Goal: Task Accomplishment & Management: Use online tool/utility

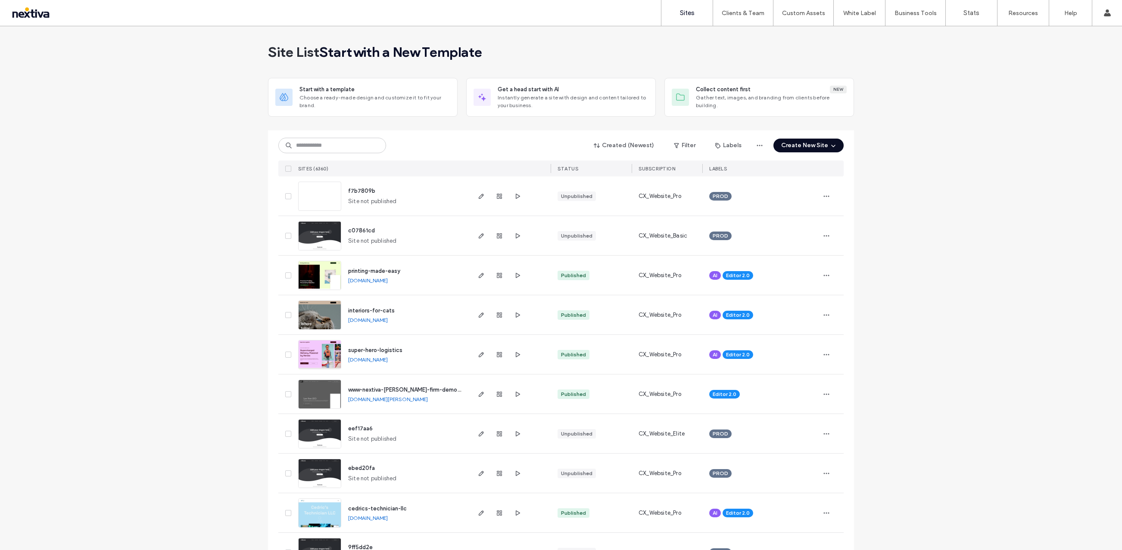
click at [812, 148] on button "Create New Site" at bounding box center [808, 146] width 70 height 14
click at [813, 209] on div "Get a head start with AI" at bounding box center [833, 209] width 61 height 9
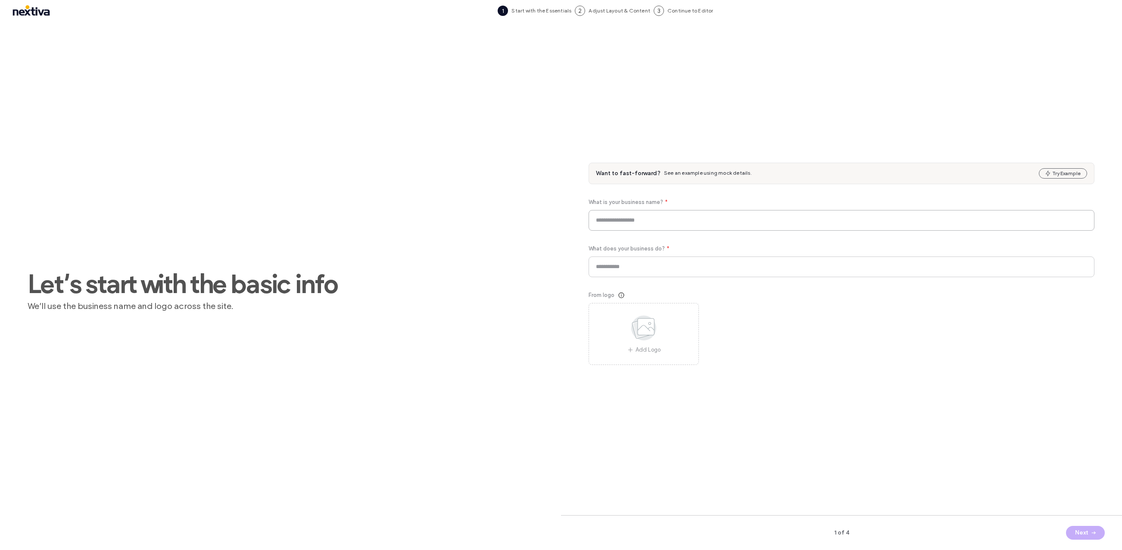
click at [785, 215] on input at bounding box center [841, 220] width 506 height 21
click at [640, 225] on input at bounding box center [841, 220] width 506 height 21
type input "**********"
click at [660, 268] on input at bounding box center [841, 267] width 506 height 21
paste input "**********"
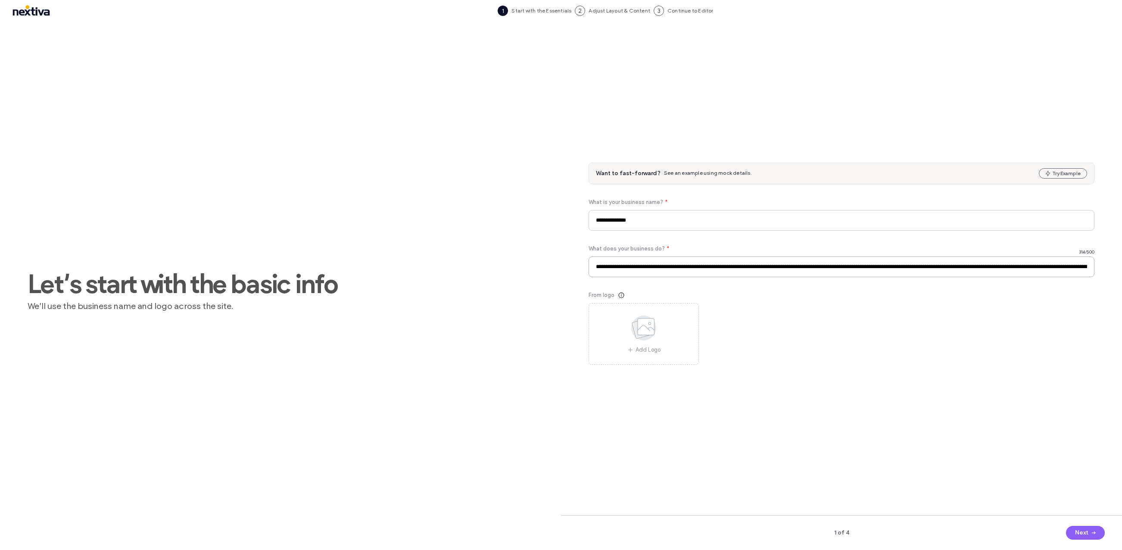
scroll to position [0, 302]
type input "**********"
click at [1072, 530] on button "Next" at bounding box center [1085, 533] width 39 height 14
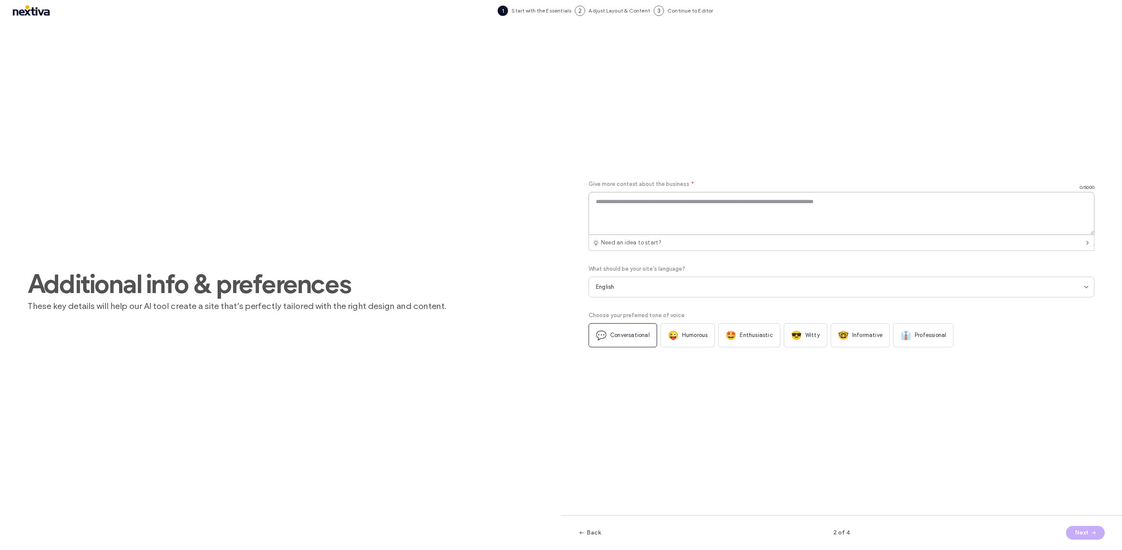
click at [634, 196] on textarea at bounding box center [841, 213] width 506 height 43
paste textarea "**********"
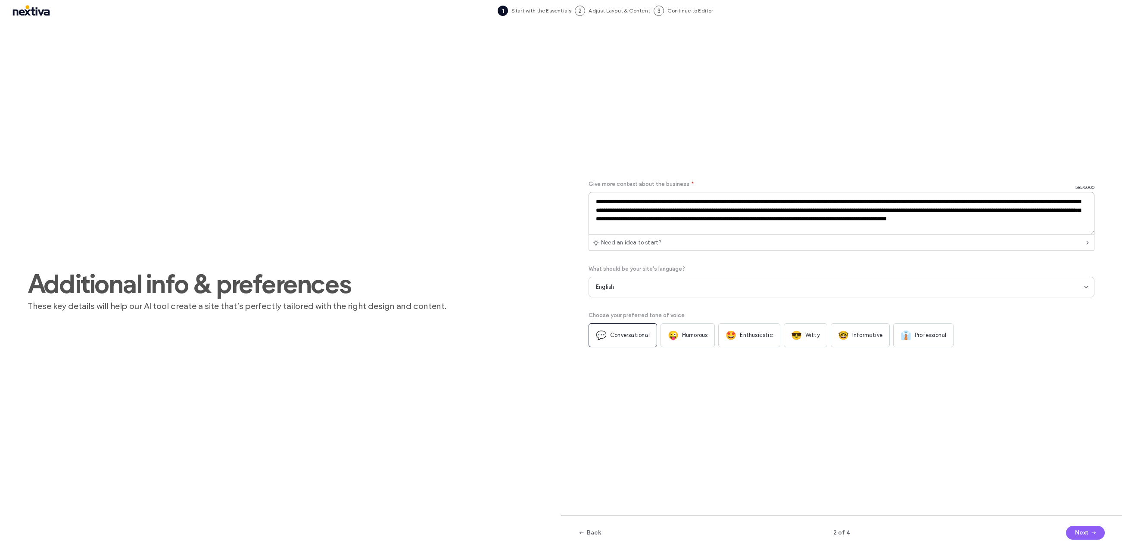
type textarea "**********"
click at [902, 337] on span "👔" at bounding box center [905, 335] width 11 height 10
click at [1084, 534] on button "Next" at bounding box center [1085, 533] width 39 height 14
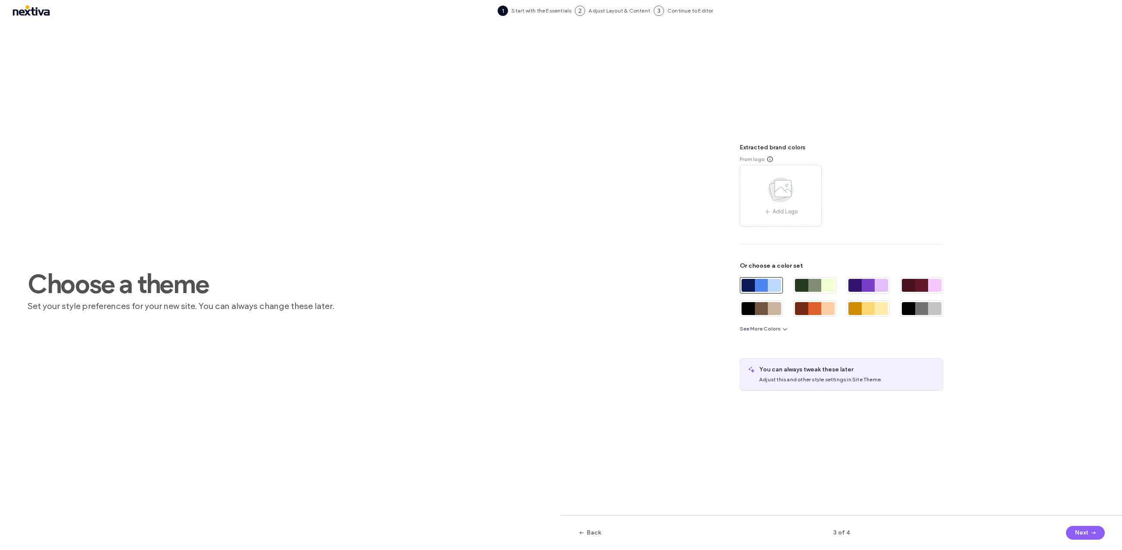
click at [870, 284] on div at bounding box center [867, 285] width 13 height 13
click at [1073, 531] on button "Next" at bounding box center [1085, 533] width 39 height 14
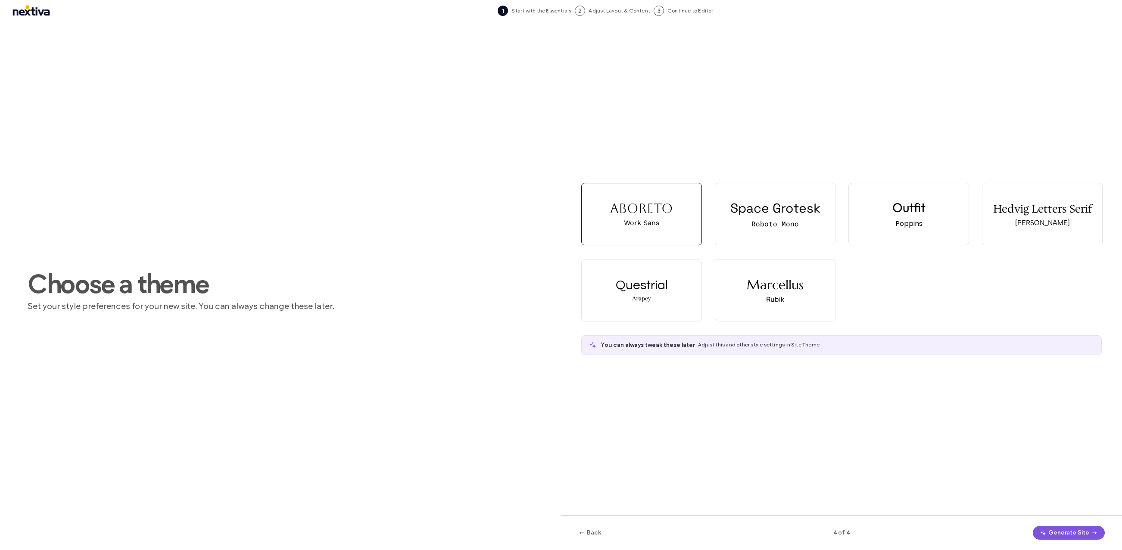
click at [1057, 533] on button "Generate Site" at bounding box center [1068, 533] width 72 height 14
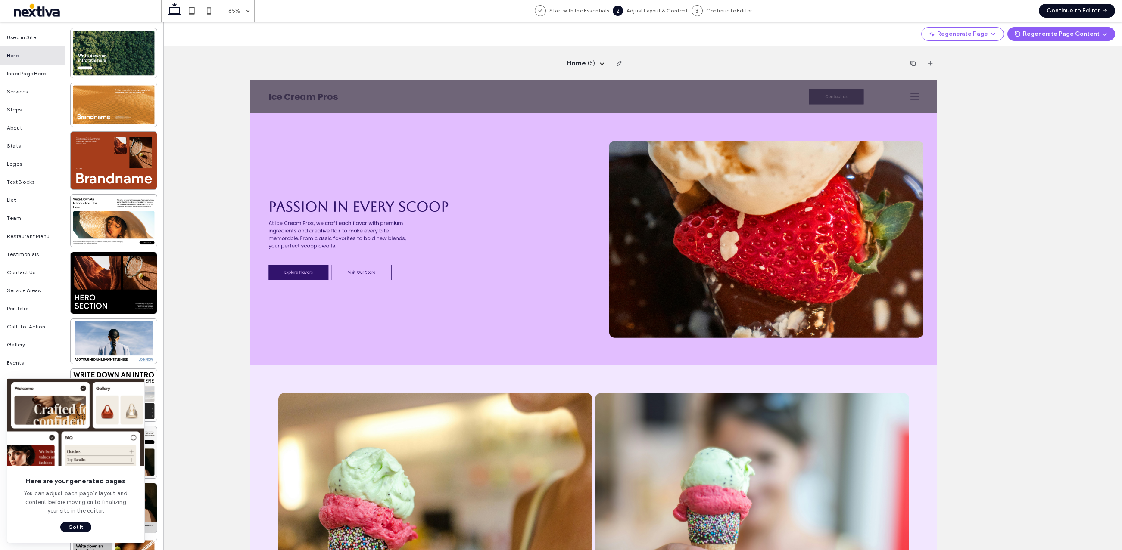
click at [1072, 12] on button "Continue to Editor" at bounding box center [1076, 11] width 76 height 14
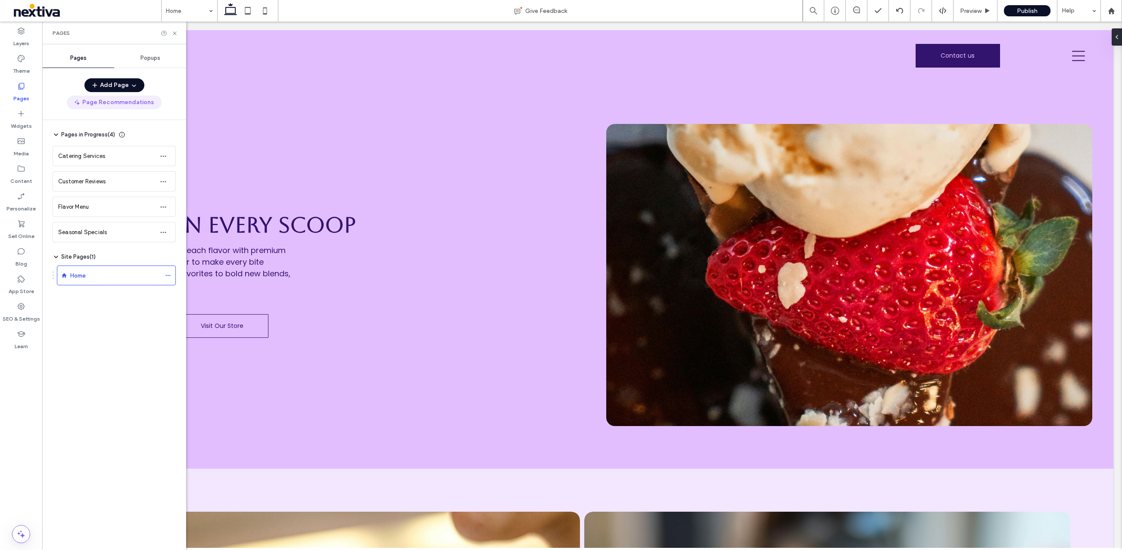
click at [132, 106] on button "Page Recommendations" at bounding box center [114, 103] width 95 height 14
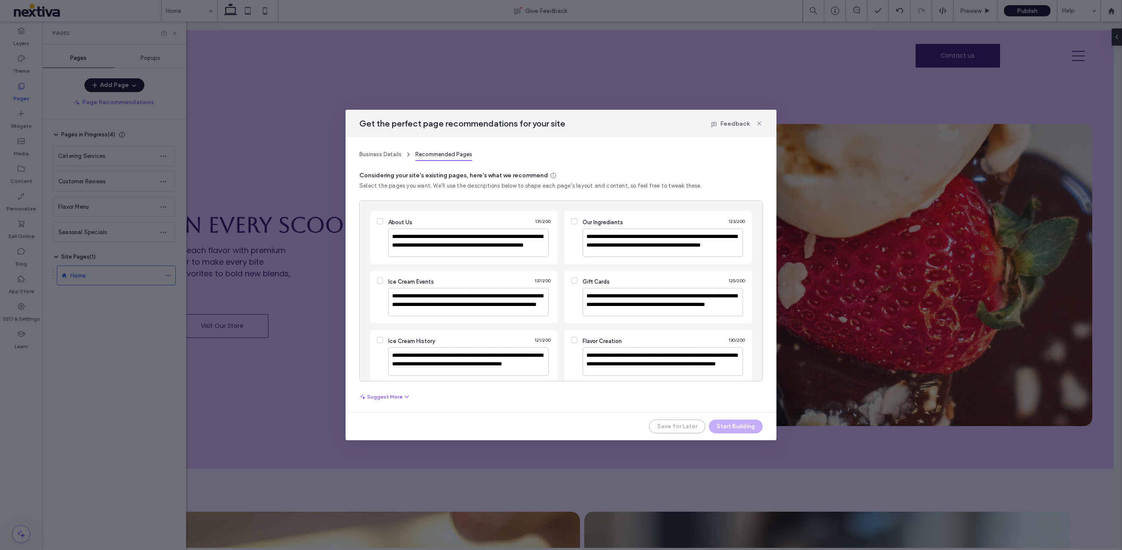
click at [380, 218] on span at bounding box center [380, 221] width 6 height 6
click at [571, 222] on span at bounding box center [574, 221] width 6 height 6
click at [379, 280] on icon at bounding box center [379, 281] width 3 height 3
click at [381, 340] on icon at bounding box center [379, 340] width 3 height 3
click at [737, 425] on button "Start Building" at bounding box center [736, 427] width 54 height 14
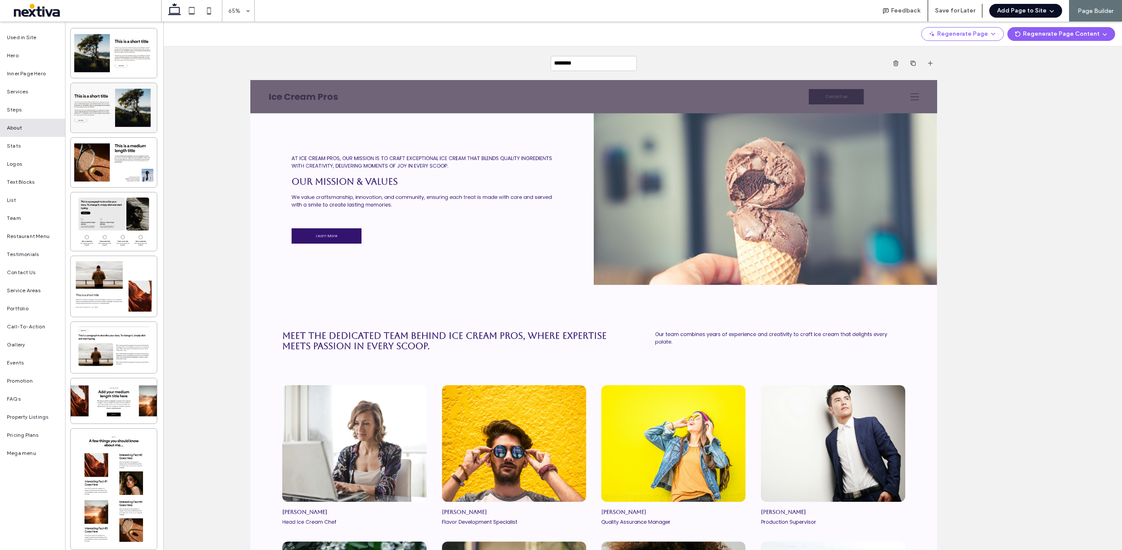
click at [1048, 8] on icon "button" at bounding box center [1051, 10] width 7 height 7
click at [1024, 31] on span "Add & Build Next Page" at bounding box center [1022, 33] width 59 height 9
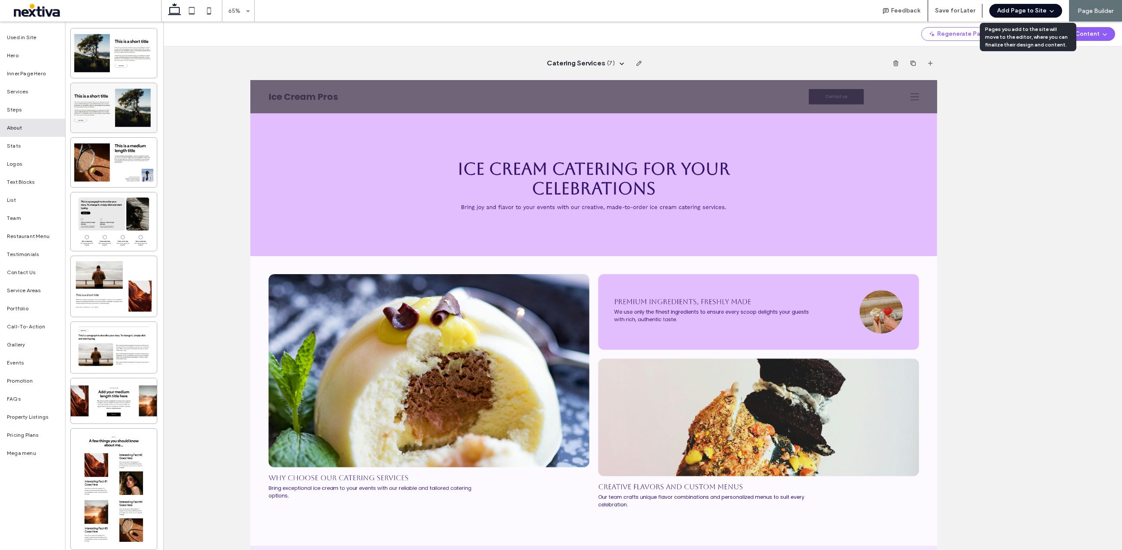
click at [1031, 11] on button "Add Page to Site" at bounding box center [1025, 11] width 73 height 14
click at [1025, 32] on span "Add & Build Next Page" at bounding box center [1022, 33] width 59 height 9
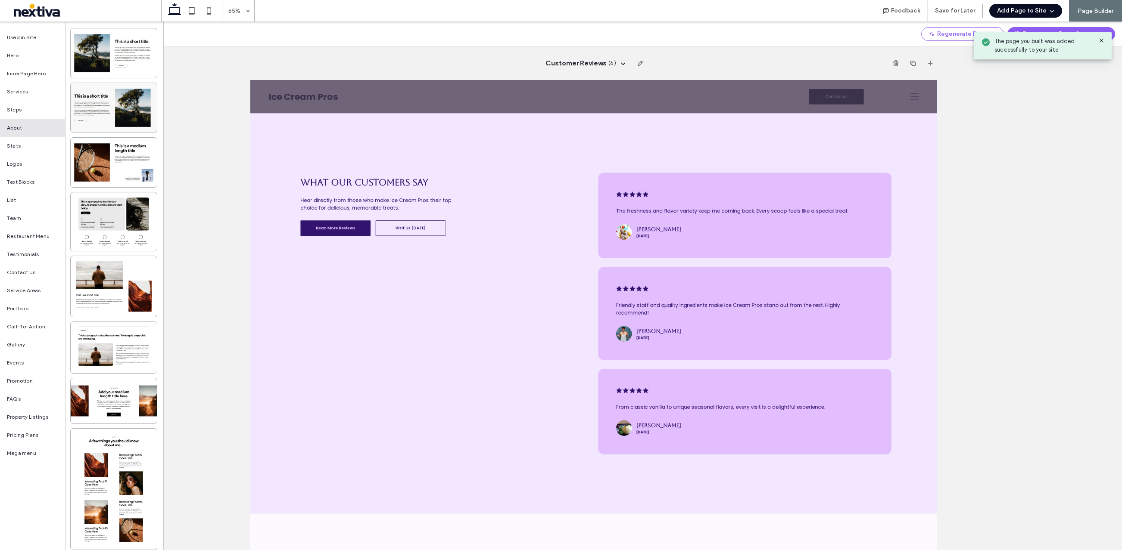
click at [1044, 7] on button "Add Page to Site" at bounding box center [1025, 11] width 73 height 14
click at [1026, 31] on span "Add & Build Next Page" at bounding box center [1022, 33] width 59 height 9
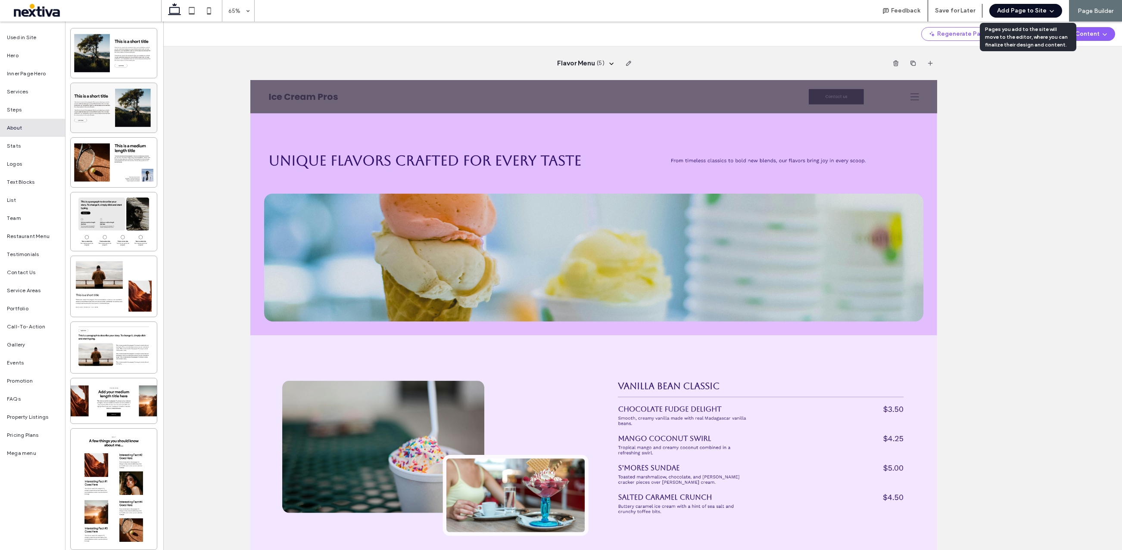
click at [1035, 10] on button "Add Page to Site" at bounding box center [1025, 11] width 73 height 14
click at [1025, 33] on span "Add & Build Next Page" at bounding box center [1022, 33] width 59 height 9
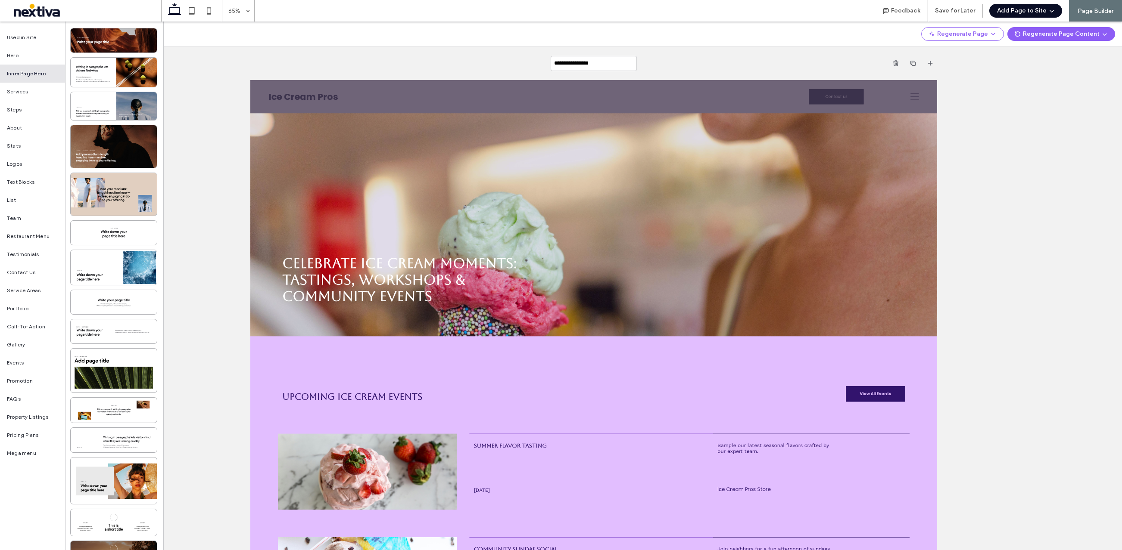
click at [1035, 14] on button "Add Page to Site" at bounding box center [1025, 11] width 73 height 14
click at [1019, 33] on span "Add & Build Next Page" at bounding box center [1022, 33] width 59 height 9
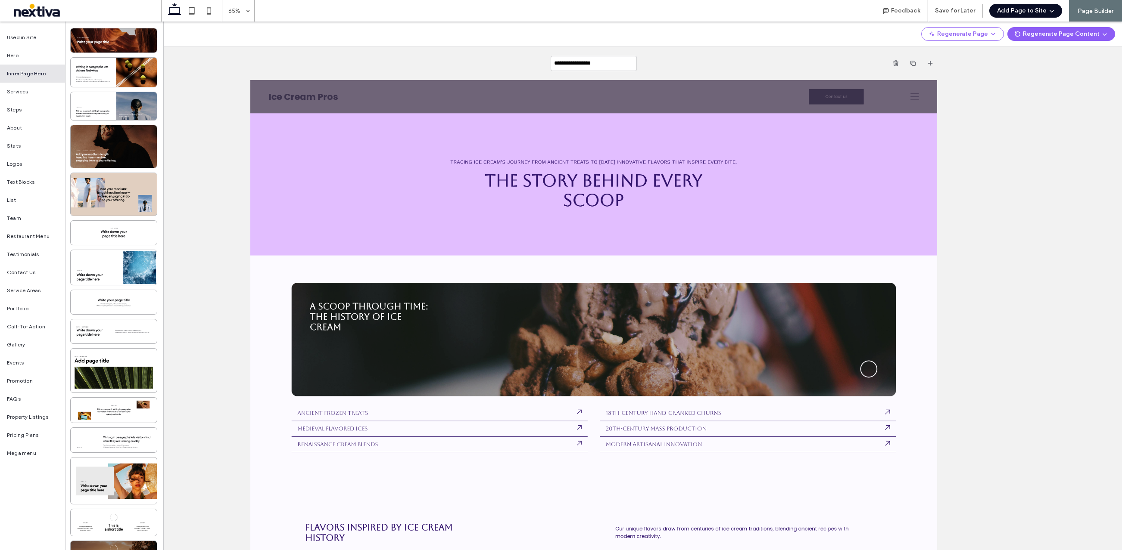
click at [1037, 7] on button "Add Page to Site" at bounding box center [1025, 11] width 73 height 14
click at [1023, 36] on span "Add & Build Next Page" at bounding box center [1022, 33] width 59 height 9
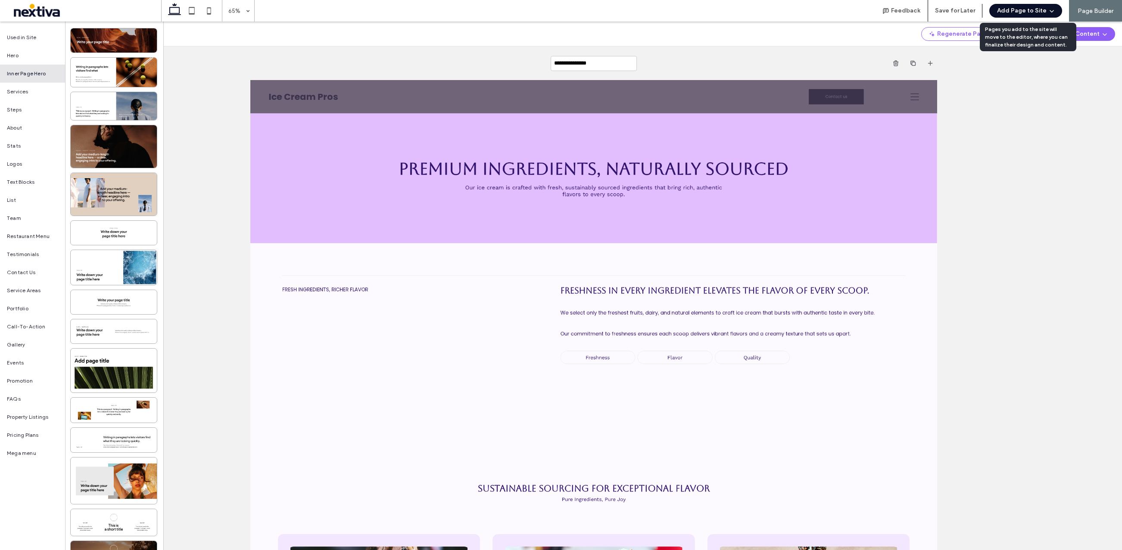
click at [1031, 12] on button "Add Page to Site" at bounding box center [1025, 11] width 73 height 14
click at [1033, 27] on div "Add & Build Next Page" at bounding box center [1024, 33] width 77 height 16
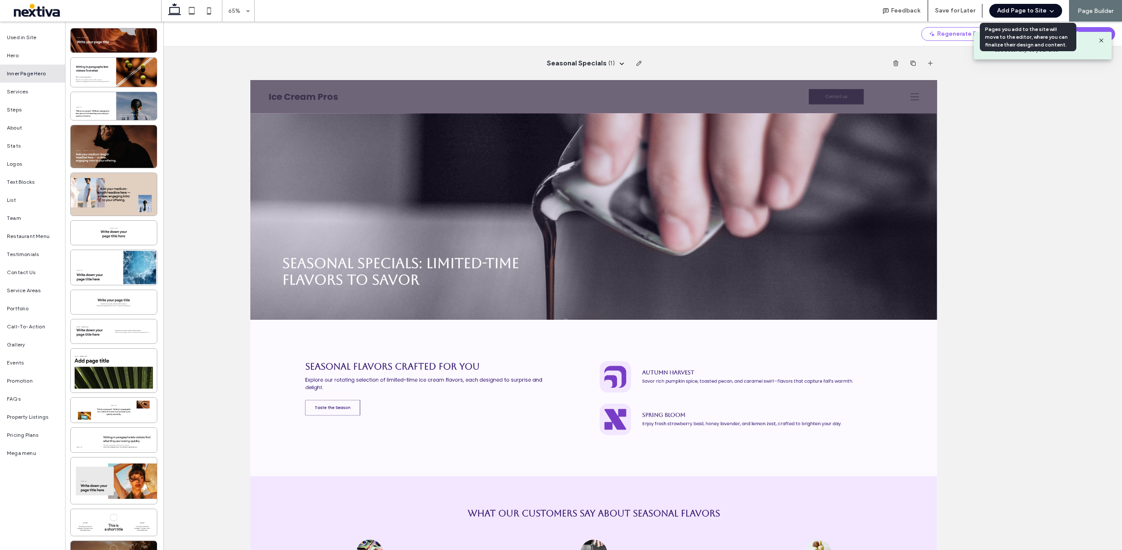
click at [1038, 9] on button "Add Page to Site" at bounding box center [1025, 11] width 73 height 14
click at [1028, 47] on span "Add & Go to Editor" at bounding box center [1018, 49] width 51 height 9
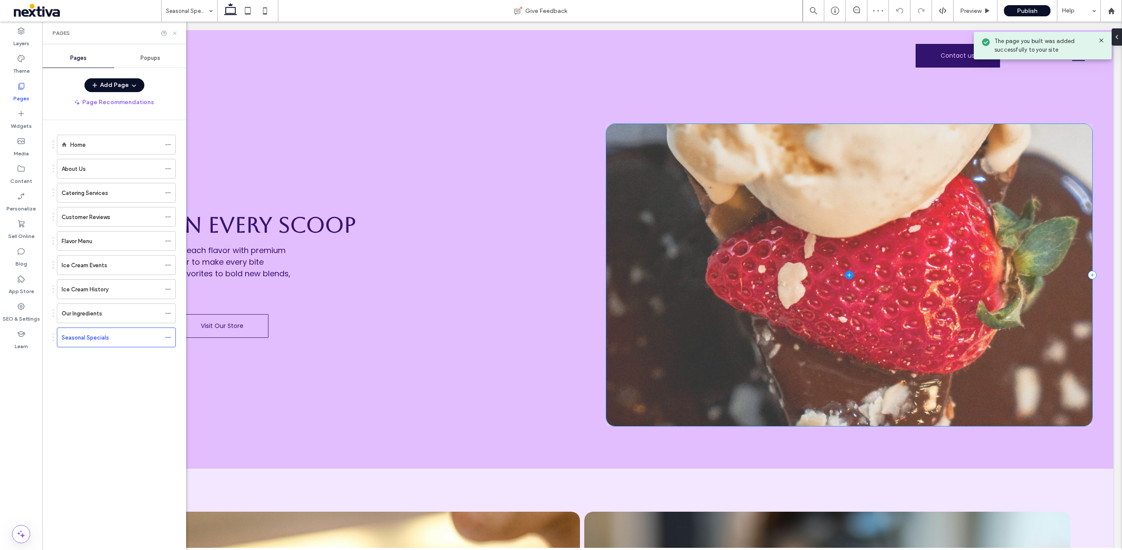
click at [175, 35] on icon at bounding box center [174, 33] width 6 height 6
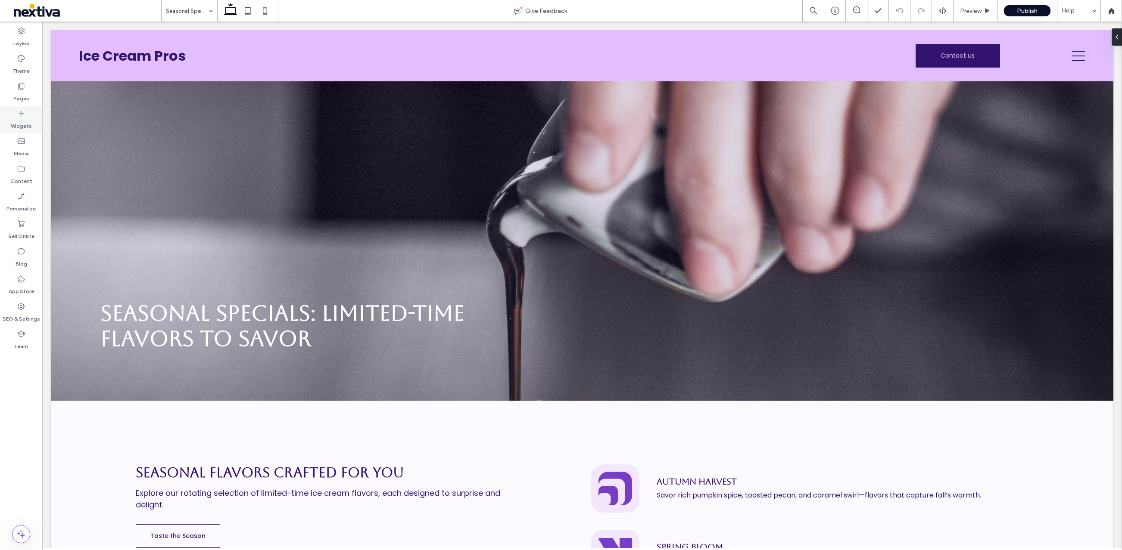
click at [18, 121] on label "Widgets" at bounding box center [21, 124] width 21 height 12
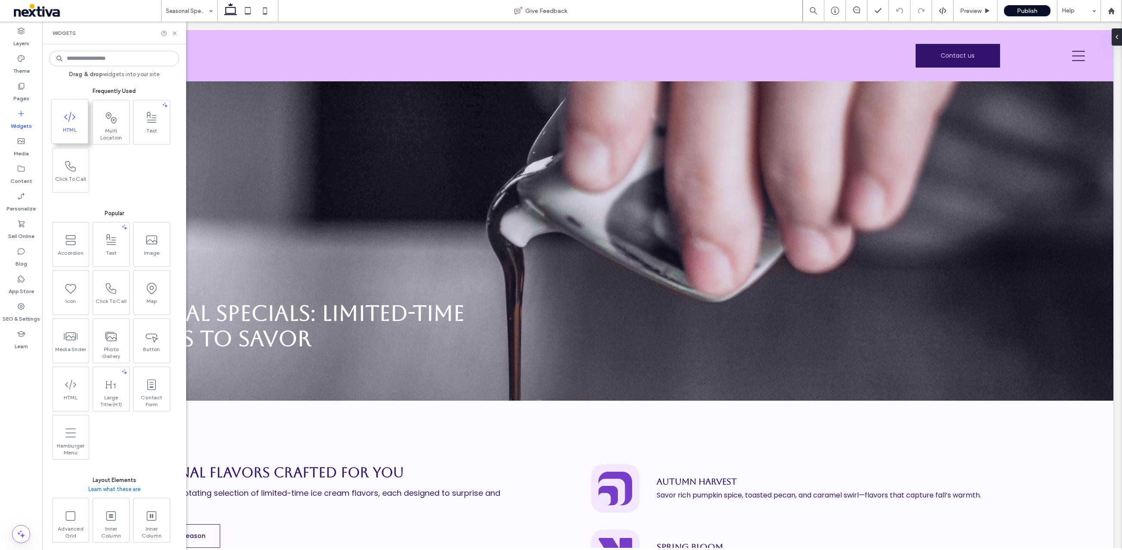
click at [79, 121] on span at bounding box center [70, 116] width 36 height 19
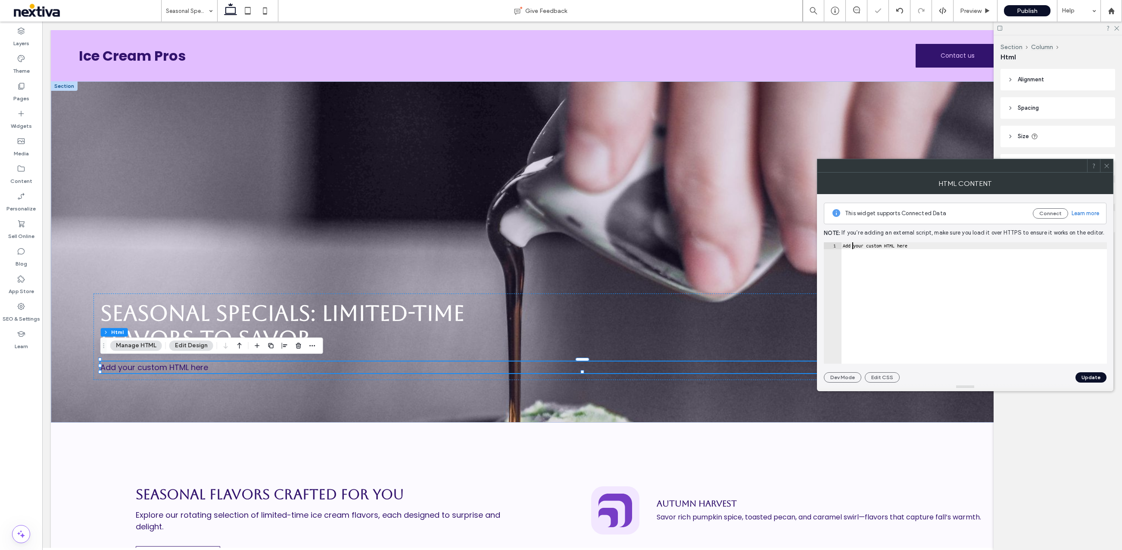
click at [853, 248] on div "Add your custom HTML here" at bounding box center [974, 309] width 266 height 135
paste textarea "**********"
type textarea "**********"
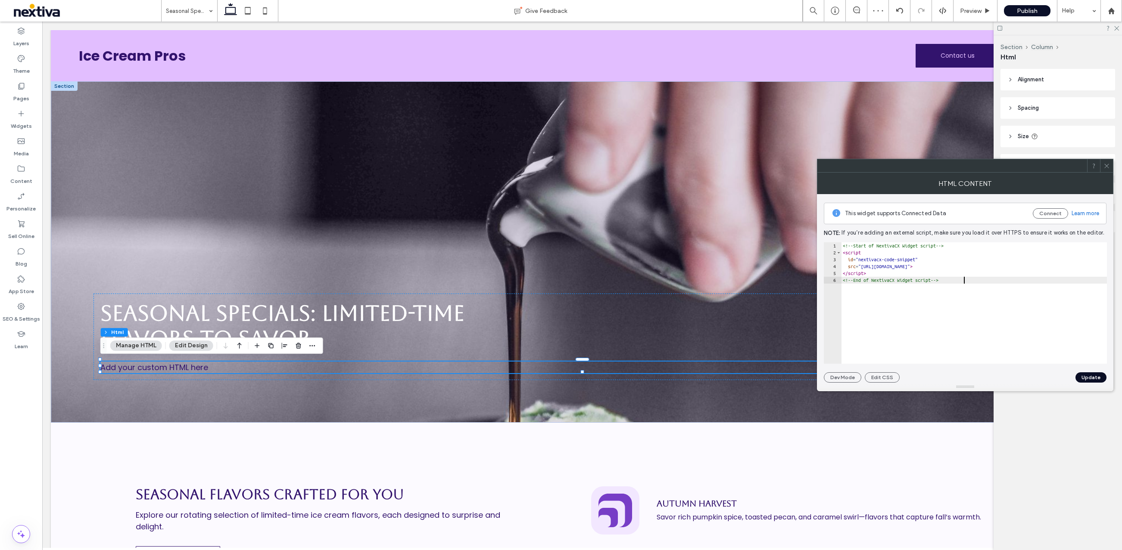
click at [1085, 378] on button "Update" at bounding box center [1090, 378] width 31 height 10
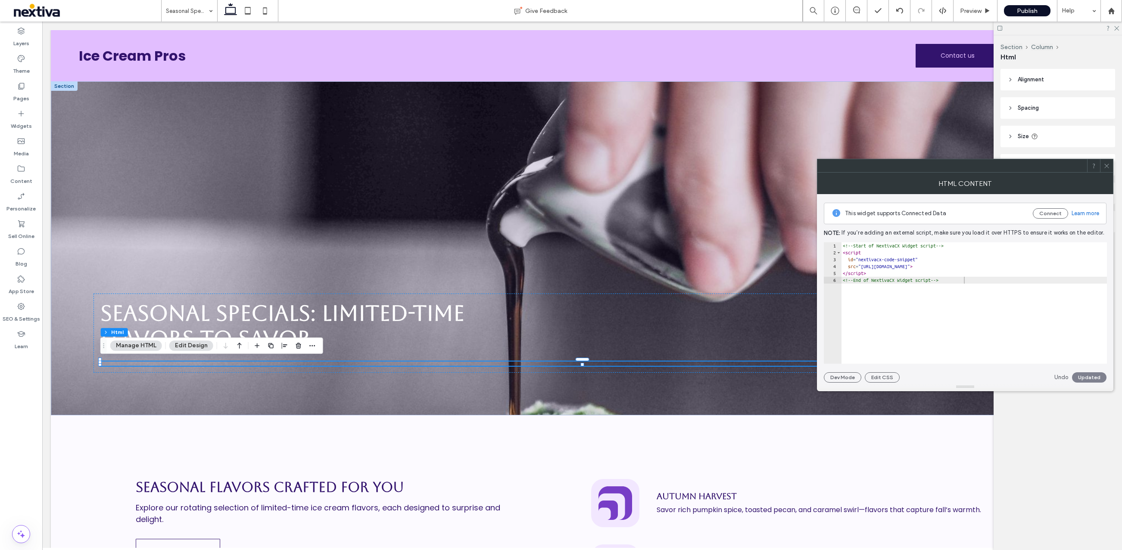
click at [1105, 167] on icon at bounding box center [1106, 166] width 6 height 6
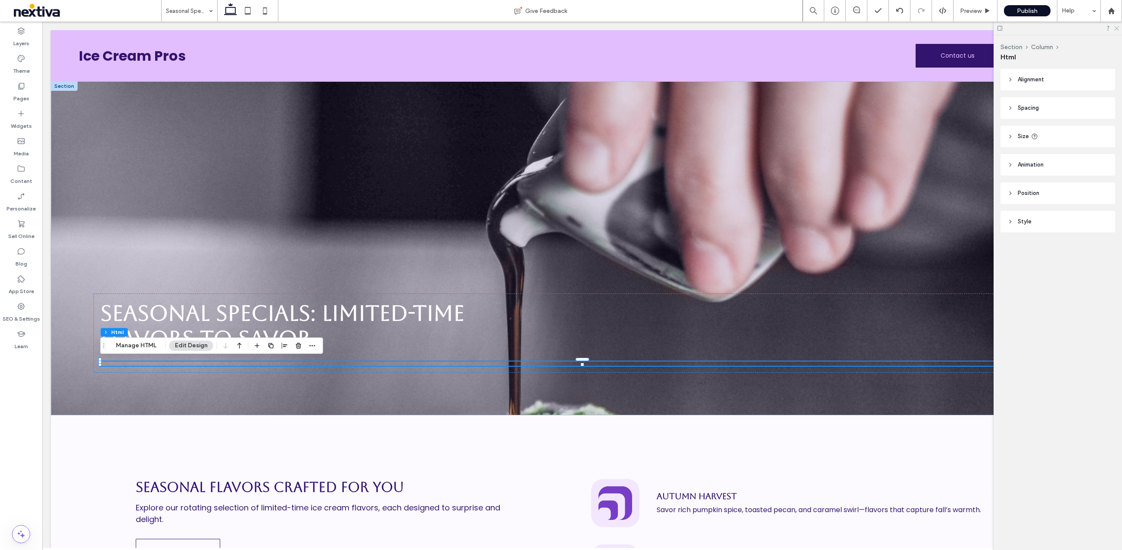
click at [1118, 30] on use at bounding box center [1116, 28] width 5 height 5
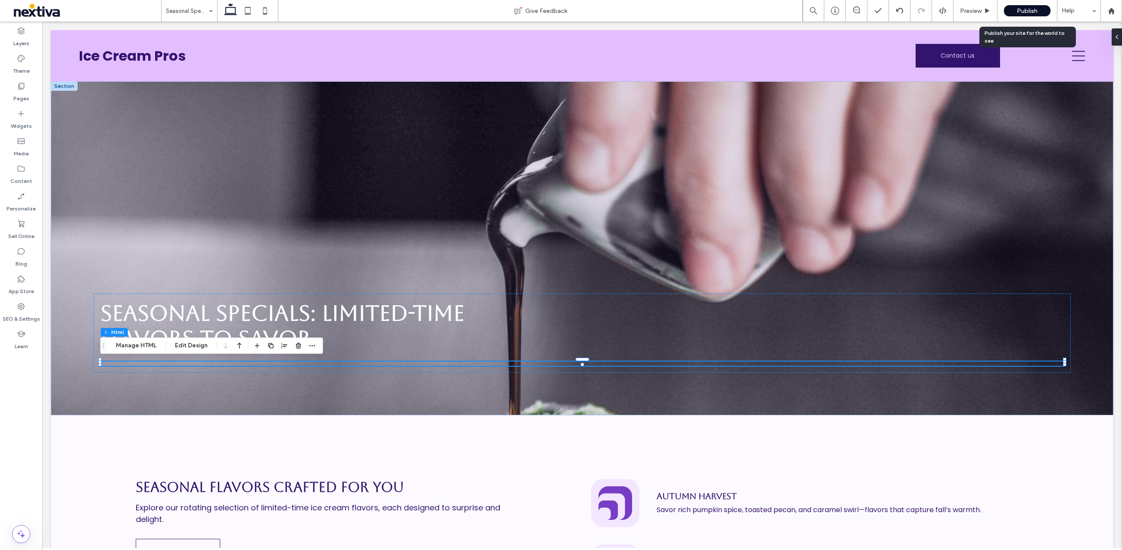
click at [1023, 9] on span "Publish" at bounding box center [1027, 10] width 21 height 7
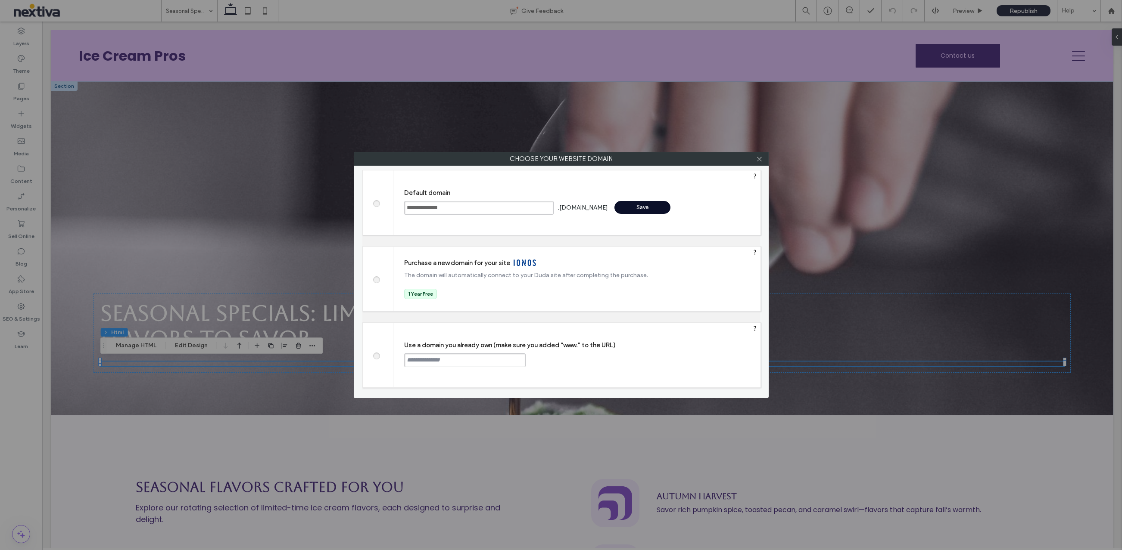
click at [643, 209] on div "Save" at bounding box center [642, 207] width 56 height 13
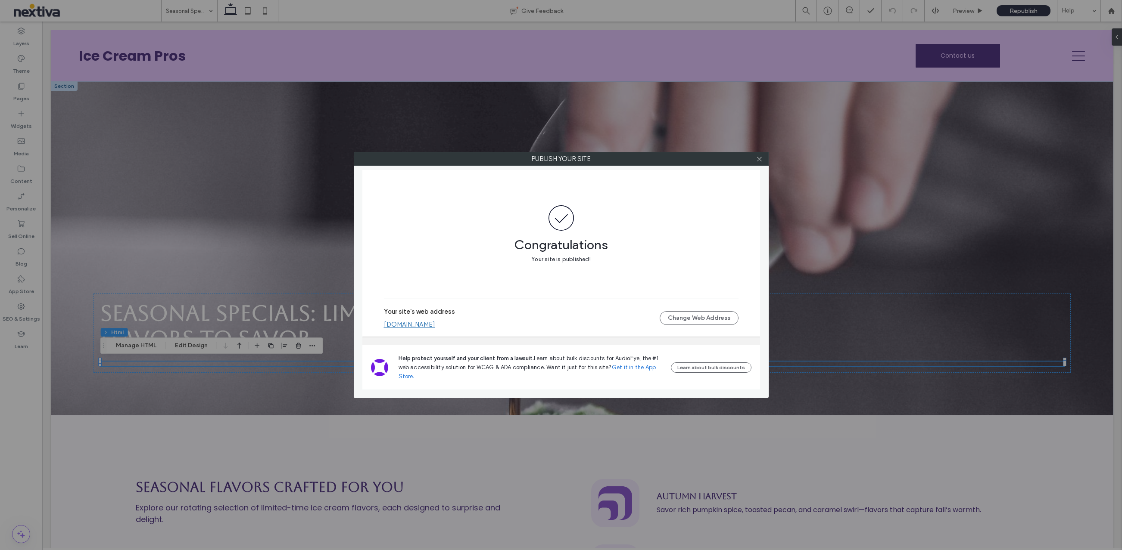
click at [423, 324] on link "ice-cream-pros.nextiva.site" at bounding box center [409, 325] width 51 height 8
click at [761, 160] on icon at bounding box center [759, 159] width 6 height 6
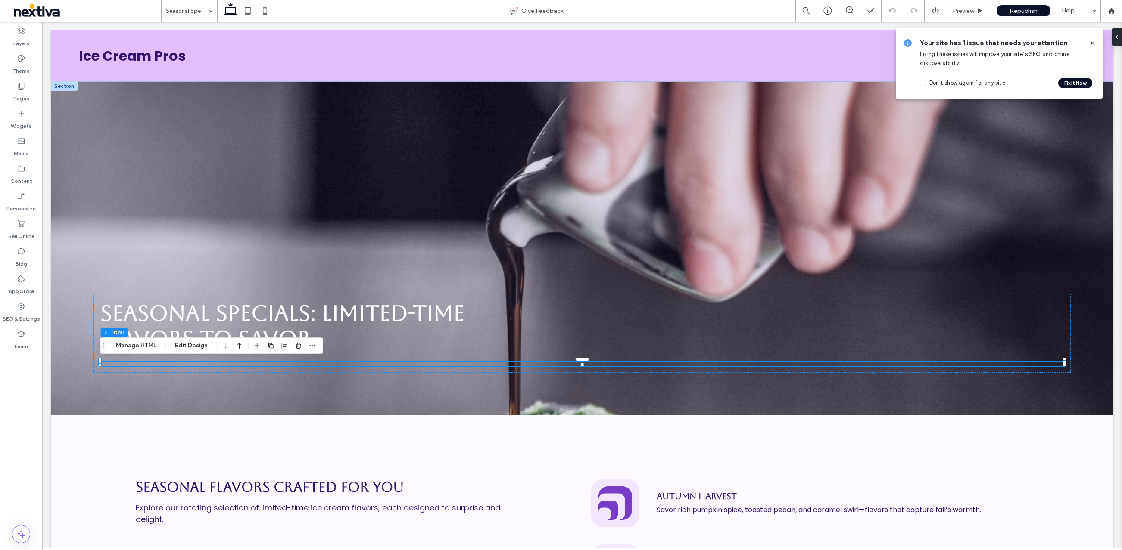
click at [1094, 43] on icon at bounding box center [1091, 43] width 7 height 7
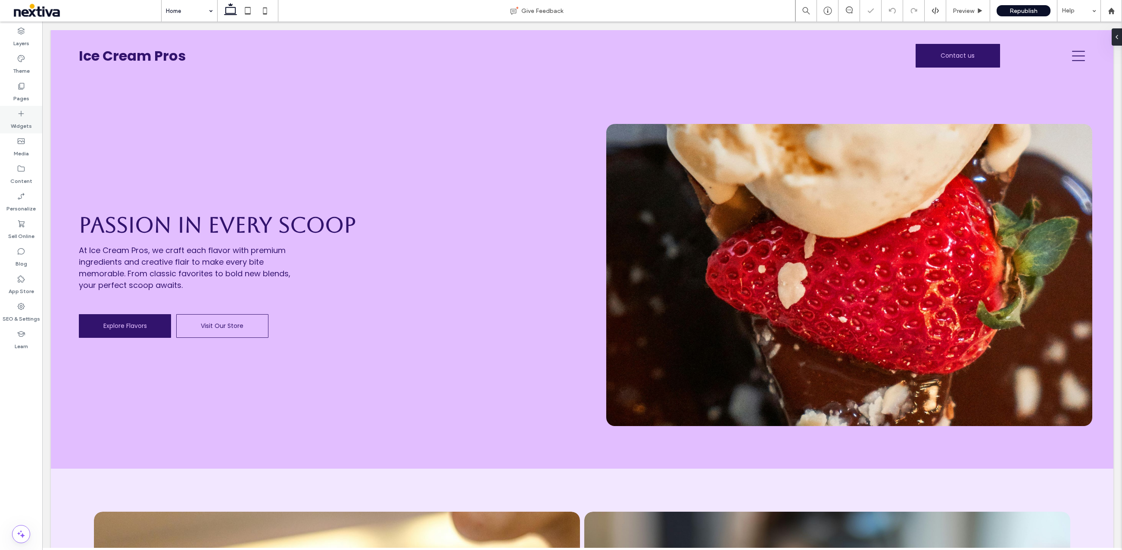
click at [25, 118] on icon at bounding box center [21, 113] width 9 height 9
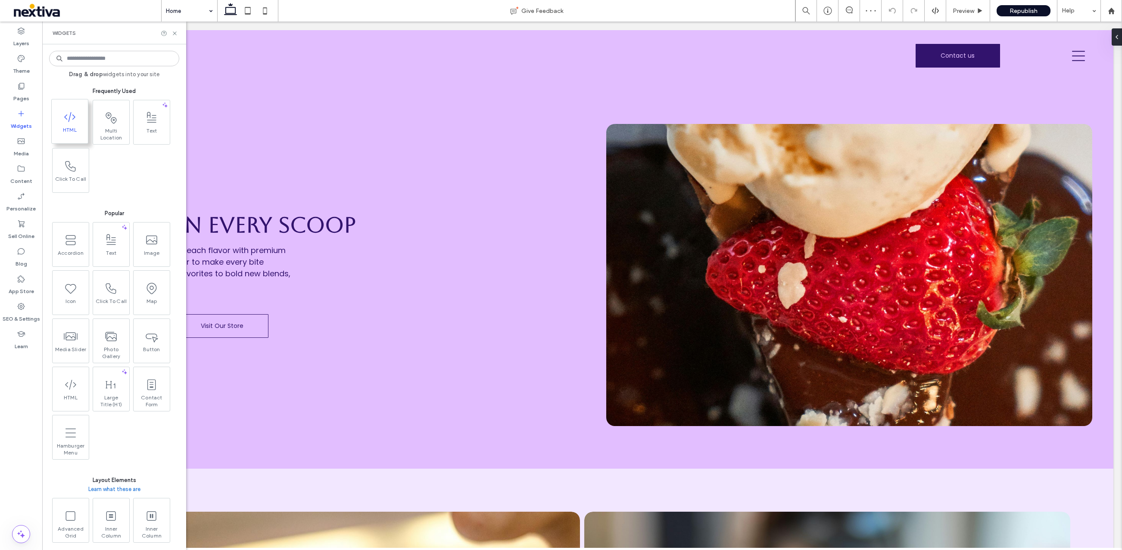
click at [75, 121] on icon at bounding box center [70, 117] width 14 height 14
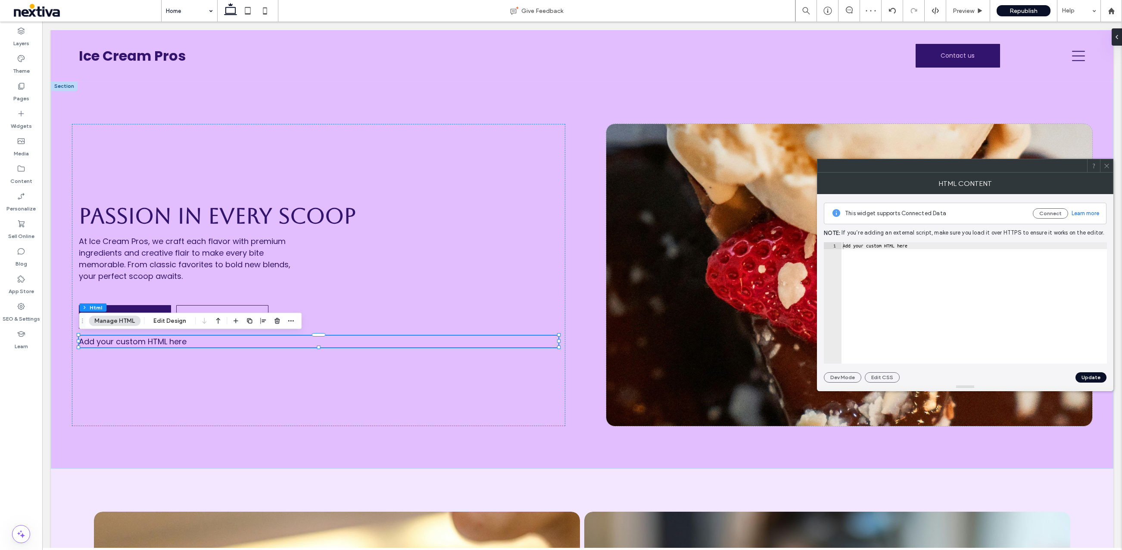
click at [883, 250] on div "Add your custom HTML here" at bounding box center [974, 309] width 266 height 135
click at [883, 249] on div "Add your custom HTML here" at bounding box center [974, 309] width 266 height 135
paste textarea "**********"
type textarea "**********"
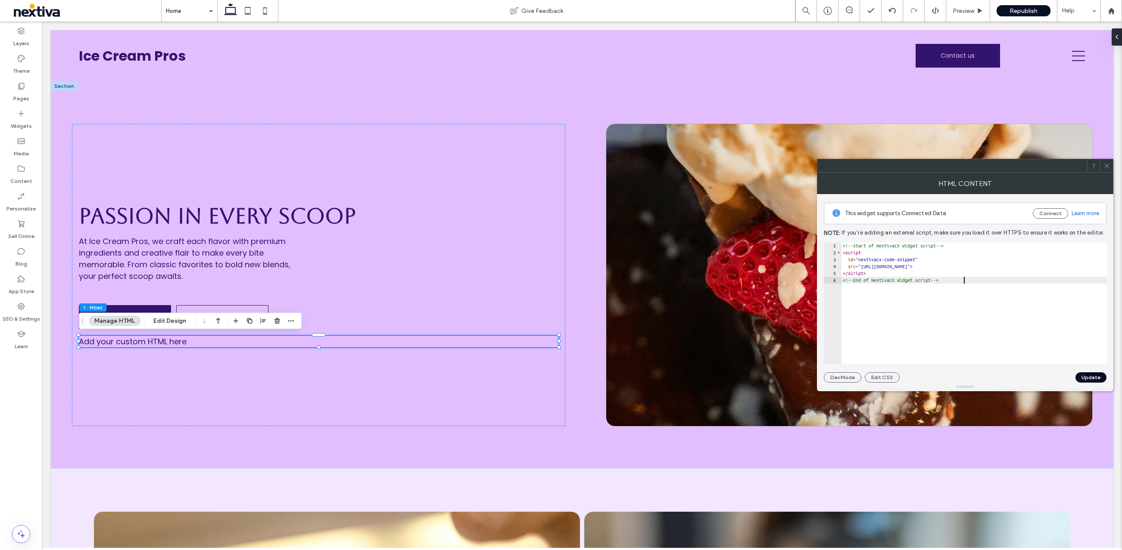
click at [1085, 376] on button "Update" at bounding box center [1090, 378] width 31 height 10
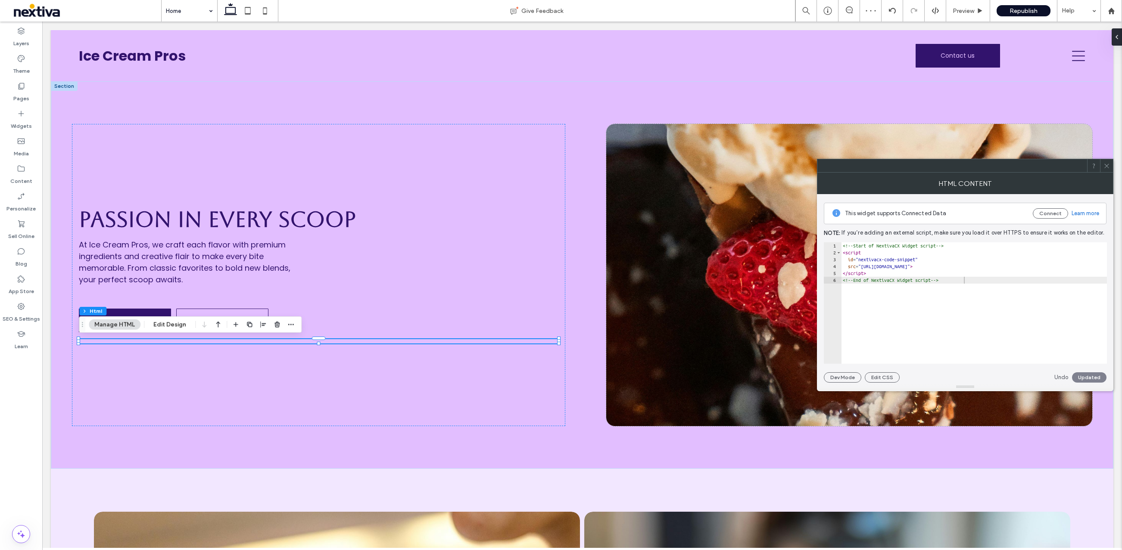
click at [1108, 168] on icon at bounding box center [1106, 166] width 6 height 6
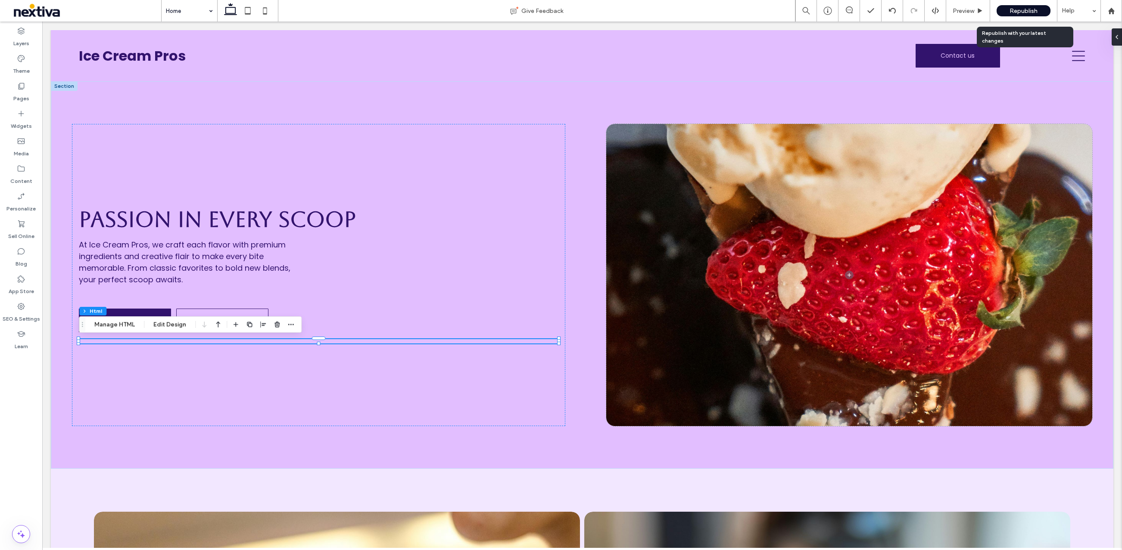
click at [1022, 10] on span "Republish" at bounding box center [1023, 10] width 28 height 7
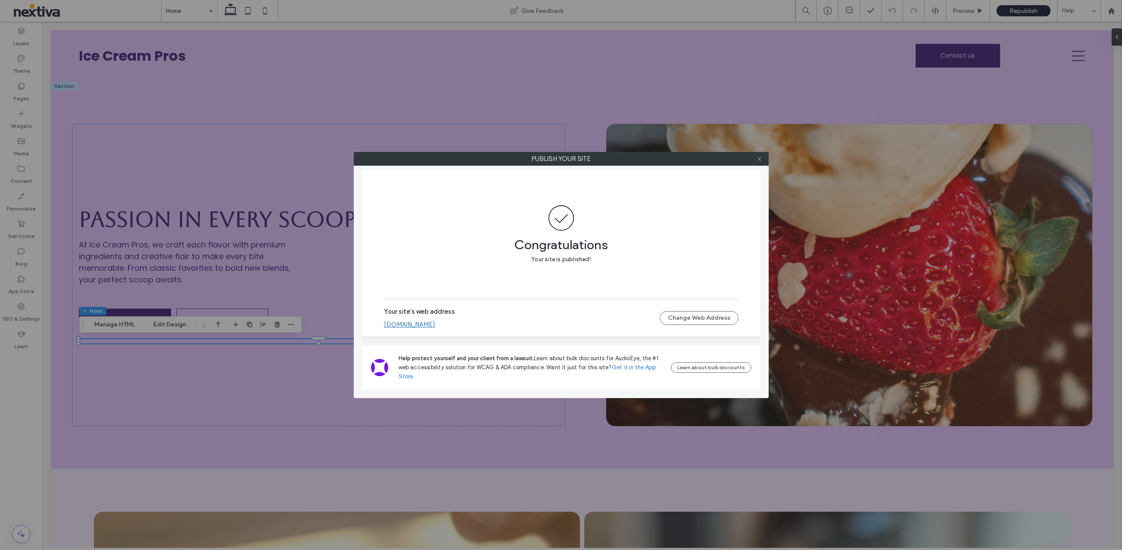
click at [757, 159] on icon at bounding box center [759, 159] width 6 height 6
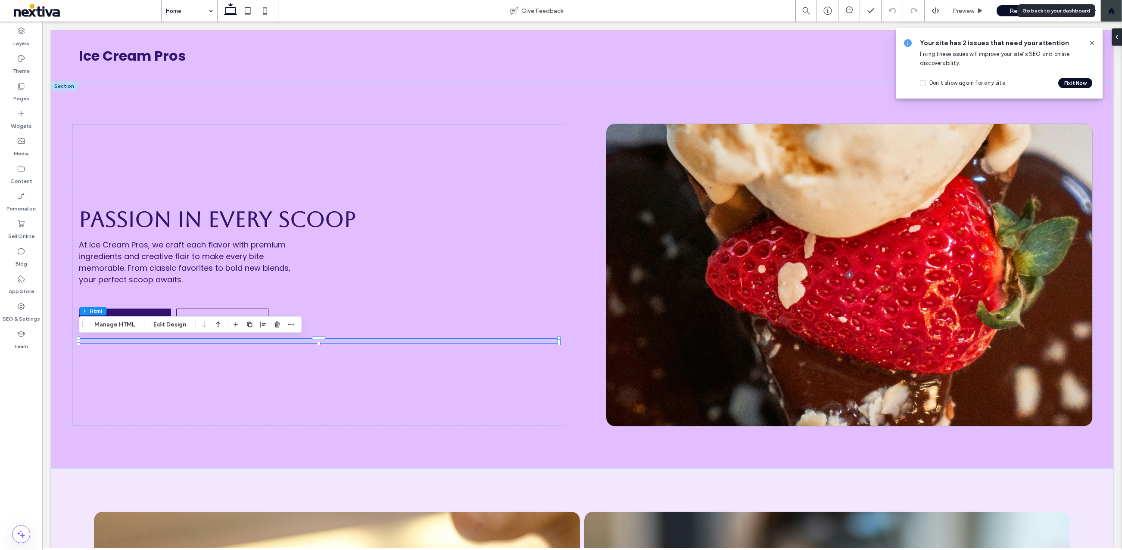
click at [1111, 14] on icon at bounding box center [1110, 10] width 7 height 7
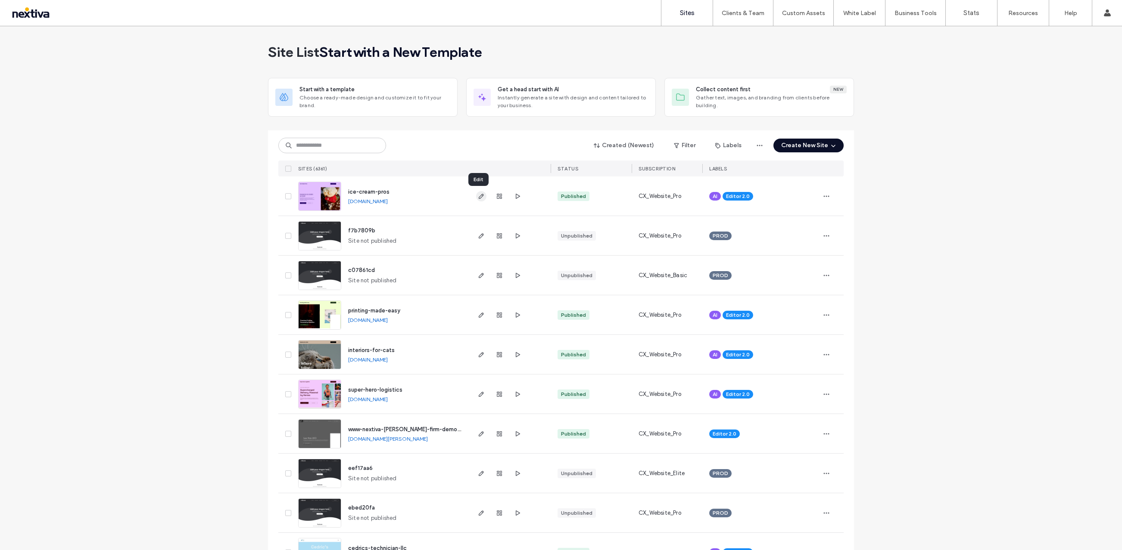
click at [477, 199] on span "button" at bounding box center [481, 196] width 10 height 10
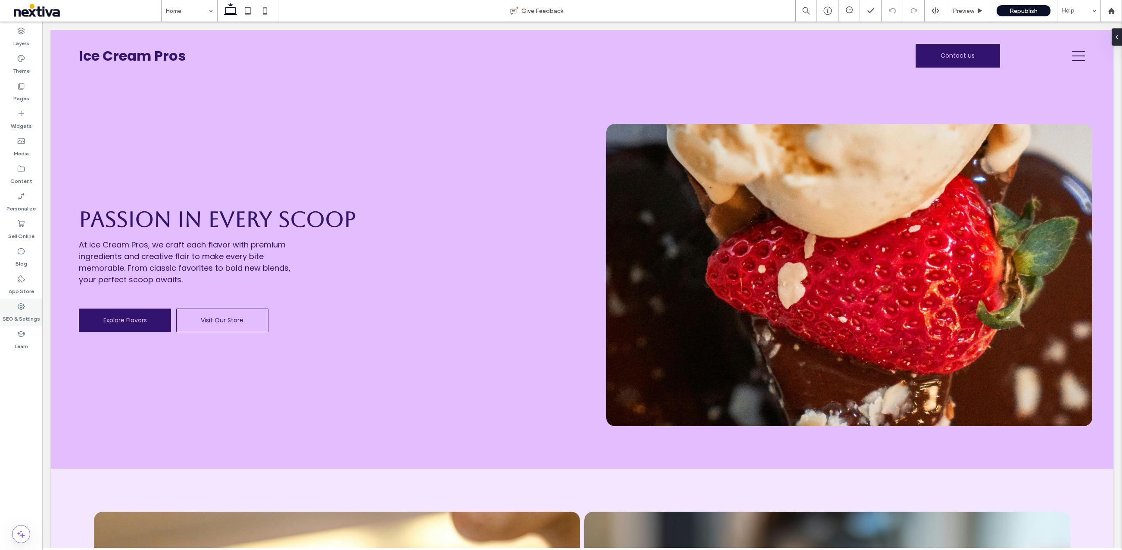
click at [21, 314] on label "SEO & Settings" at bounding box center [21, 317] width 37 height 12
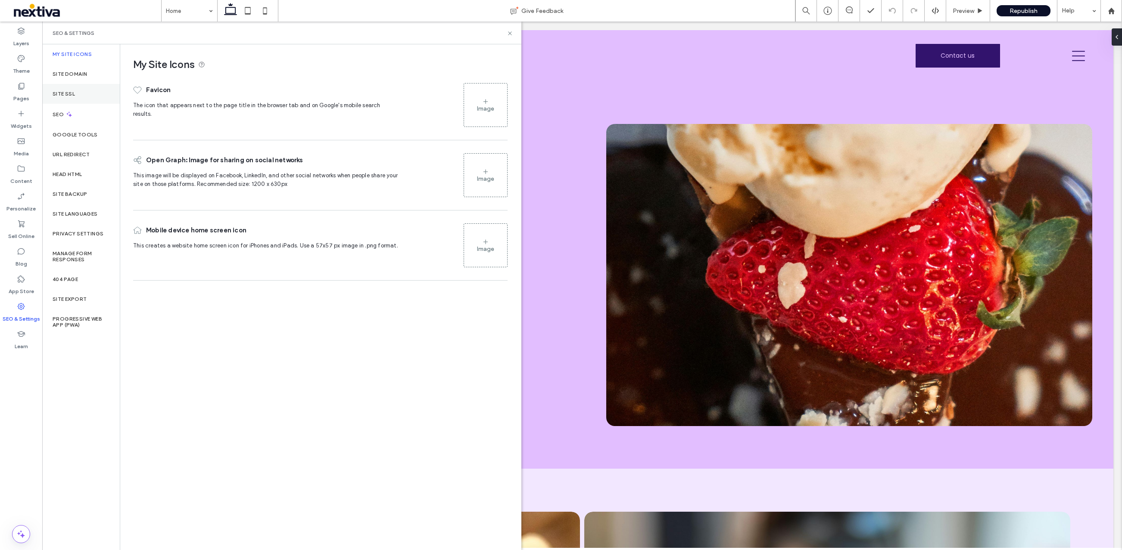
click at [63, 94] on label "Site SSL" at bounding box center [64, 94] width 22 height 6
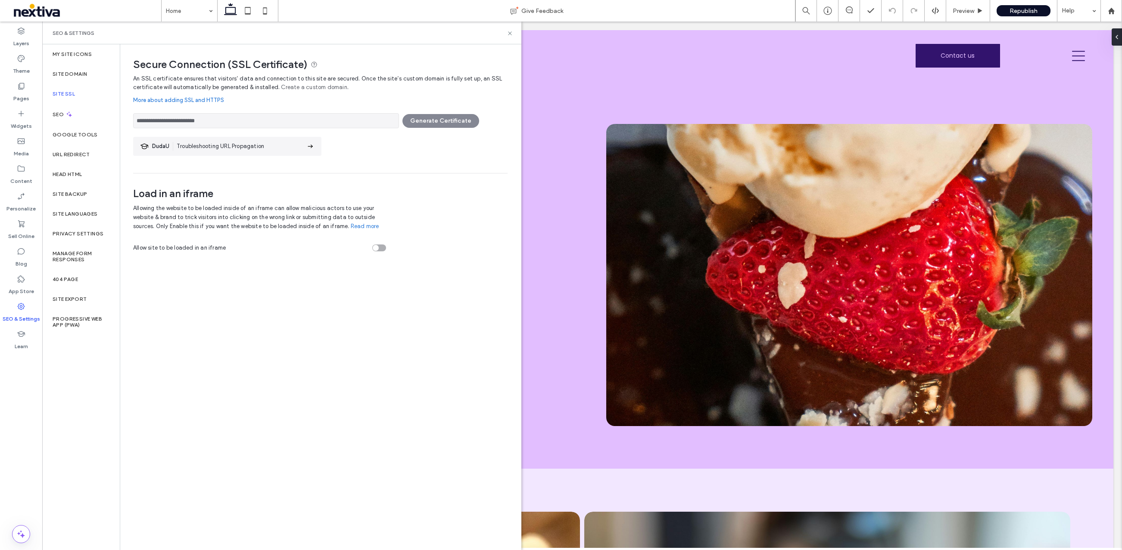
click at [428, 121] on div "**********" at bounding box center [320, 118] width 374 height 19
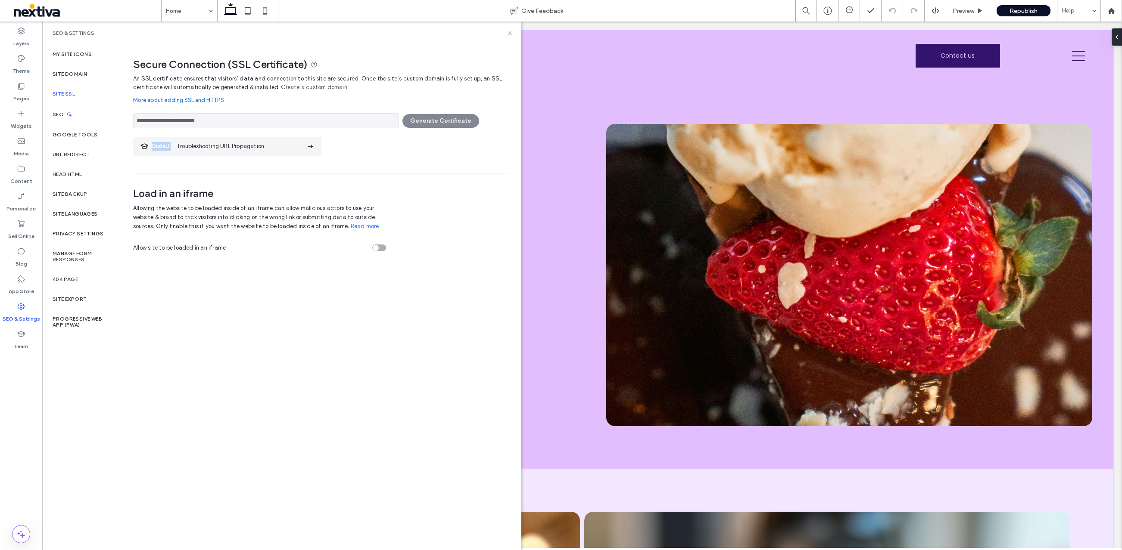
click at [428, 121] on div "**********" at bounding box center [320, 118] width 374 height 19
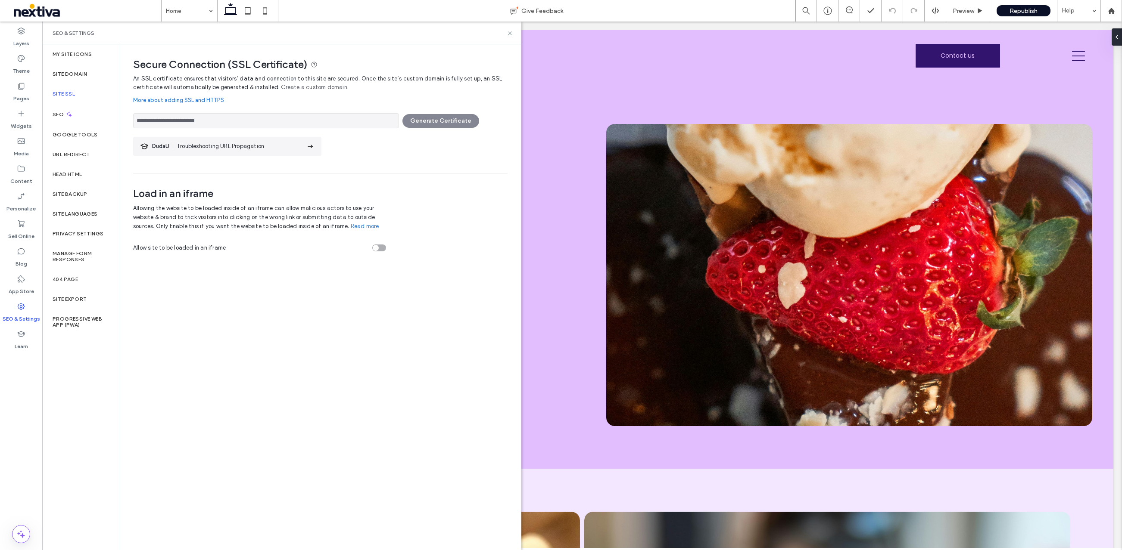
click at [433, 119] on div "**********" at bounding box center [320, 118] width 374 height 19
click at [182, 117] on input "**********" at bounding box center [266, 120] width 266 height 15
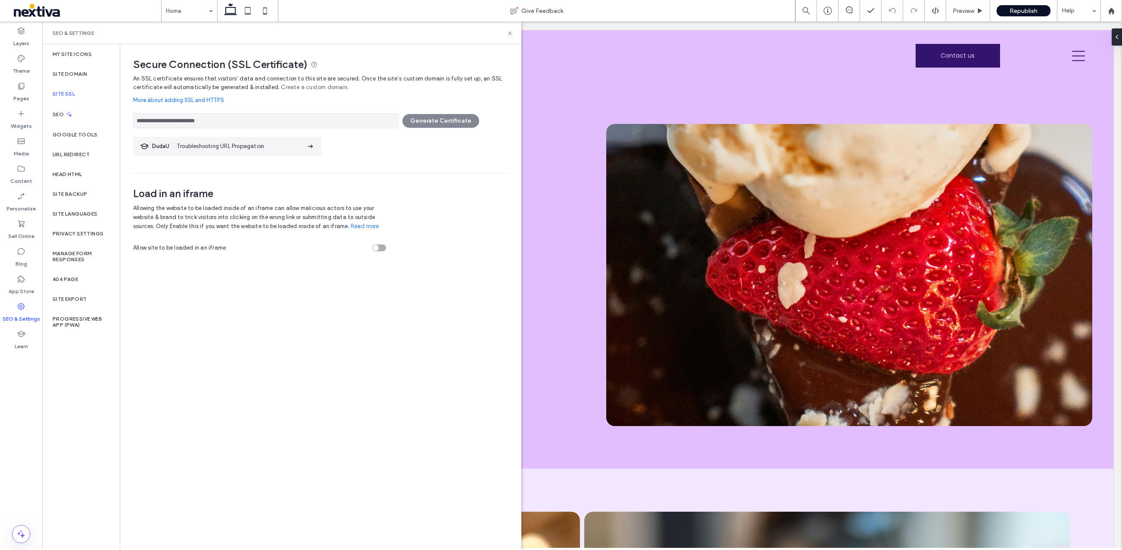
click at [182, 117] on input "**********" at bounding box center [266, 120] width 266 height 15
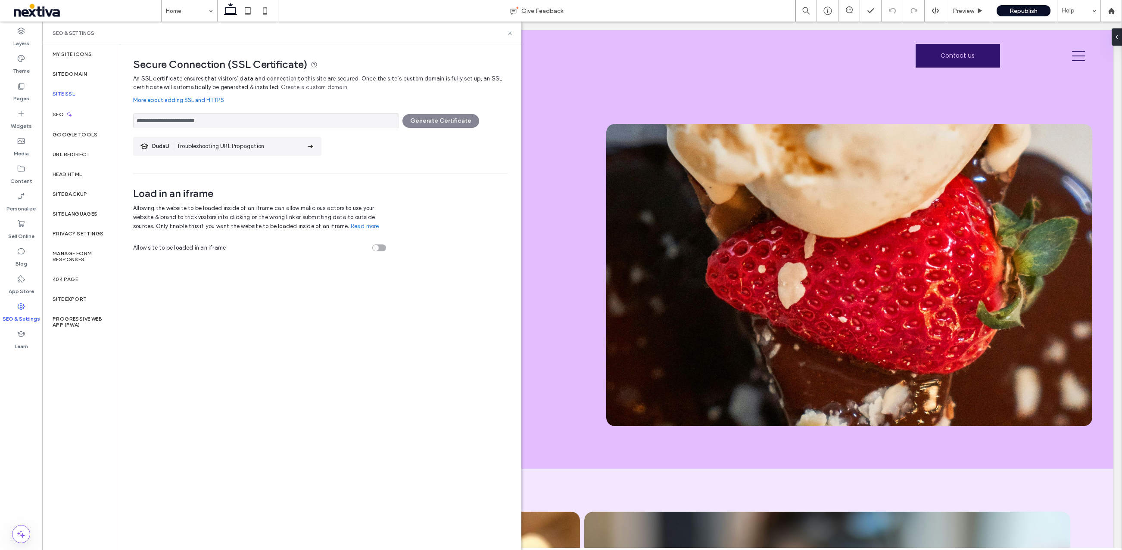
click at [187, 117] on input "**********" at bounding box center [266, 120] width 266 height 15
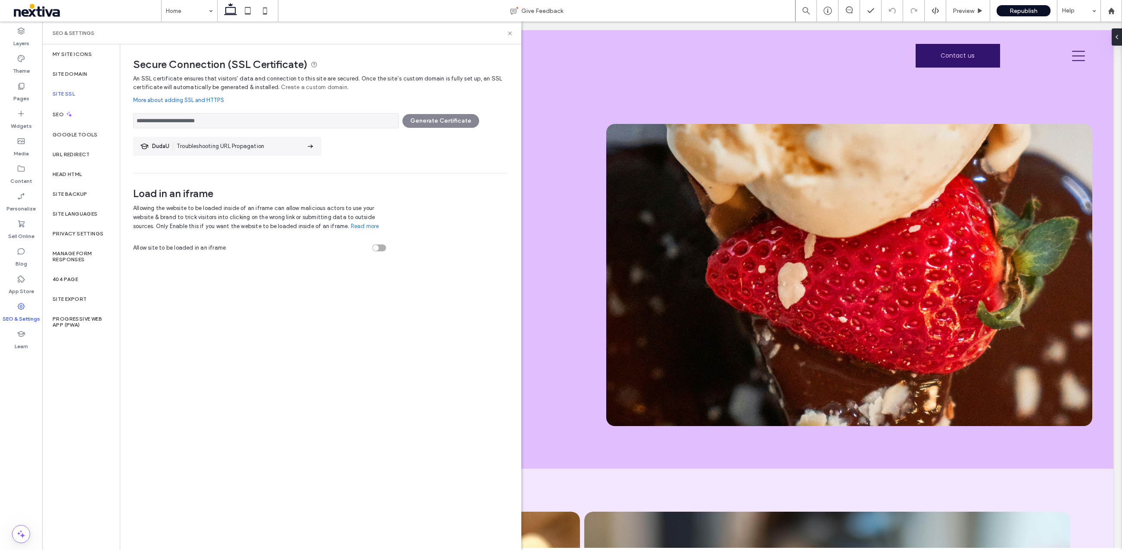
click at [187, 117] on input "**********" at bounding box center [266, 120] width 266 height 15
click at [311, 89] on link "Create a custom domain" at bounding box center [314, 87] width 66 height 9
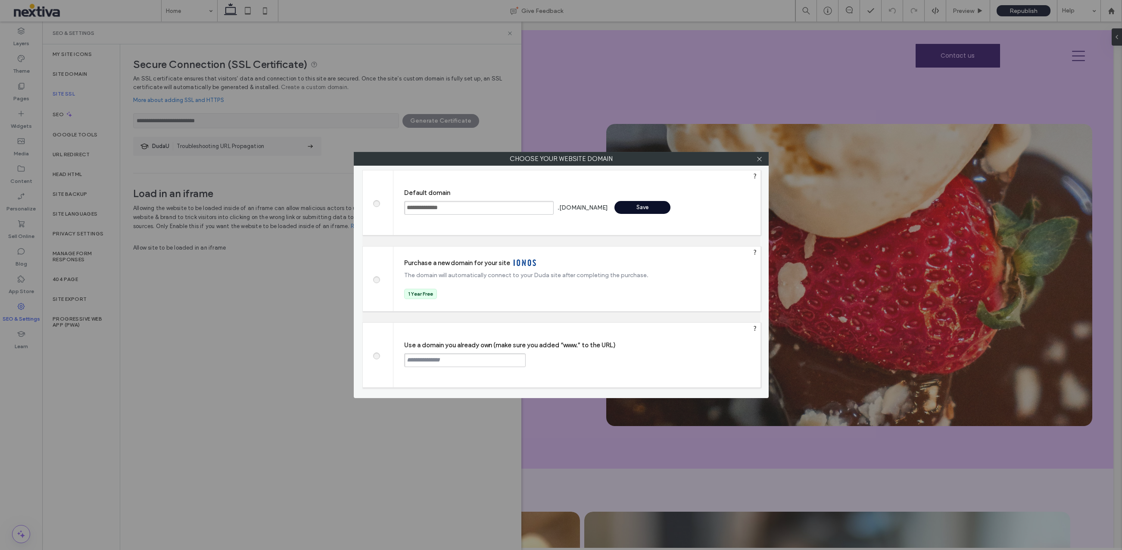
click at [376, 278] on span at bounding box center [376, 279] width 0 height 6
click at [688, 274] on div "Save" at bounding box center [681, 275] width 56 height 13
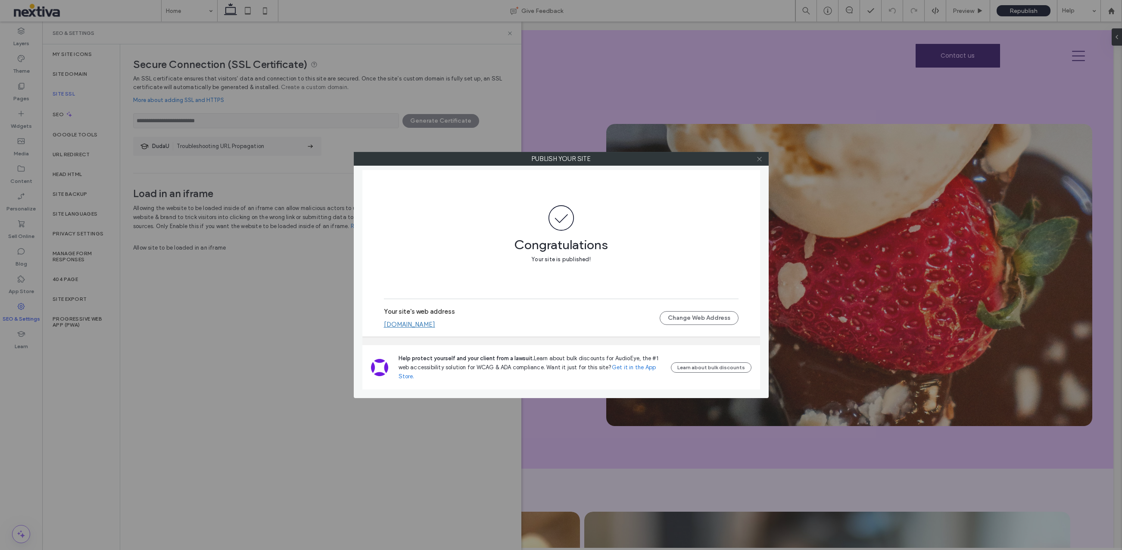
click at [760, 161] on icon at bounding box center [759, 159] width 6 height 6
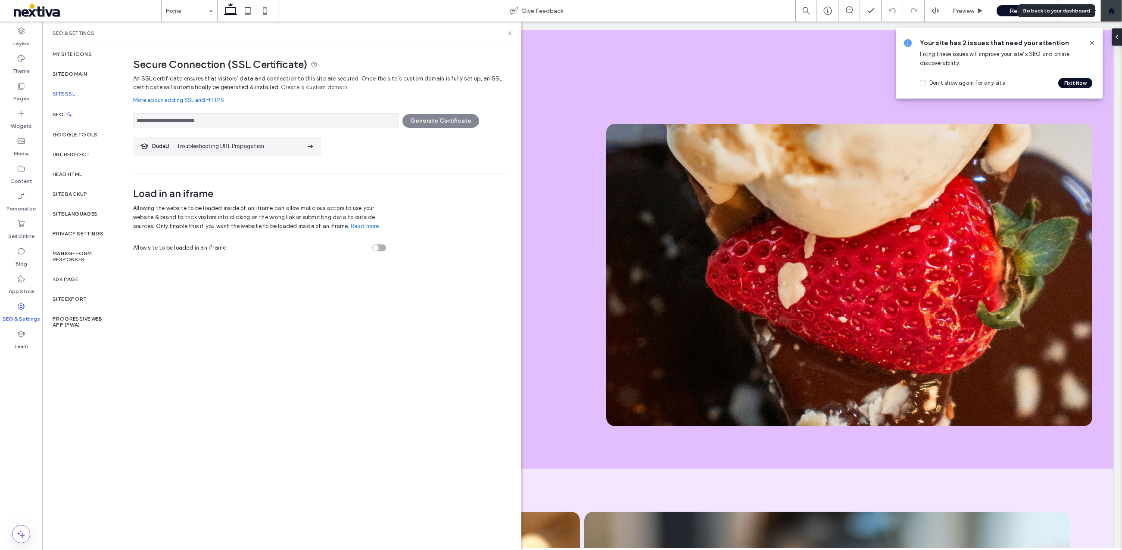
click at [1108, 9] on icon at bounding box center [1110, 10] width 7 height 7
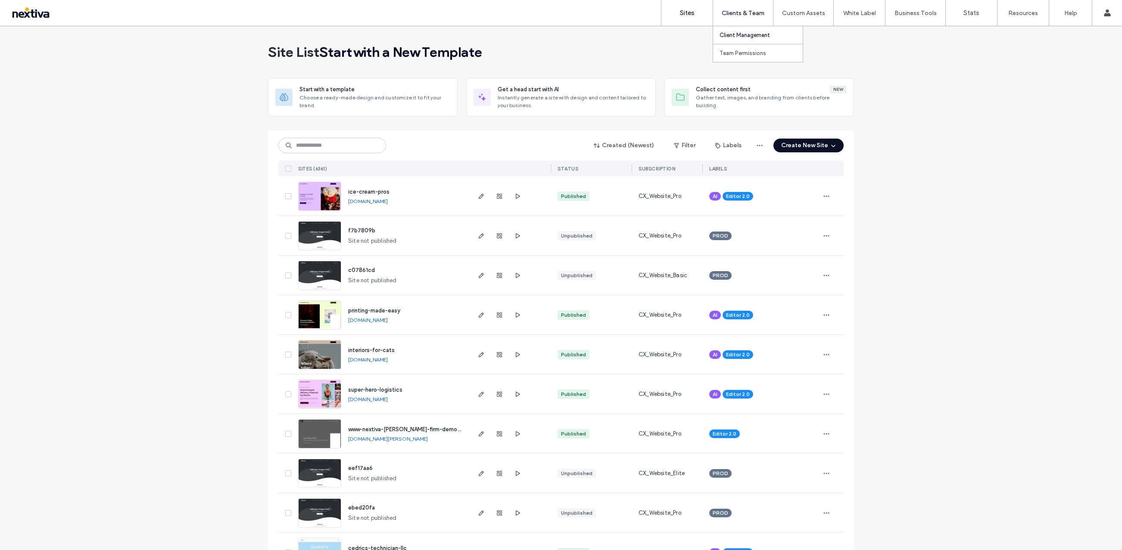
click at [727, 35] on label "Client Management" at bounding box center [744, 35] width 50 height 6
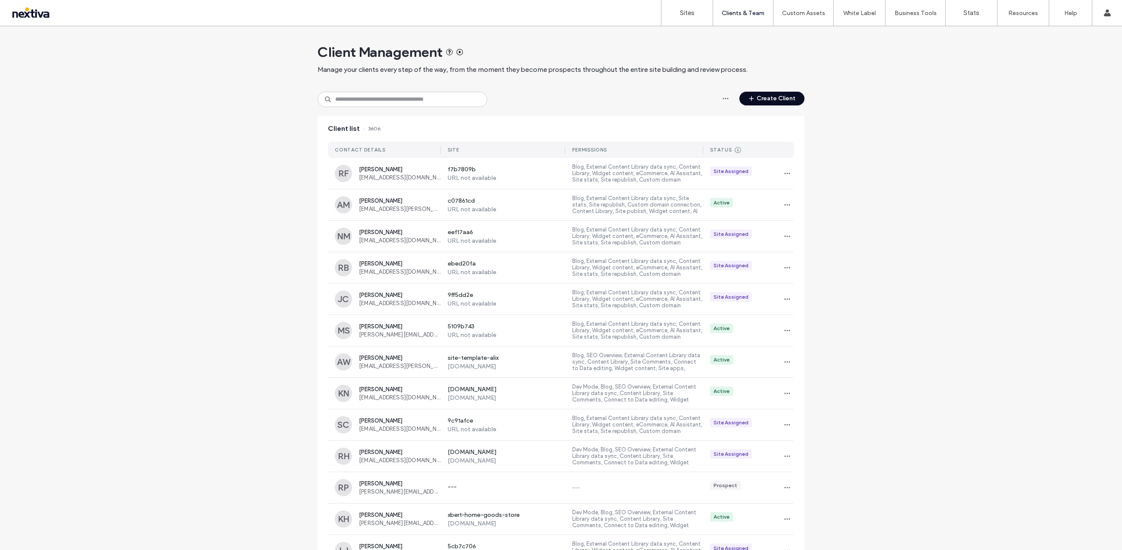
click at [763, 102] on button "Create Client" at bounding box center [771, 99] width 65 height 14
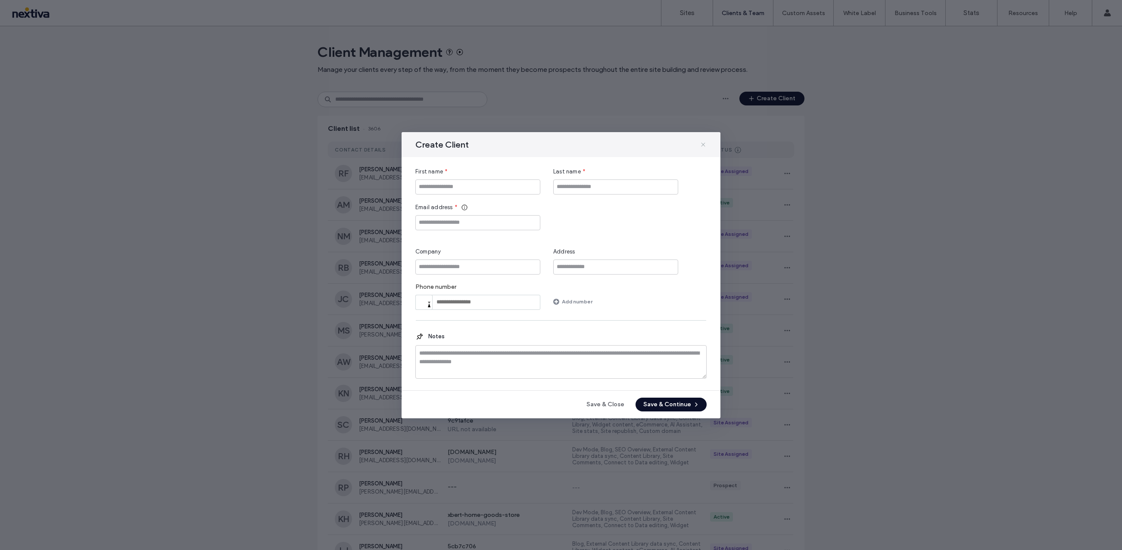
click at [700, 145] on icon at bounding box center [703, 144] width 7 height 7
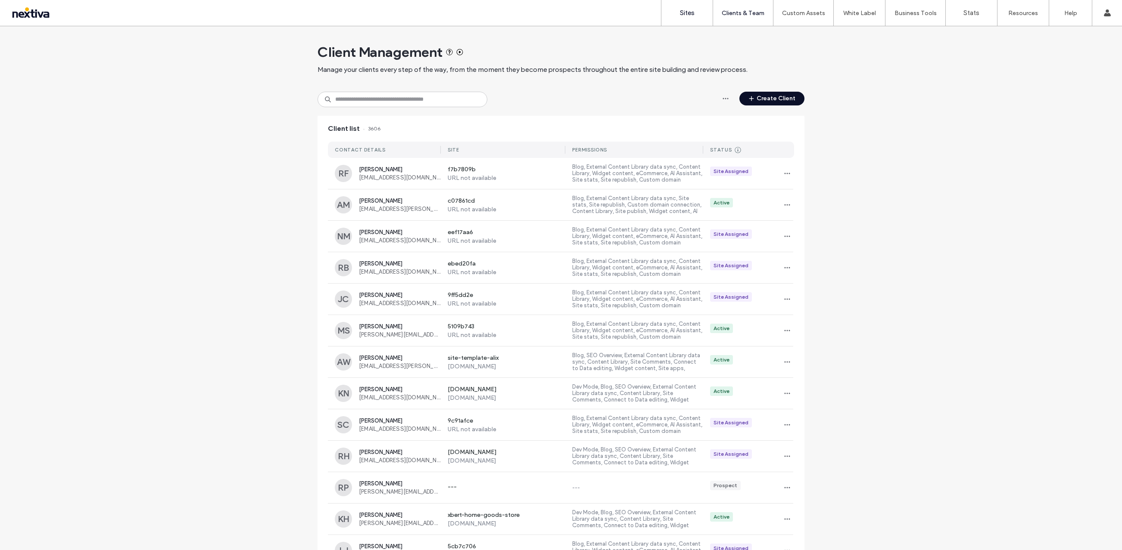
click at [690, 19] on link "Sites" at bounding box center [686, 13] width 51 height 26
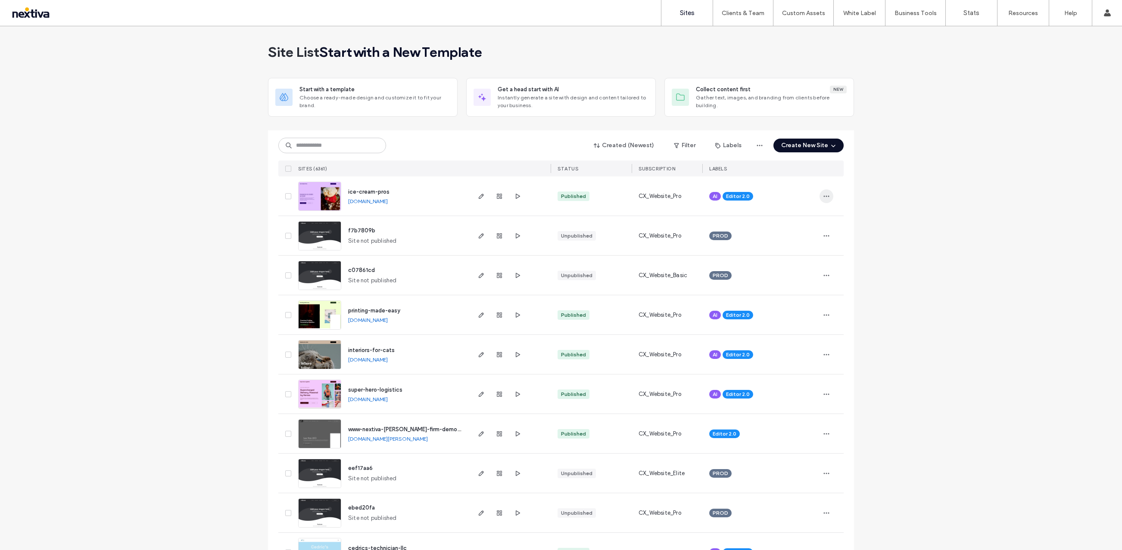
click at [823, 198] on icon "button" at bounding box center [826, 196] width 7 height 7
click at [813, 288] on div "Site Dashboard" at bounding box center [791, 284] width 77 height 16
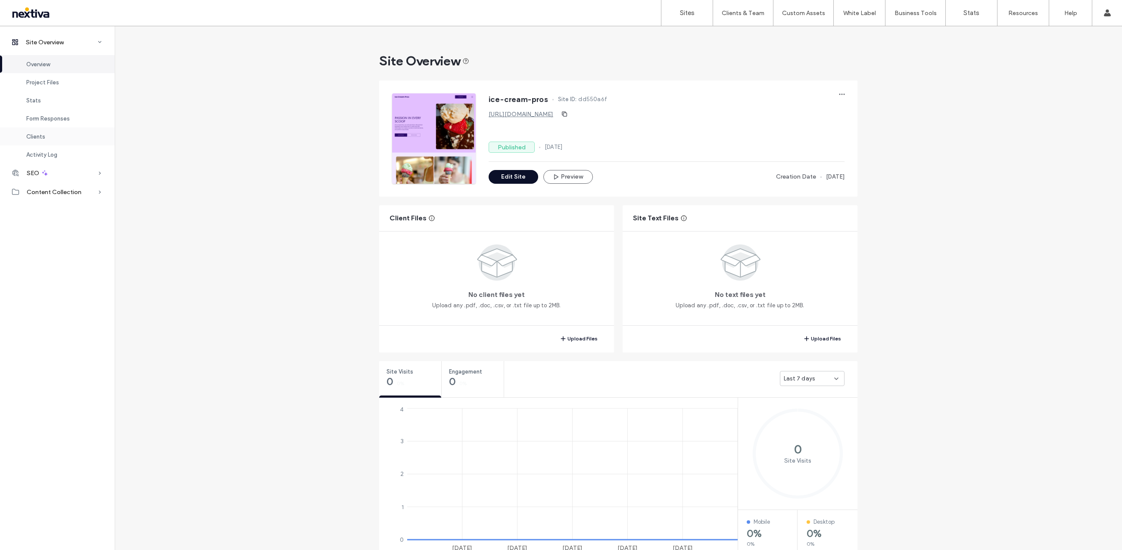
click at [41, 138] on span "Clients" at bounding box center [35, 137] width 19 height 6
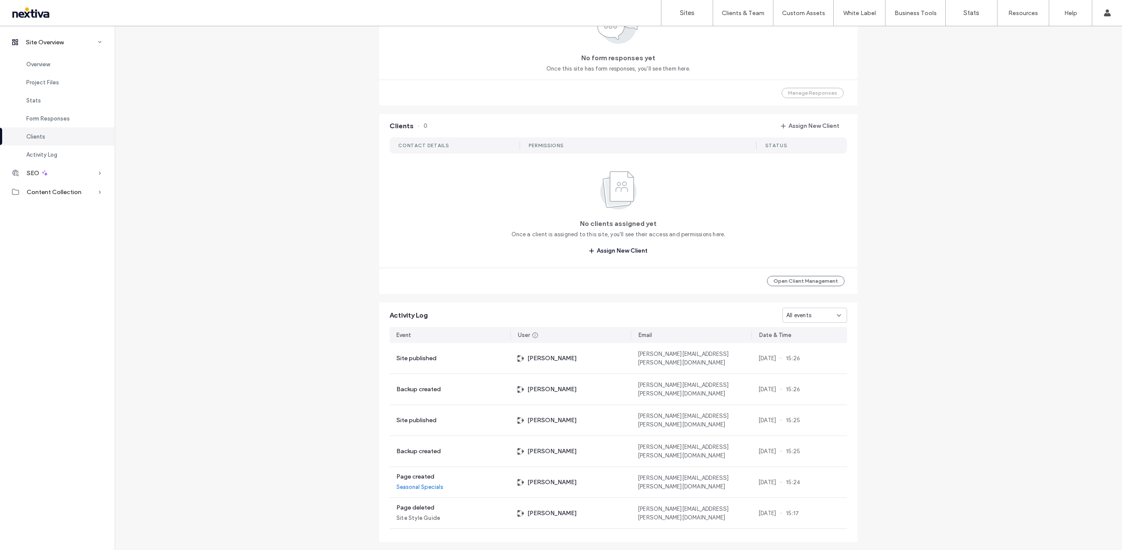
scroll to position [645, 0]
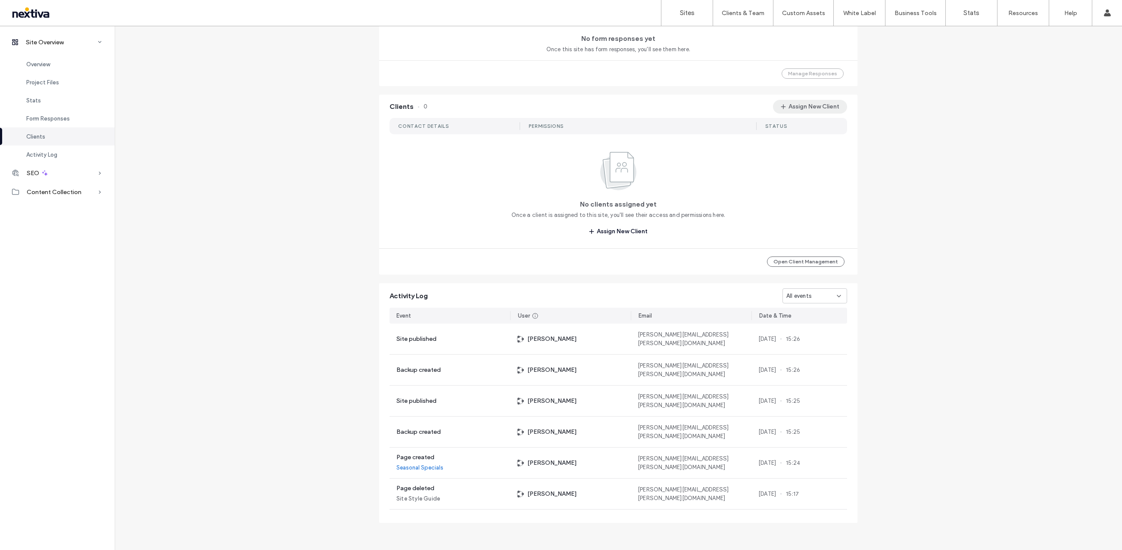
click at [821, 104] on button "Assign New Client" at bounding box center [810, 107] width 74 height 14
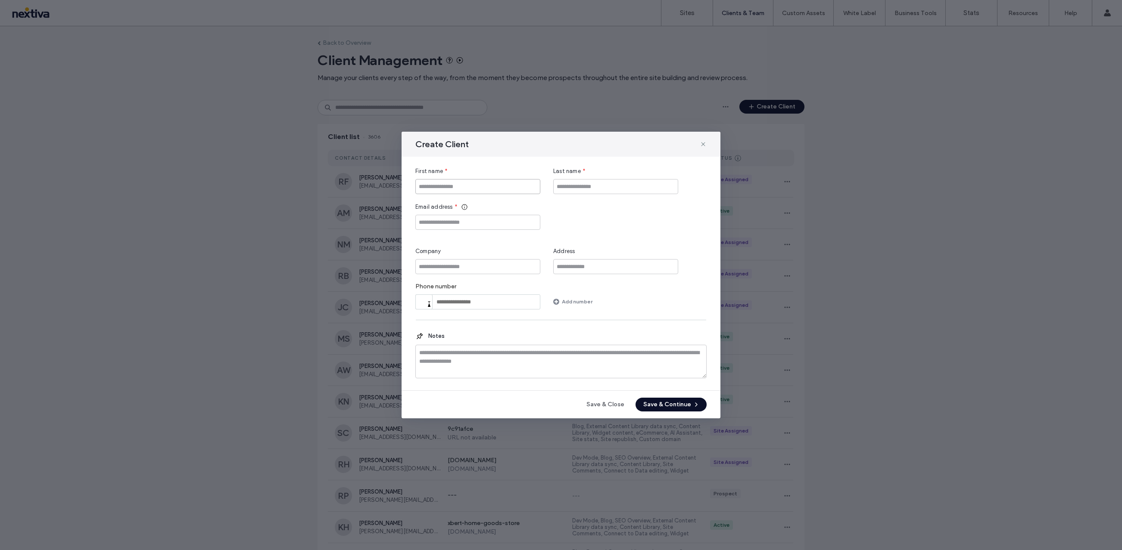
click at [459, 187] on input "First name" at bounding box center [477, 186] width 125 height 15
type input "*******"
type input "**********"
type input "*******"
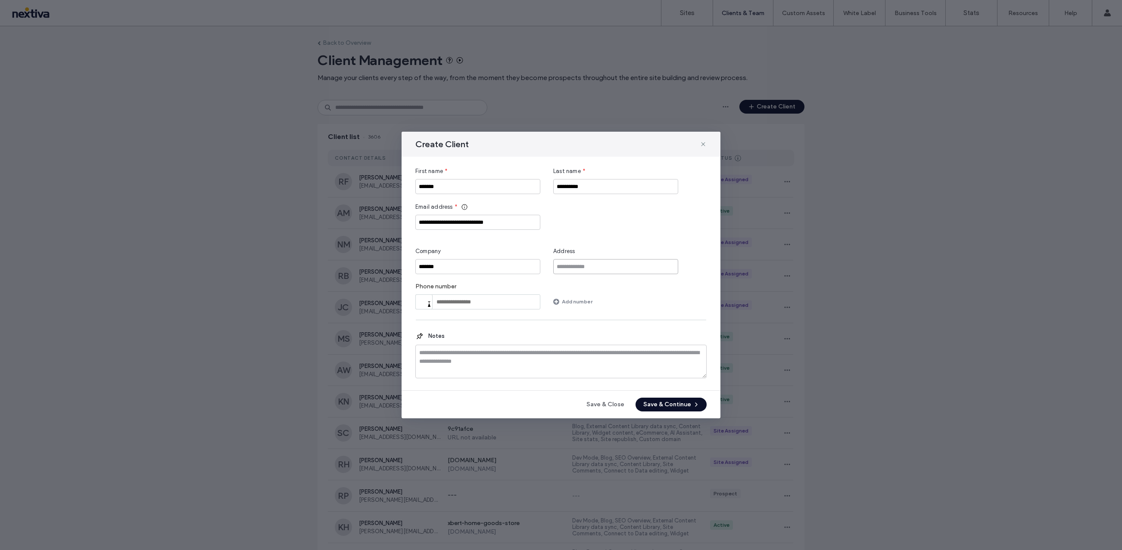
click at [563, 264] on input "Address" at bounding box center [615, 266] width 125 height 15
paste input "**********"
type input "**********"
click at [468, 300] on input "tel" at bounding box center [477, 302] width 125 height 15
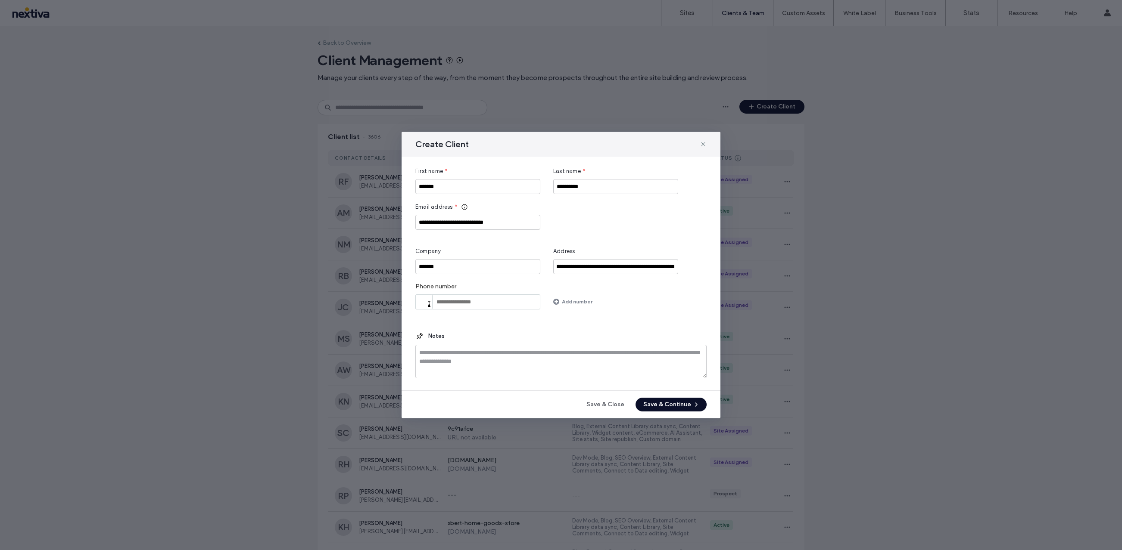
scroll to position [0, 0]
click at [427, 303] on div at bounding box center [424, 302] width 16 height 14
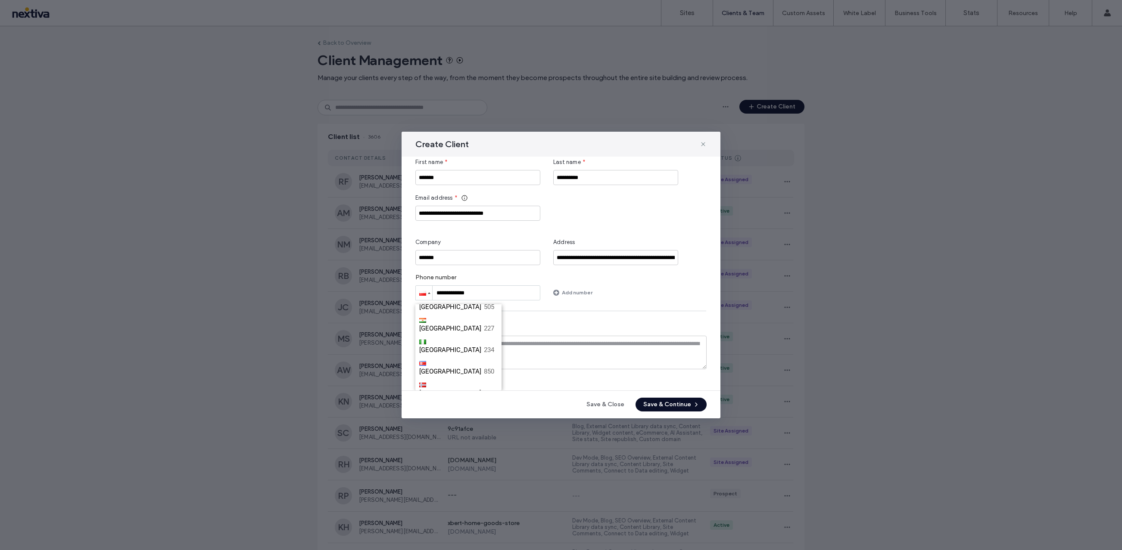
scroll to position [2826, 0]
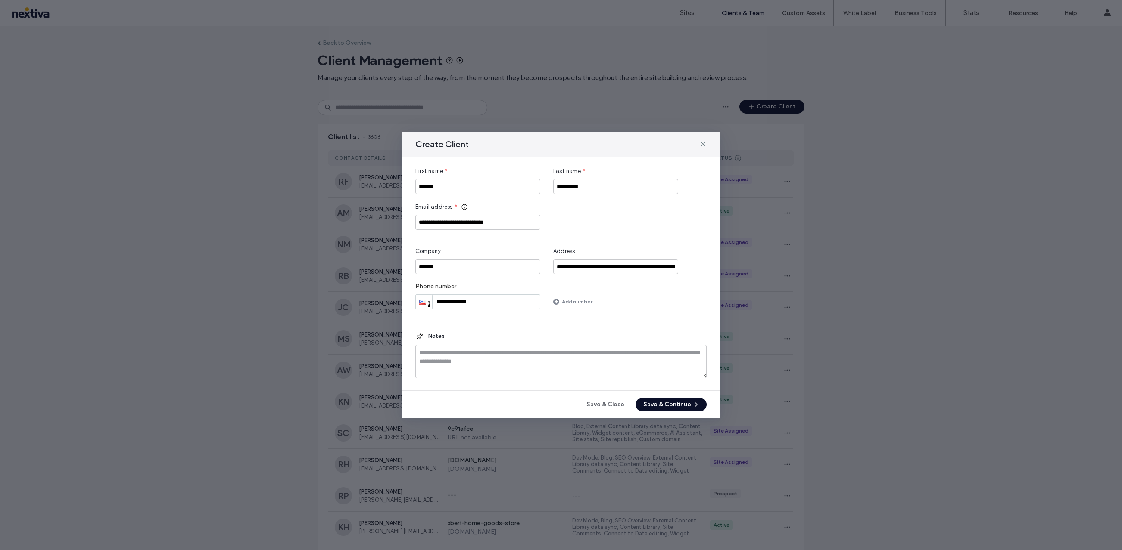
scroll to position [0, 0]
click at [448, 301] on input "**********" at bounding box center [477, 302] width 125 height 15
drag, startPoint x: 441, startPoint y: 301, endPoint x: 452, endPoint y: 302, distance: 10.8
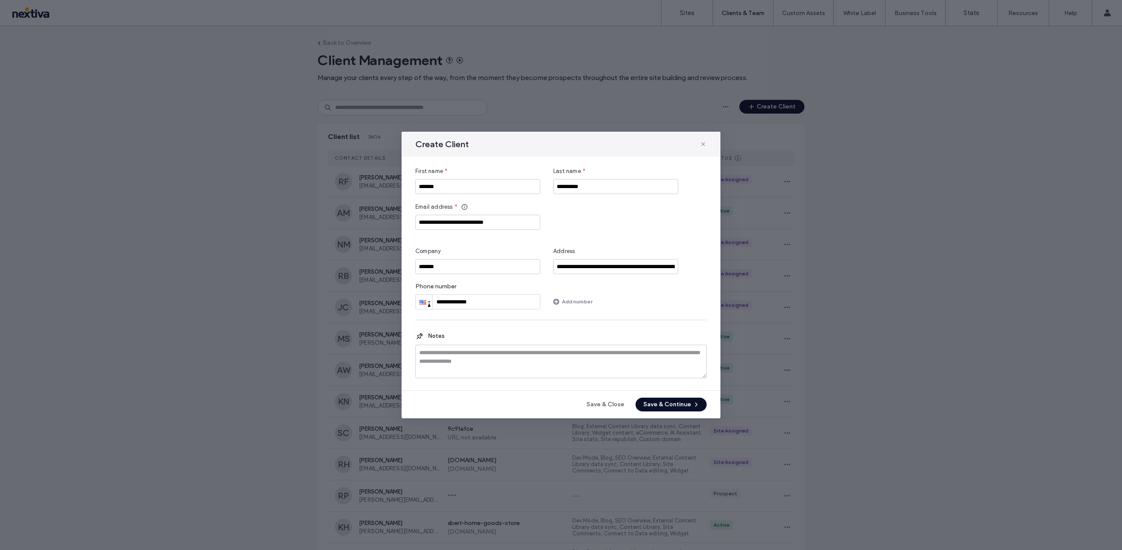
click at [452, 302] on input "**********" at bounding box center [477, 302] width 125 height 15
click at [513, 298] on input "**********" at bounding box center [477, 302] width 125 height 15
type input "**********"
click at [691, 403] on span "button" at bounding box center [695, 404] width 9 height 13
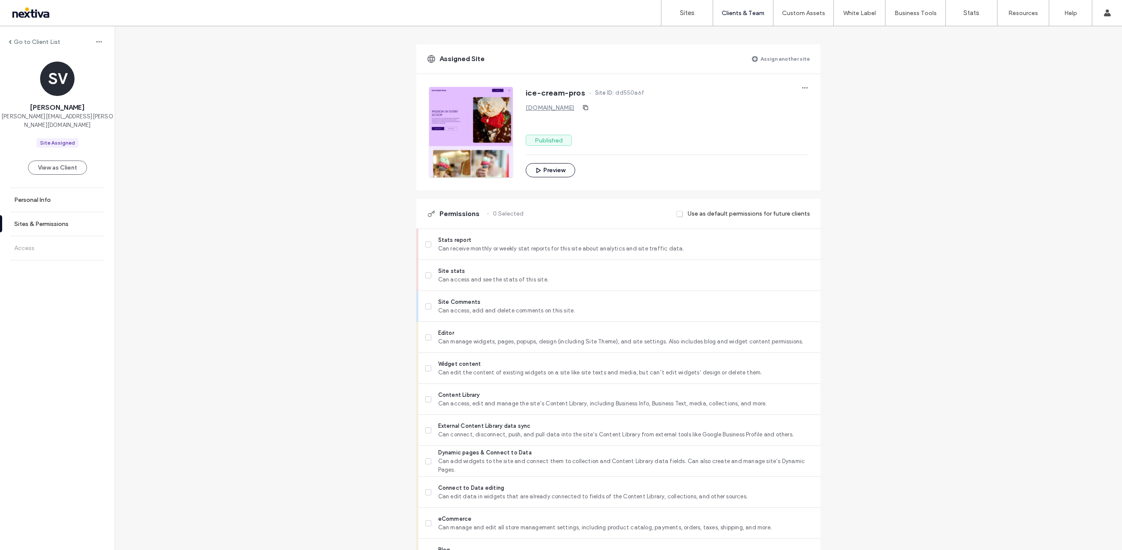
scroll to position [54, 0]
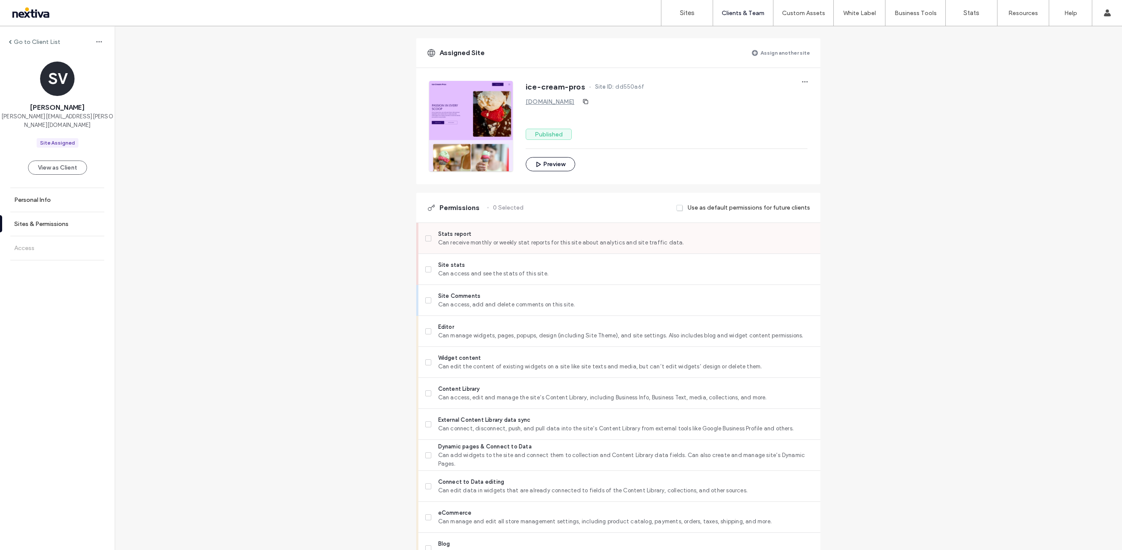
click at [425, 236] on span at bounding box center [428, 239] width 6 height 6
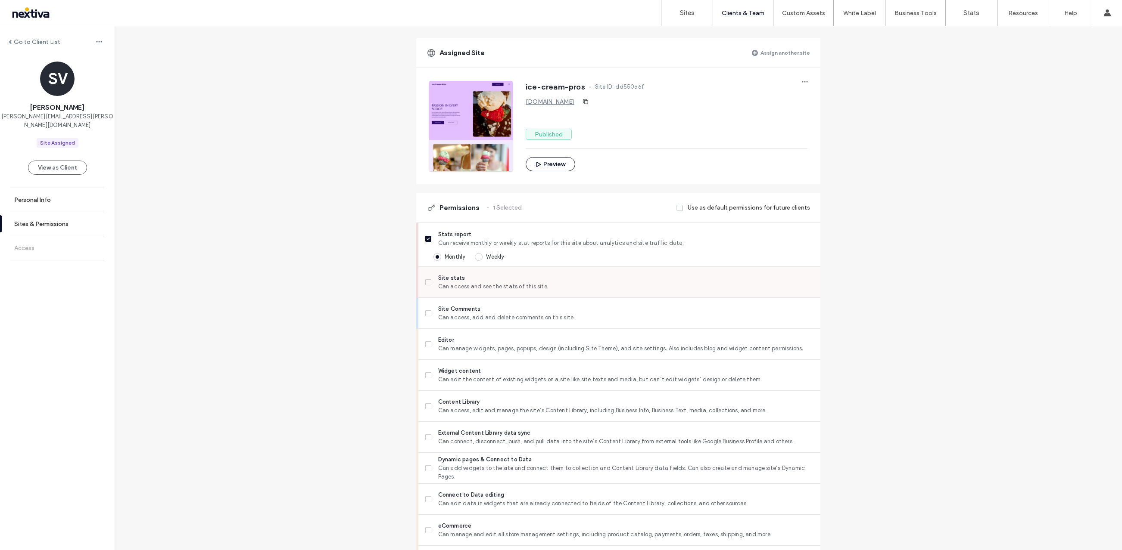
click at [426, 283] on icon at bounding box center [427, 282] width 3 height 3
click at [427, 319] on label "Site Comments Can access, add and delete comments on this site." at bounding box center [619, 313] width 388 height 17
click at [426, 341] on label "Editor Can manage widgets, pages, popups, design (including Site Theme), and si…" at bounding box center [619, 344] width 388 height 17
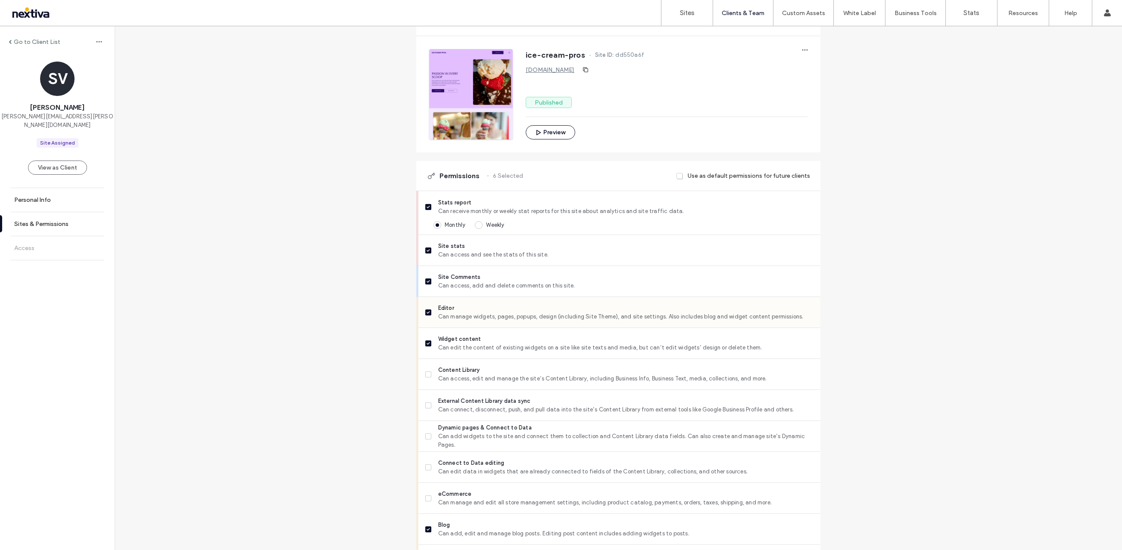
scroll to position [99, 0]
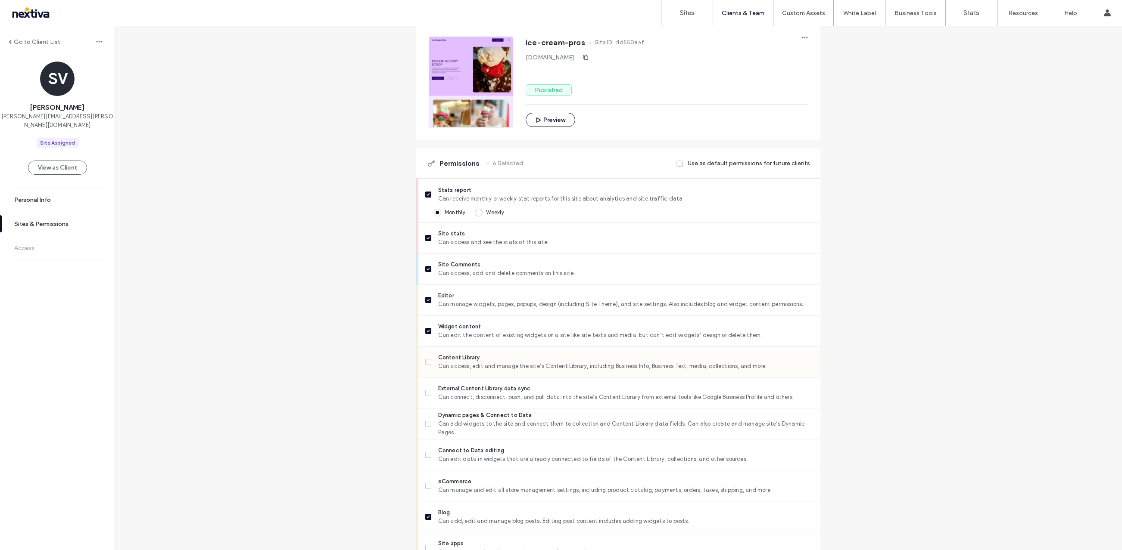
click at [426, 361] on icon at bounding box center [427, 362] width 3 height 3
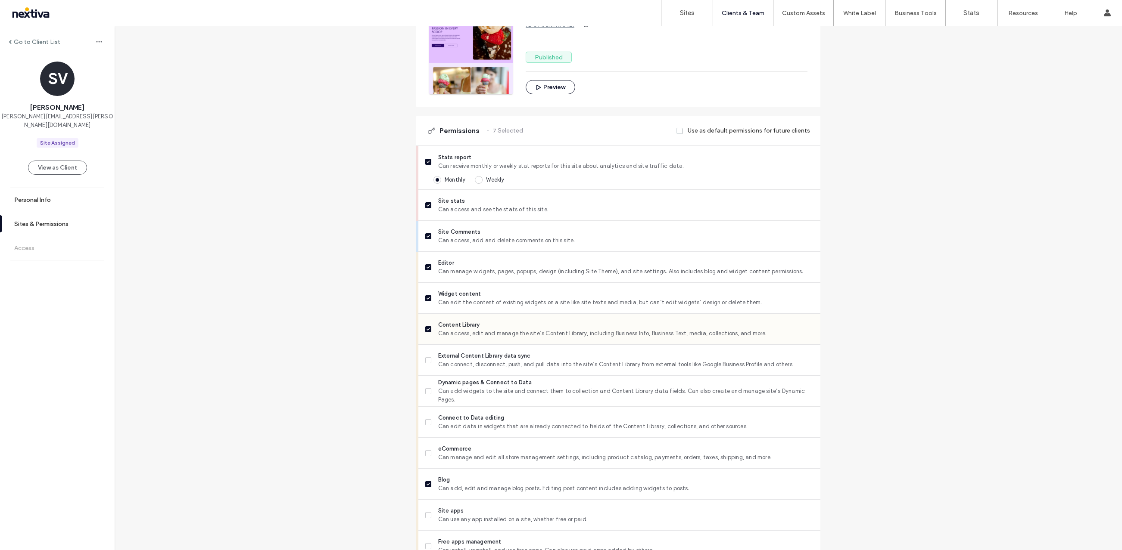
scroll to position [156, 0]
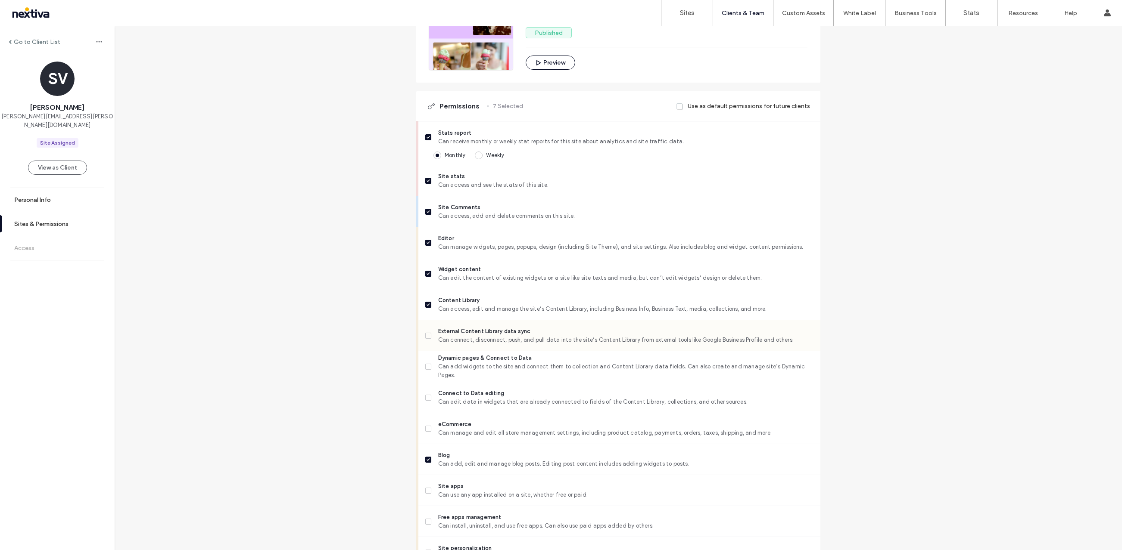
click at [426, 336] on icon at bounding box center [427, 336] width 3 height 3
click at [426, 366] on icon at bounding box center [427, 367] width 3 height 3
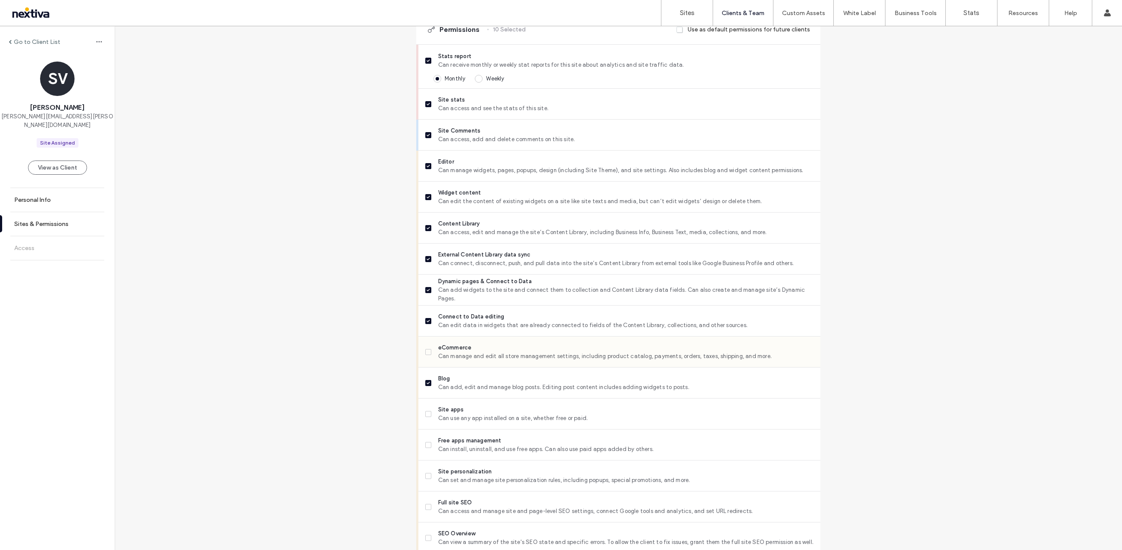
click at [426, 348] on label "eCommerce Can manage and edit all store management settings, including product …" at bounding box center [619, 352] width 388 height 17
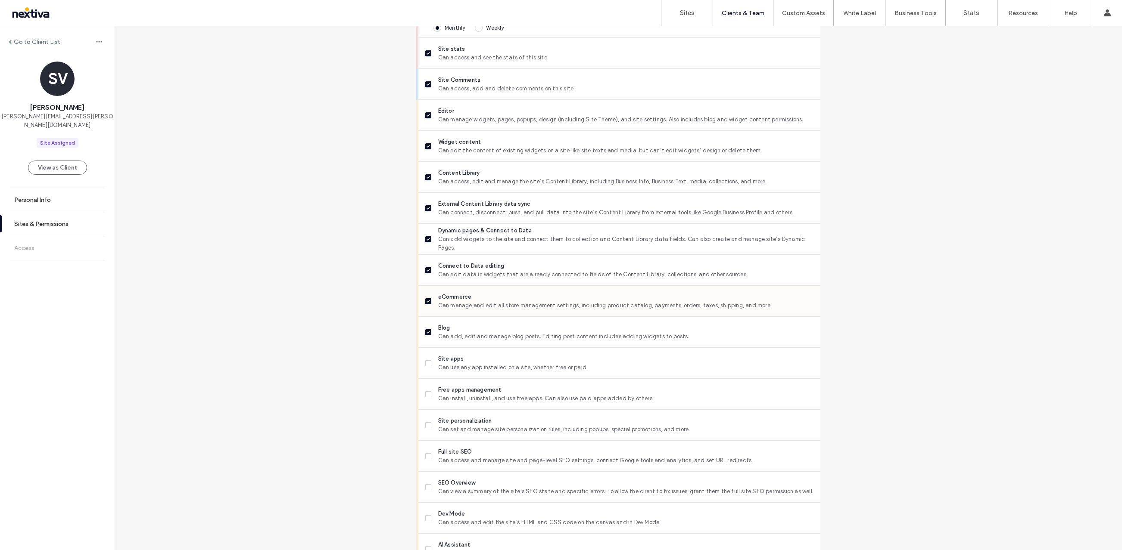
scroll to position [336, 0]
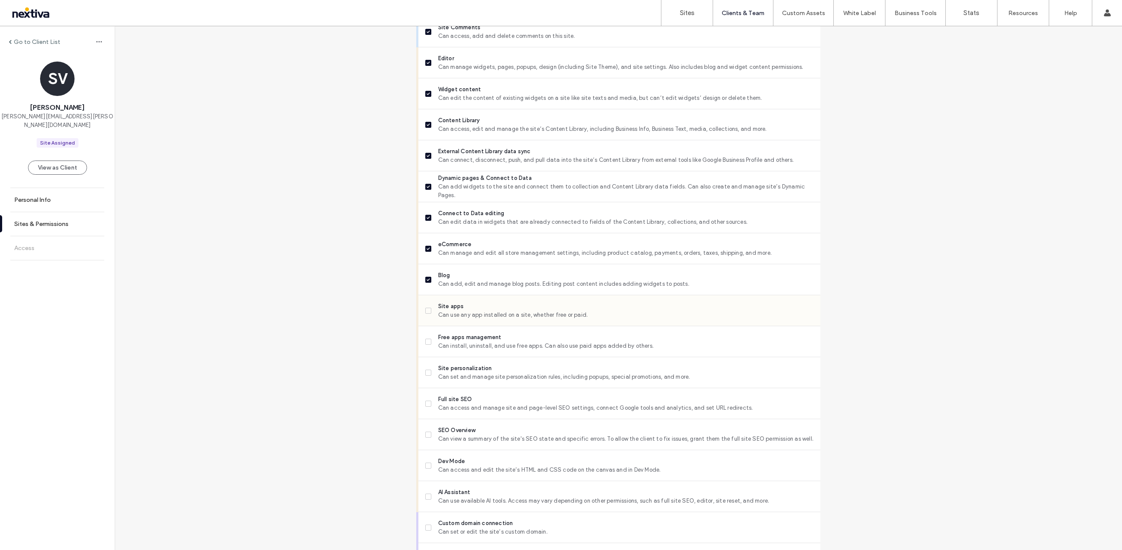
click at [421, 309] on div "Site apps Can use any app installed on a site, whether free or paid." at bounding box center [619, 310] width 402 height 31
click at [426, 311] on icon at bounding box center [427, 311] width 3 height 3
click at [428, 340] on label "Free apps management Can install, uninstall, and use free apps. Can also use pa…" at bounding box center [619, 341] width 388 height 17
click at [427, 374] on span at bounding box center [428, 373] width 6 height 6
click at [426, 407] on label "Full site SEO Can access and manage site and page-level SEO settings, connect G…" at bounding box center [619, 403] width 388 height 17
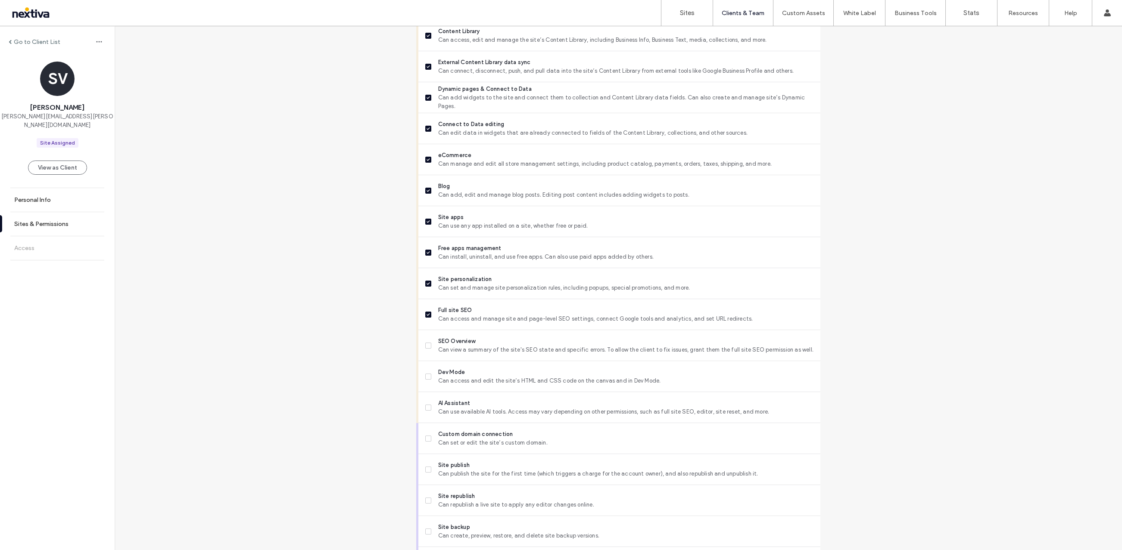
scroll to position [439, 0]
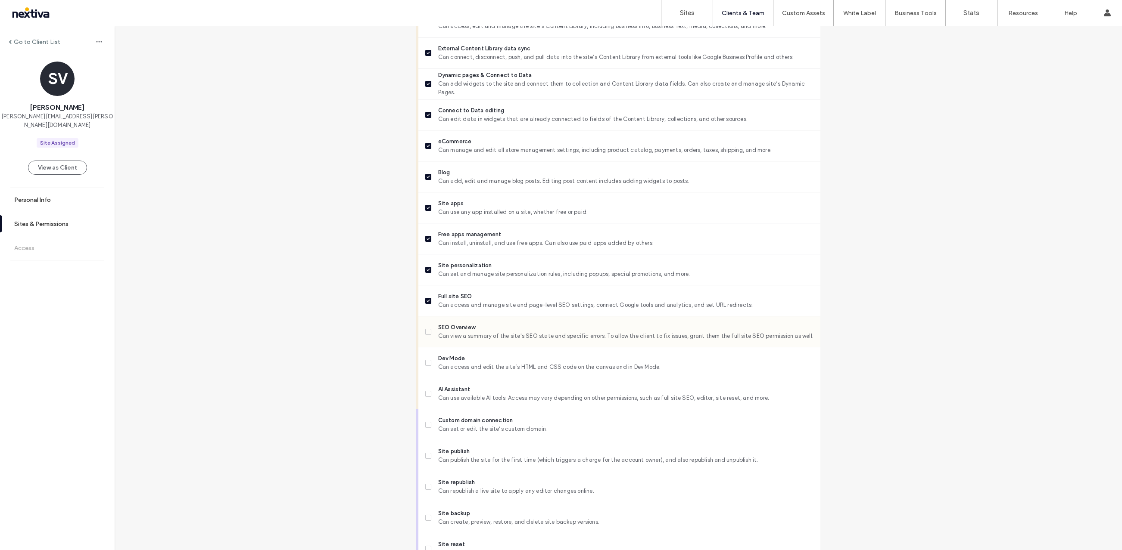
click at [425, 332] on span at bounding box center [428, 332] width 6 height 6
click at [425, 359] on label "Dev Mode Can access and edit the site’s HTML and CSS code on the canvas and in …" at bounding box center [619, 362] width 388 height 17
click at [425, 389] on label "AI Assistant Can use available AI tools. Access may vary depending on other per…" at bounding box center [619, 394] width 388 height 17
click at [426, 424] on icon at bounding box center [427, 425] width 3 height 3
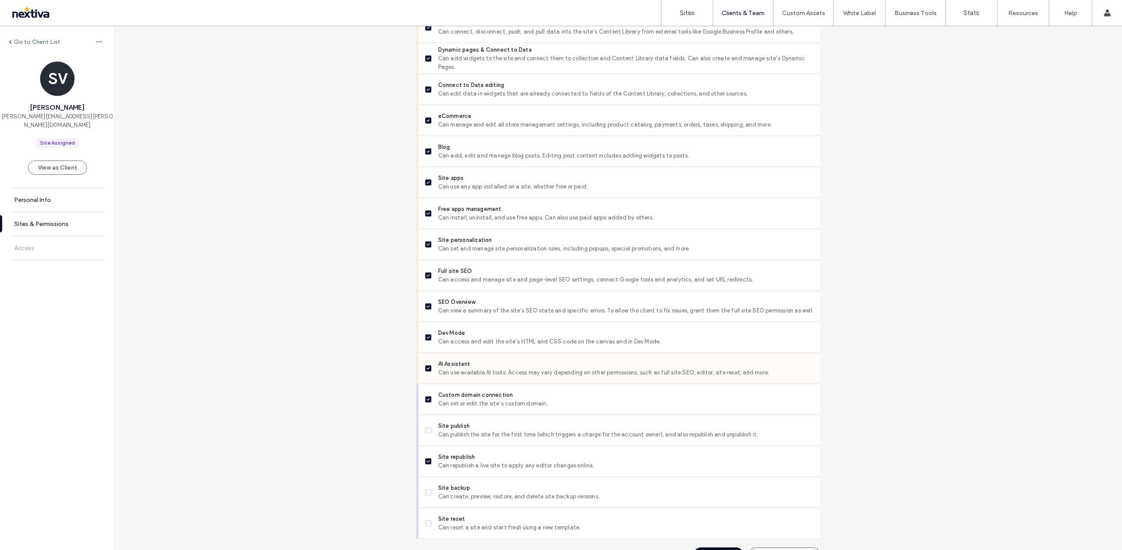
scroll to position [485, 0]
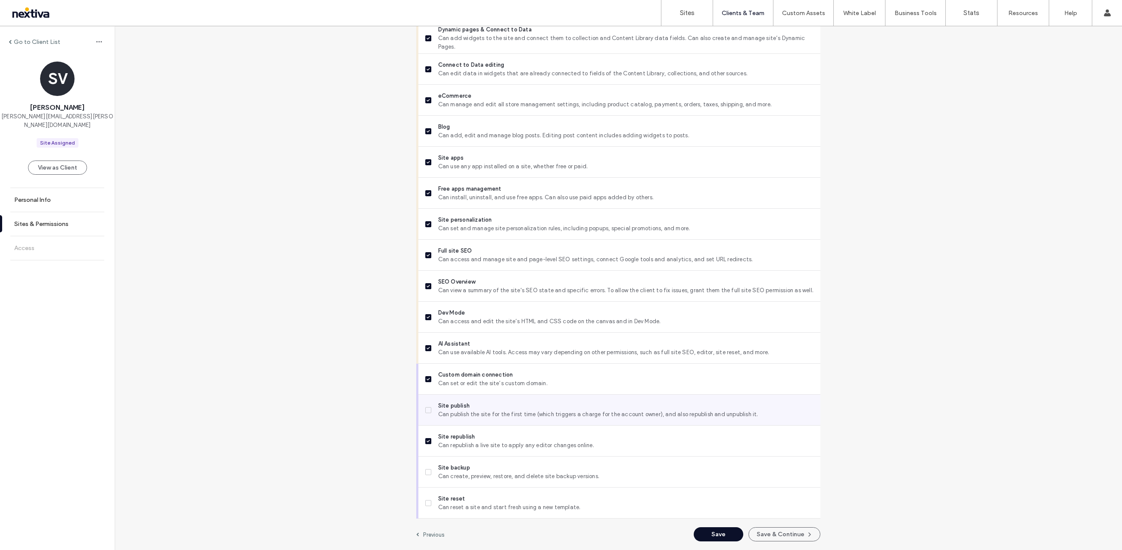
click at [425, 408] on span at bounding box center [428, 410] width 6 height 6
click at [425, 476] on label "Site backup Can create, preview, restore, and delete site backup versions." at bounding box center [619, 472] width 388 height 17
click at [425, 505] on span at bounding box center [428, 504] width 6 height 6
click at [712, 535] on button "Save" at bounding box center [718, 535] width 50 height 14
click at [772, 535] on button "Save & Continue" at bounding box center [784, 535] width 72 height 14
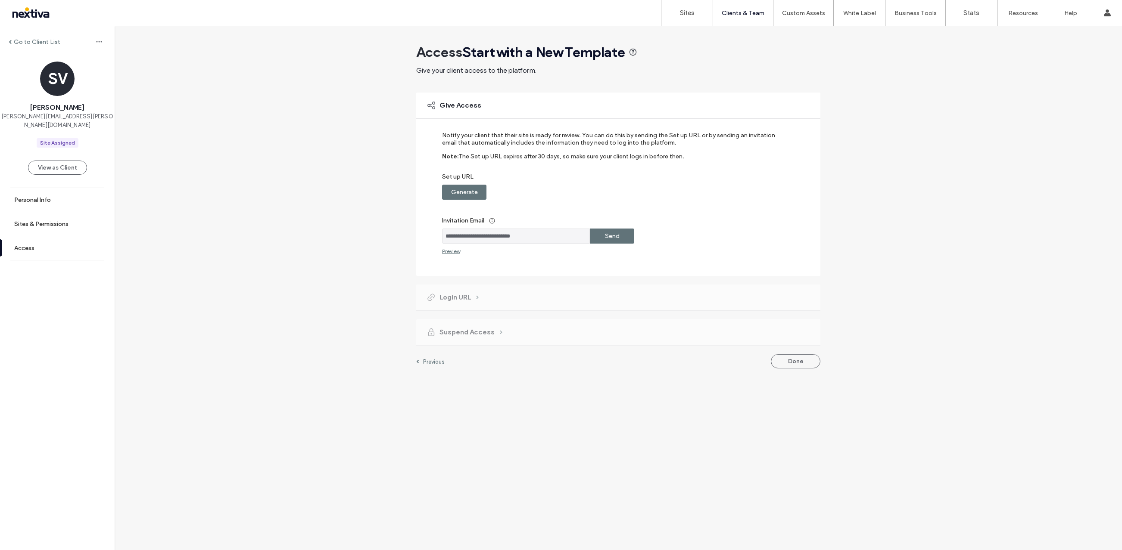
click at [622, 233] on div "Send" at bounding box center [612, 236] width 44 height 15
click at [453, 190] on label "Generate" at bounding box center [464, 192] width 27 height 16
click at [609, 193] on label "Copy" at bounding box center [612, 192] width 16 height 16
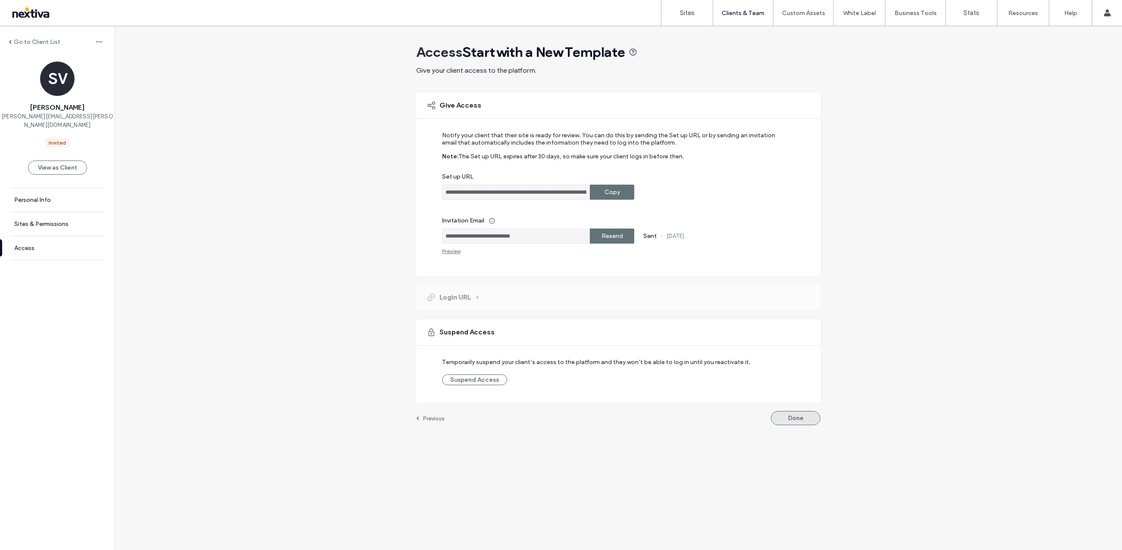
click at [805, 418] on button "Done" at bounding box center [796, 418] width 50 height 14
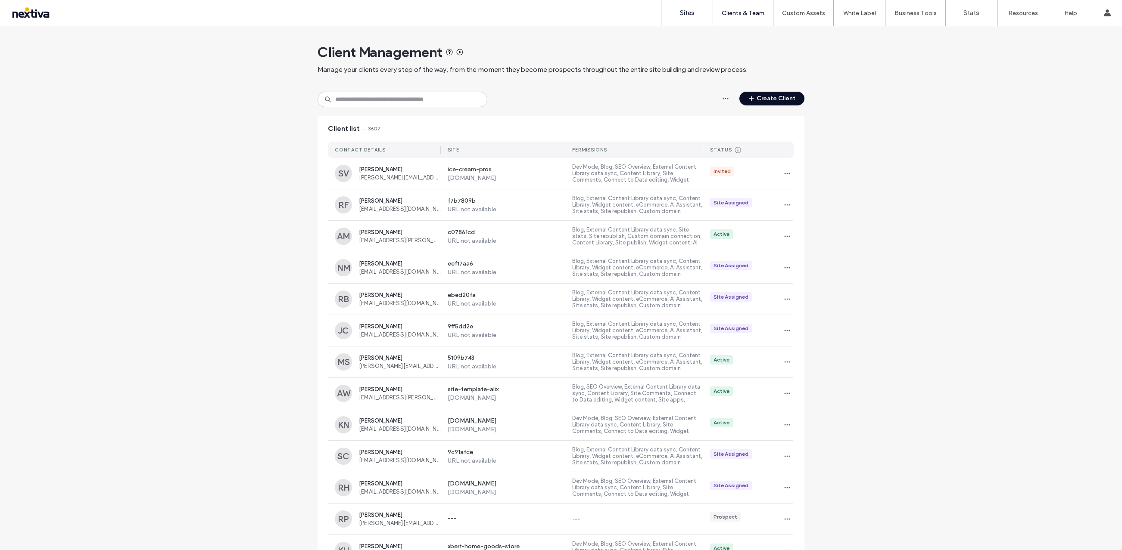
click at [669, 15] on link "Sites" at bounding box center [686, 13] width 51 height 26
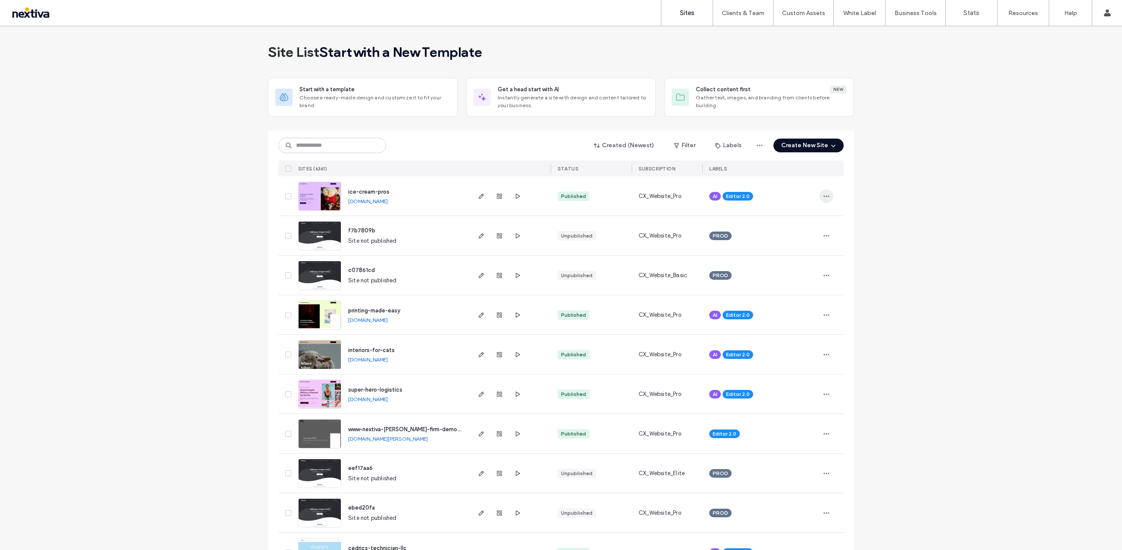
click at [825, 193] on icon "button" at bounding box center [826, 196] width 7 height 7
click at [478, 195] on icon "button" at bounding box center [481, 196] width 7 height 7
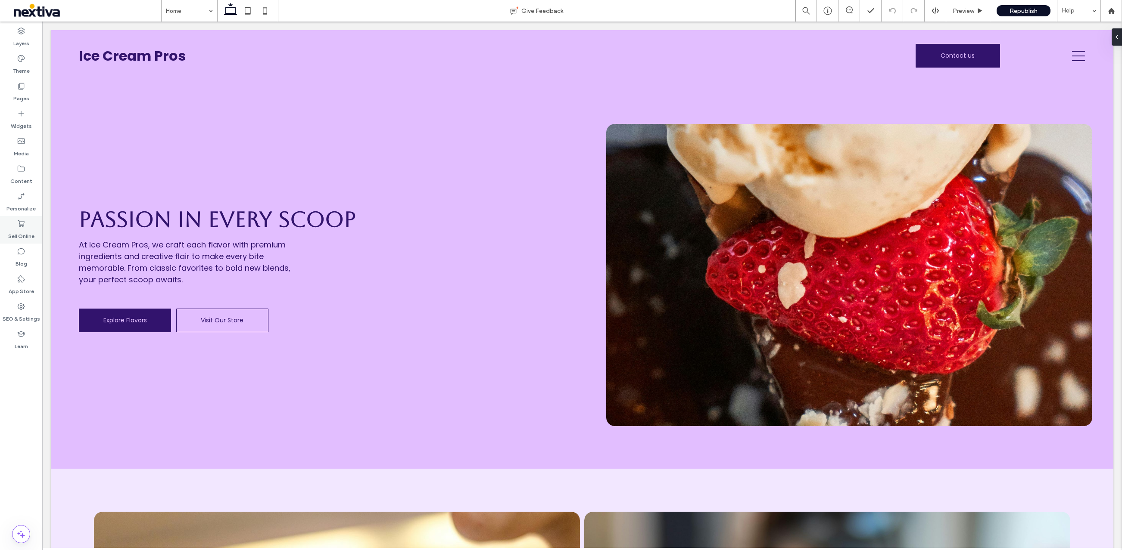
click at [19, 227] on icon at bounding box center [21, 224] width 9 height 9
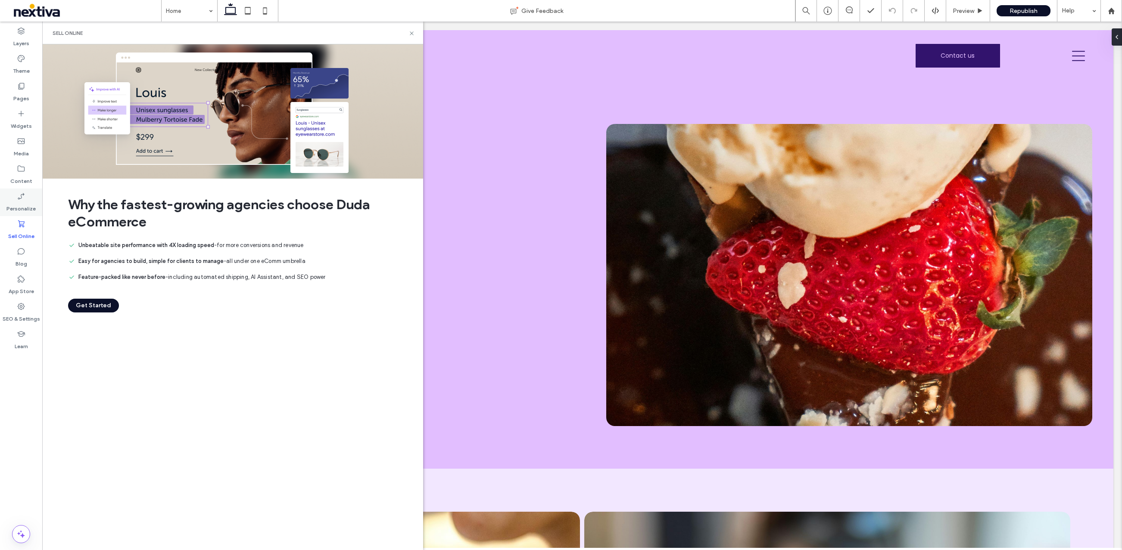
click at [19, 208] on label "Personalize" at bounding box center [20, 207] width 29 height 12
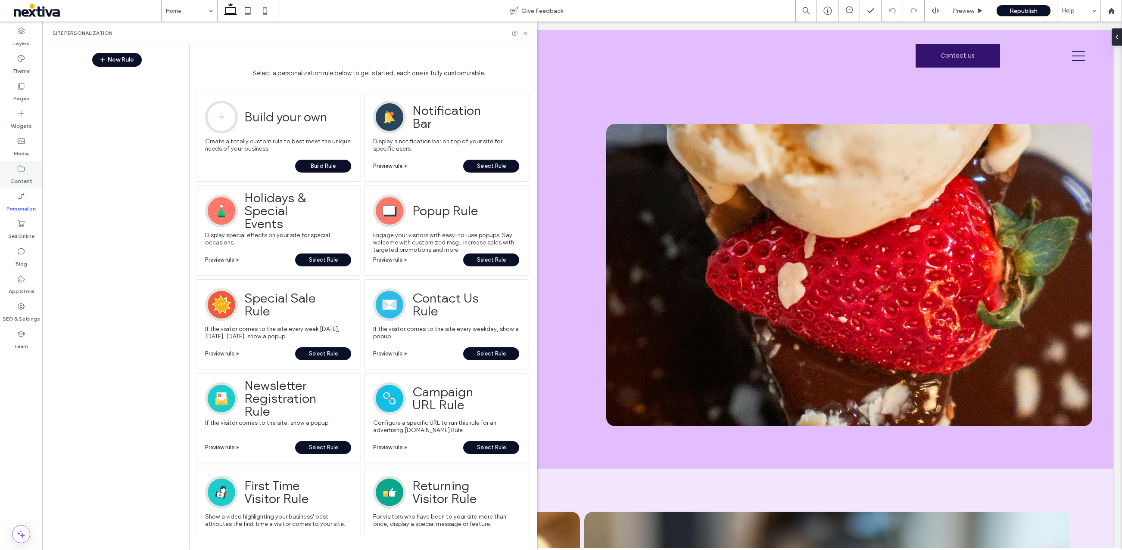
click at [22, 170] on icon at bounding box center [21, 169] width 9 height 9
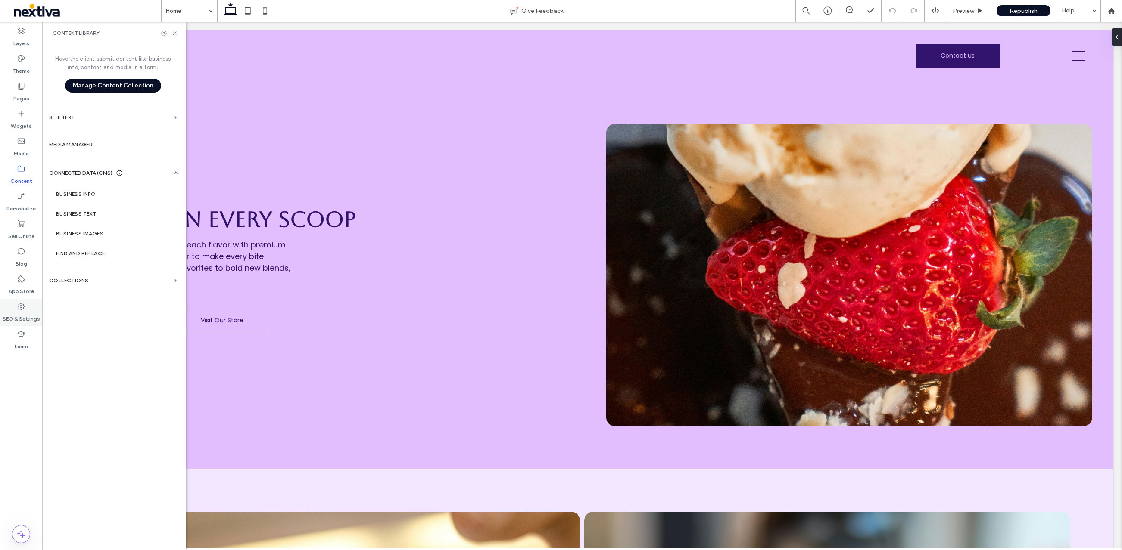
click at [15, 307] on div "SEO & Settings" at bounding box center [21, 313] width 42 height 28
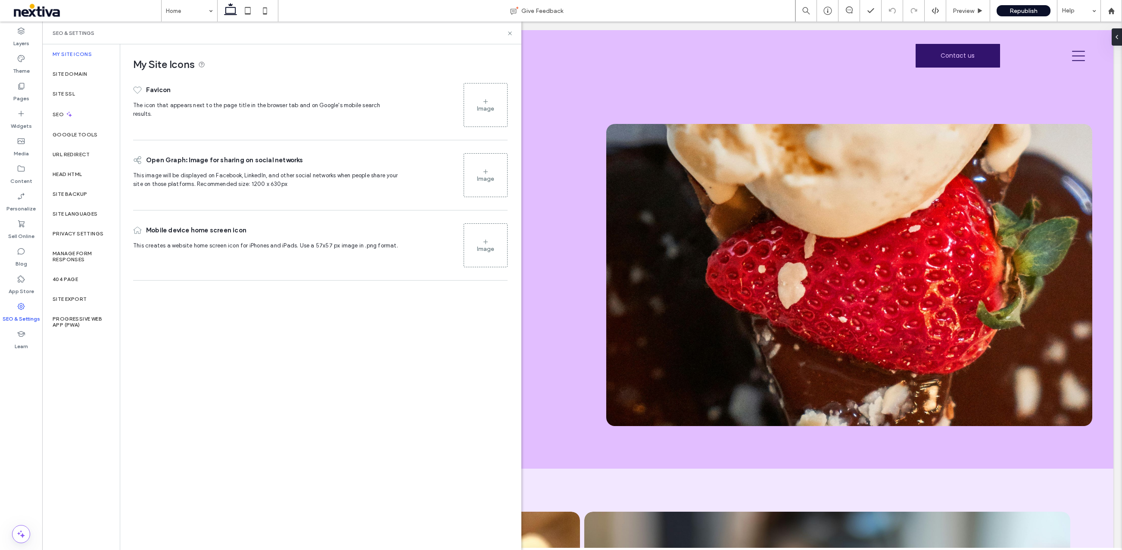
click at [78, 91] on div "Site SSL" at bounding box center [81, 94] width 78 height 20
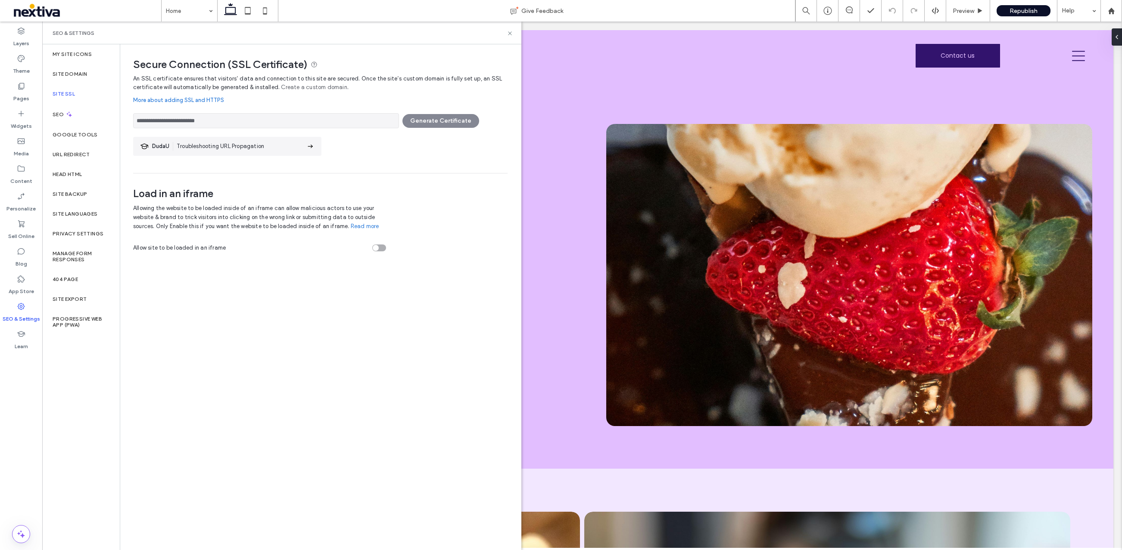
click at [291, 88] on link "Create a custom domain" at bounding box center [314, 87] width 66 height 9
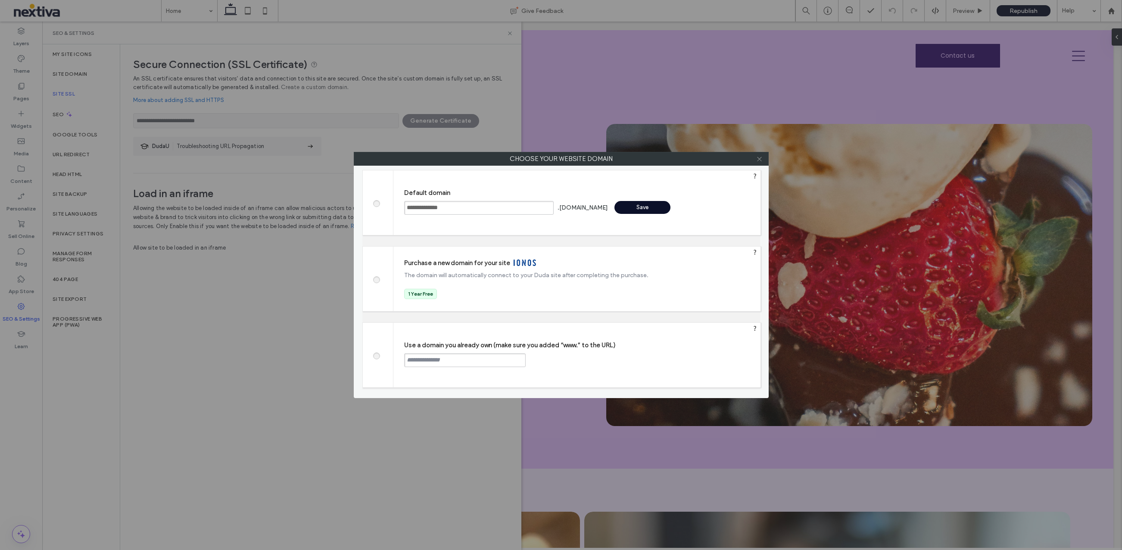
click at [759, 160] on icon at bounding box center [759, 159] width 6 height 6
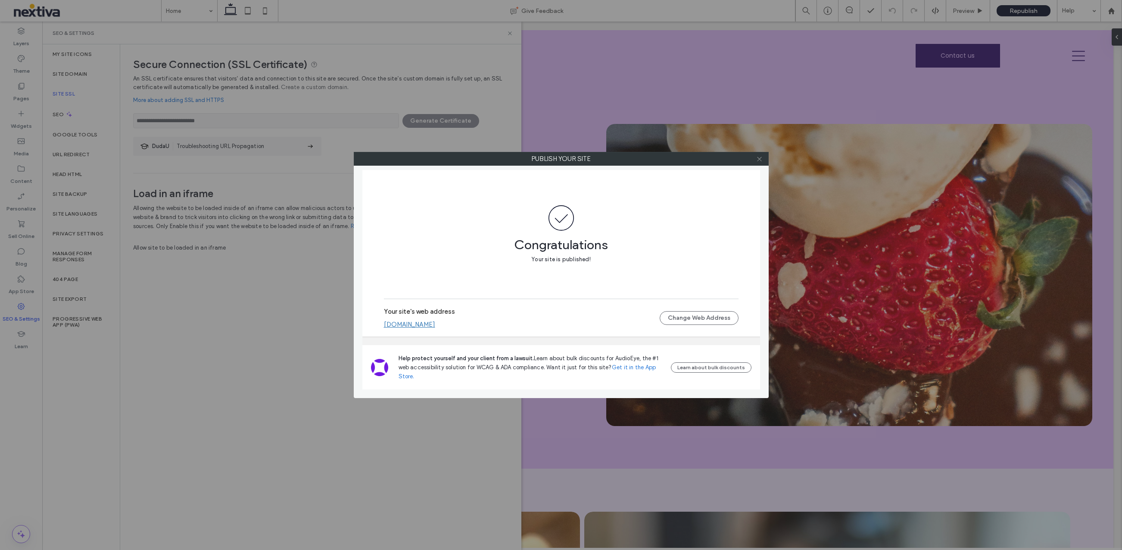
click at [758, 158] on icon at bounding box center [759, 159] width 6 height 6
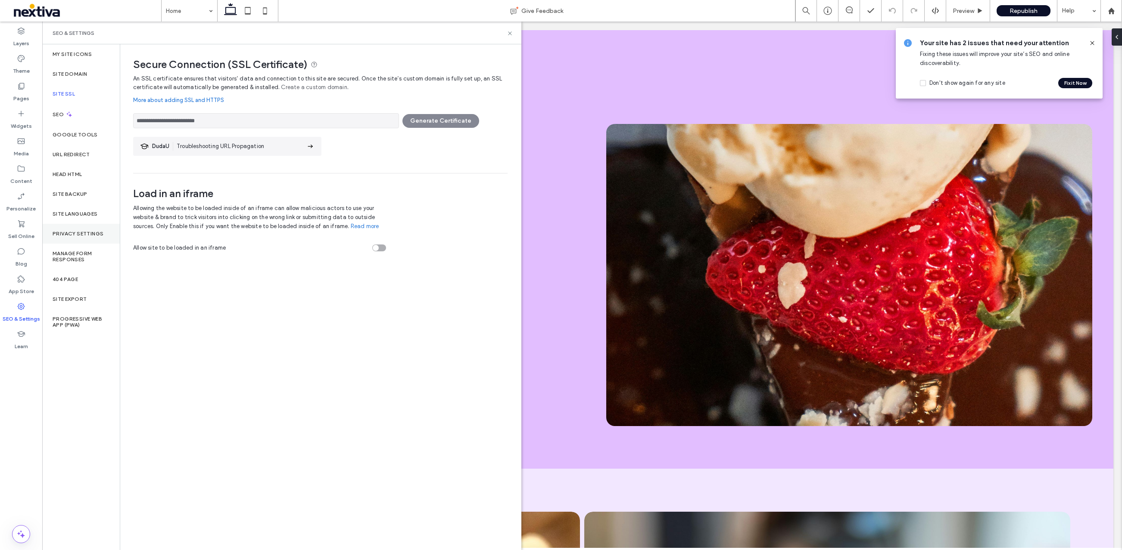
click at [77, 232] on label "Privacy Settings" at bounding box center [78, 234] width 51 height 6
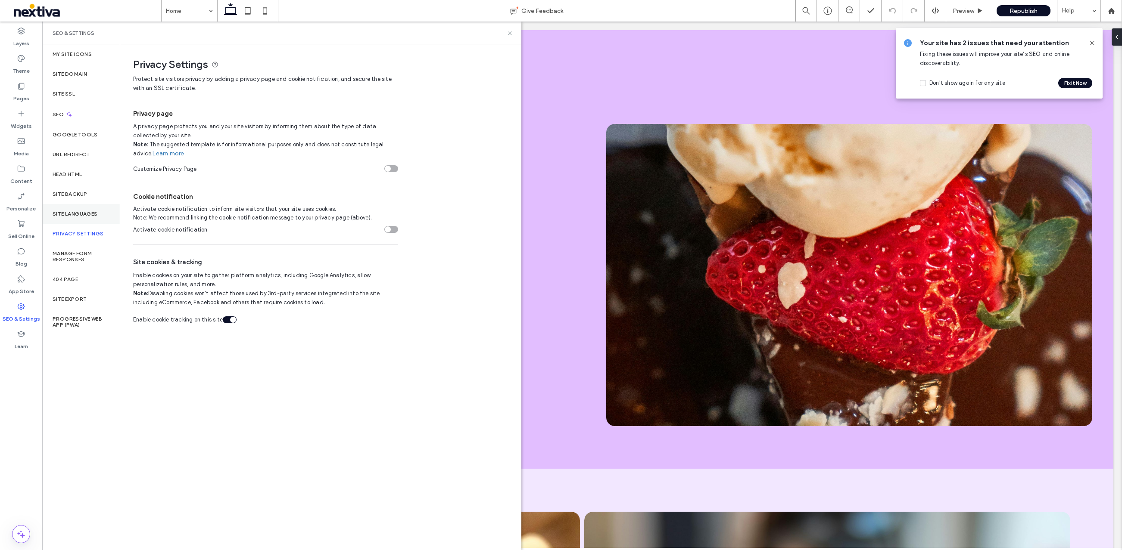
click at [80, 211] on label "Site Languages" at bounding box center [75, 214] width 45 height 6
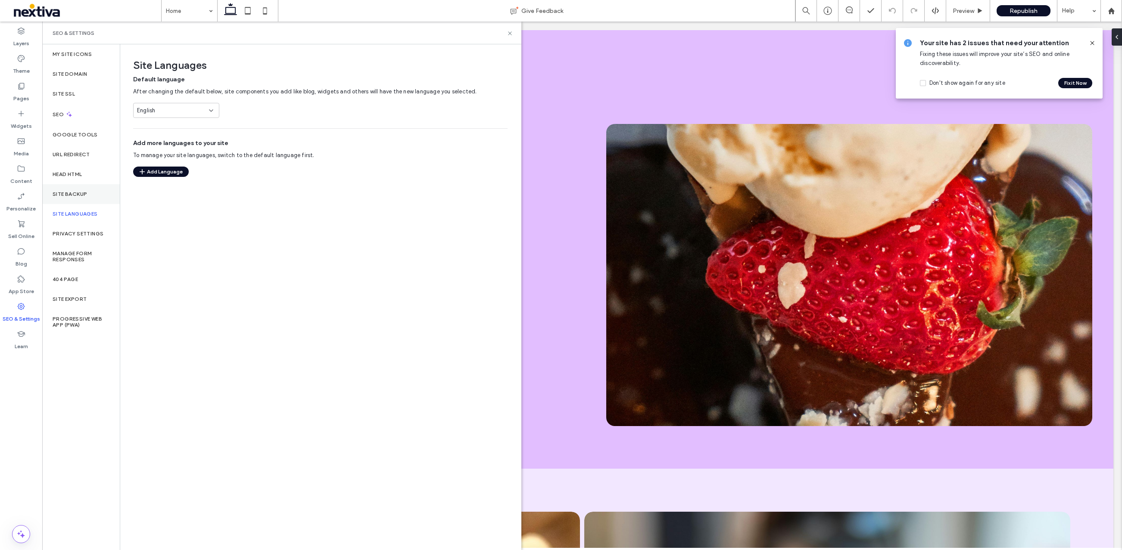
click at [79, 199] on div "Site Backup" at bounding box center [81, 194] width 78 height 20
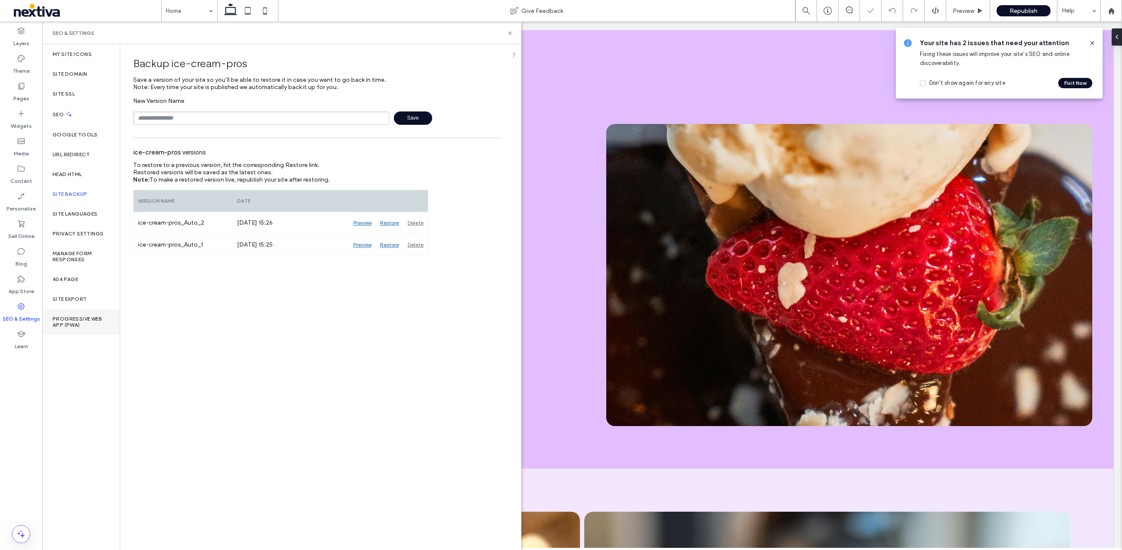
click at [73, 317] on label "Progressive Web App (PWA)" at bounding box center [81, 322] width 57 height 12
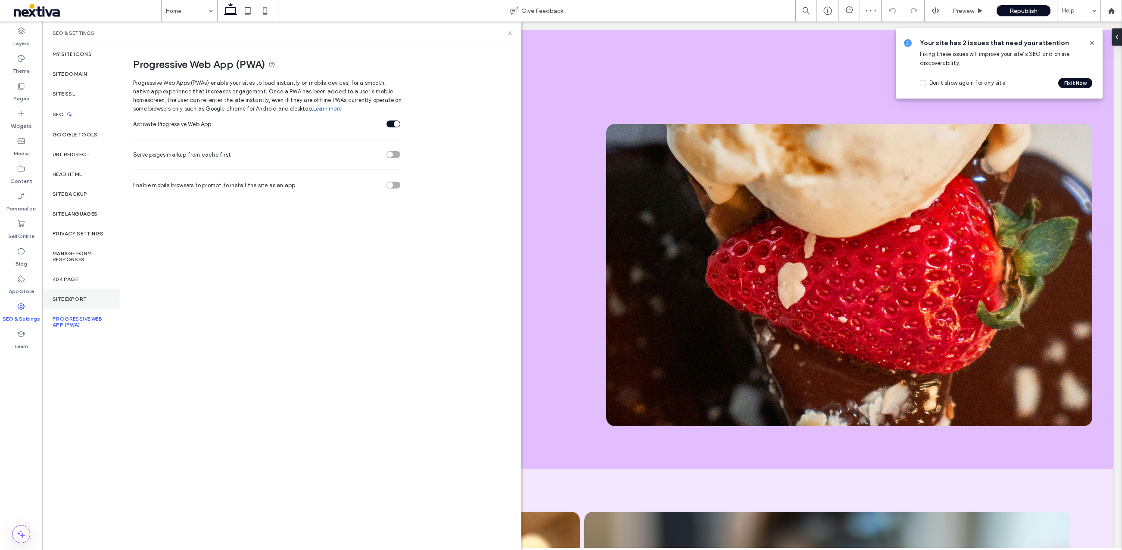
click at [72, 297] on label "Site Export" at bounding box center [70, 299] width 34 height 6
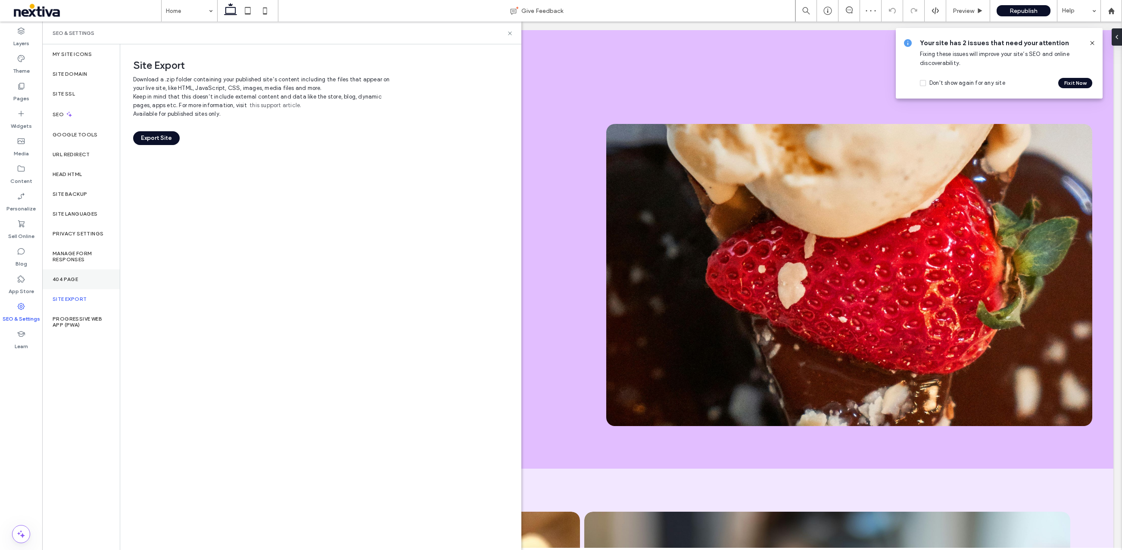
click at [72, 282] on label "404 Page" at bounding box center [65, 280] width 25 height 6
click at [73, 254] on label "Manage Form Responses" at bounding box center [81, 257] width 57 height 12
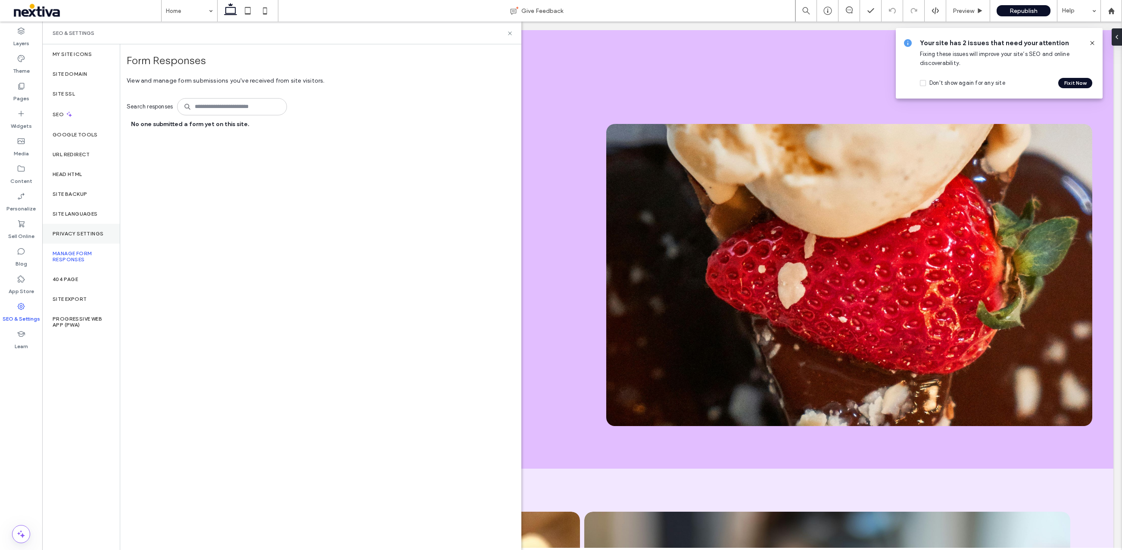
click at [71, 237] on div "Privacy Settings" at bounding box center [81, 234] width 78 height 20
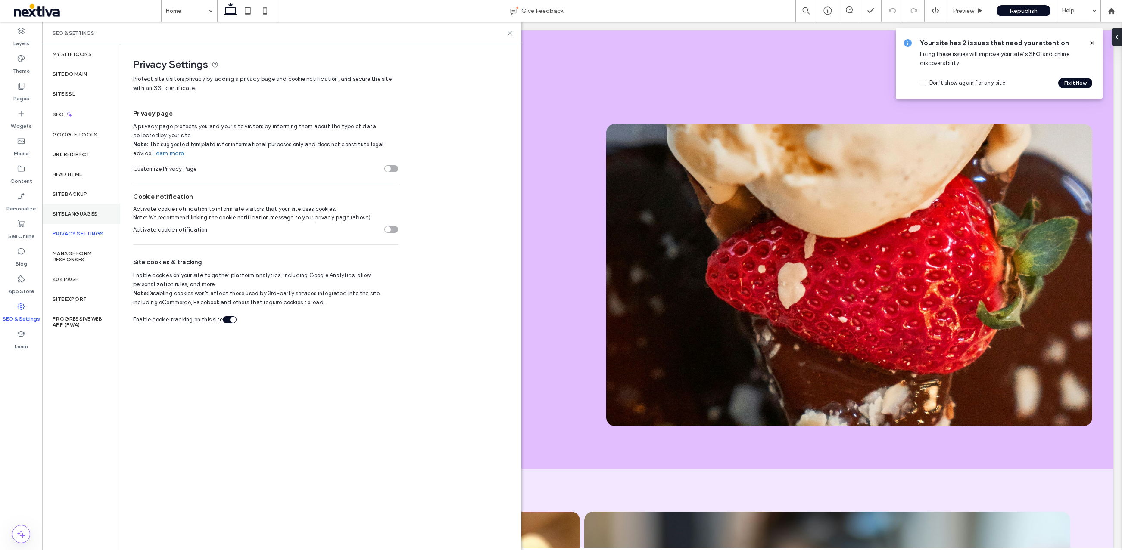
click at [70, 220] on div "Site Languages" at bounding box center [81, 214] width 78 height 20
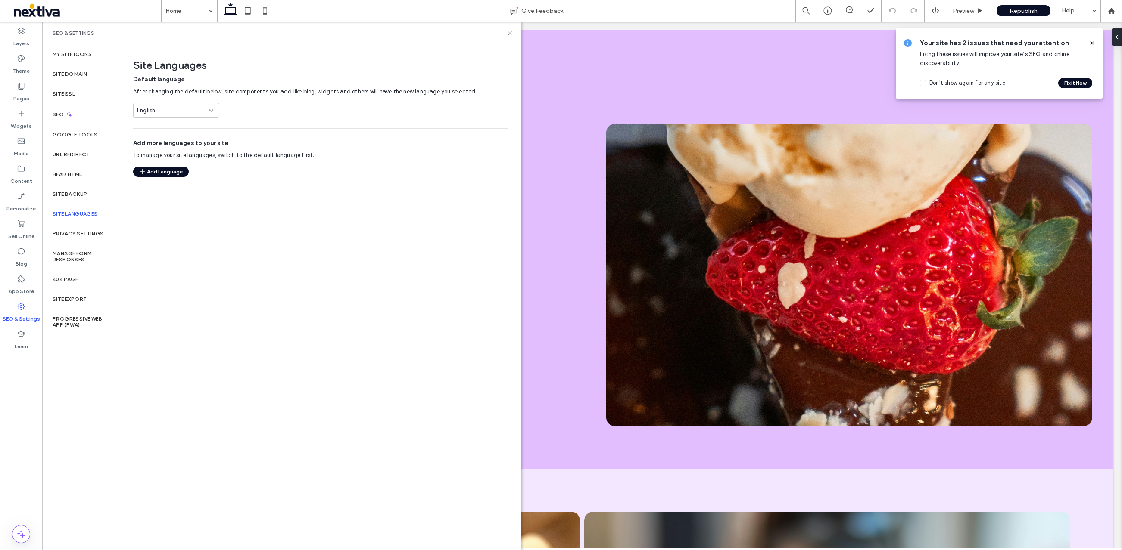
click at [69, 204] on div "Site Languages" at bounding box center [81, 214] width 78 height 20
click at [69, 198] on div "Site Backup" at bounding box center [81, 194] width 78 height 20
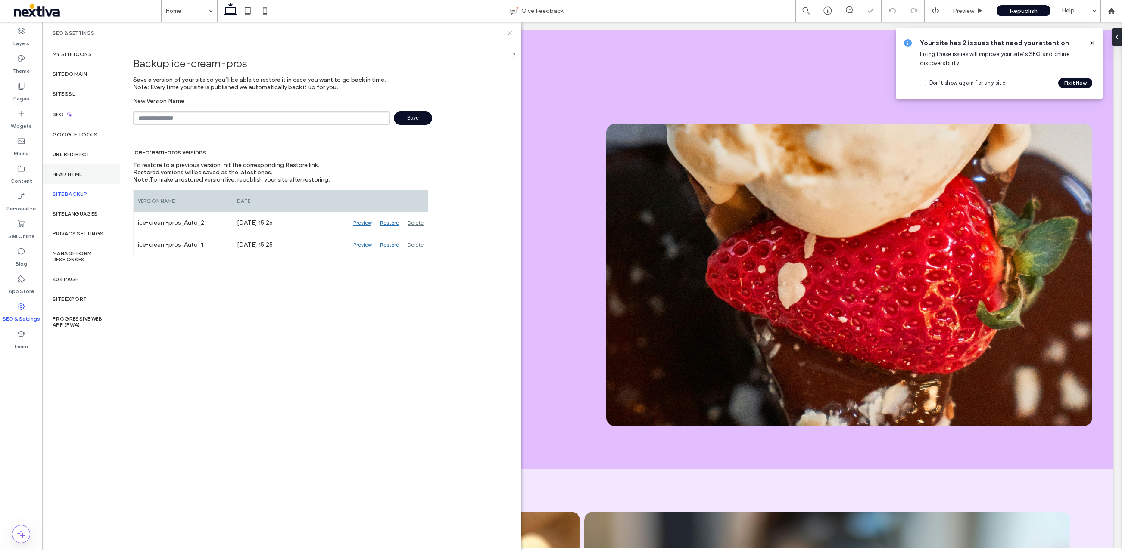
click at [67, 182] on div "Head HTML" at bounding box center [81, 175] width 78 height 20
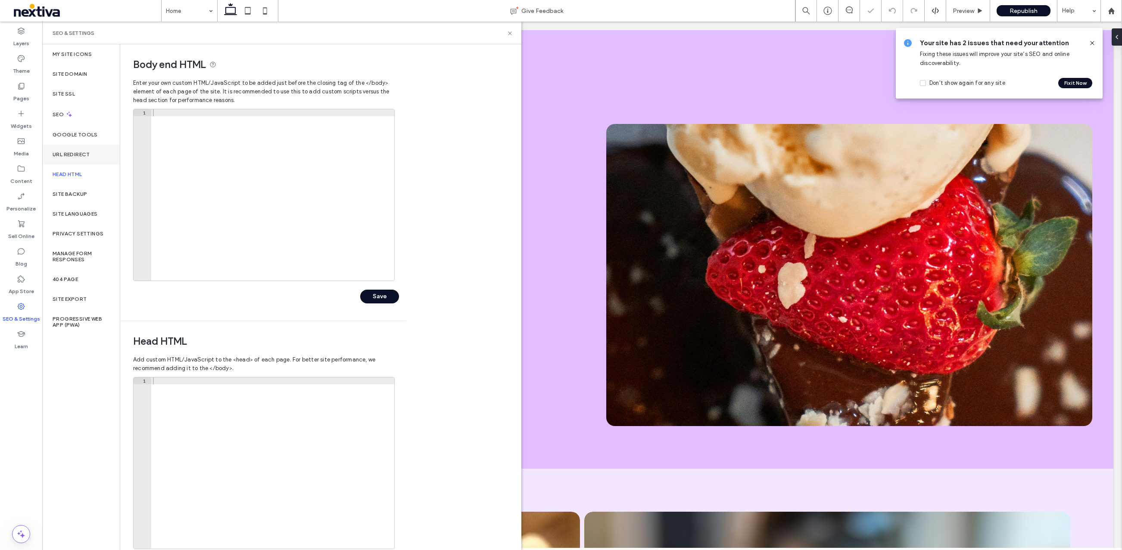
click at [66, 155] on label "URL Redirect" at bounding box center [71, 155] width 37 height 6
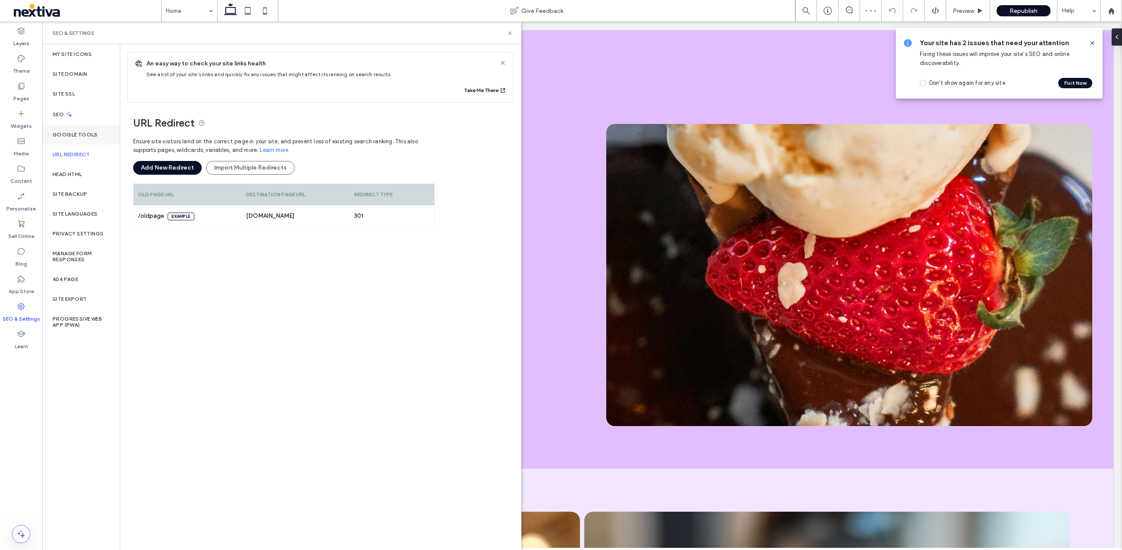
click at [67, 143] on div "Google Tools" at bounding box center [81, 135] width 78 height 20
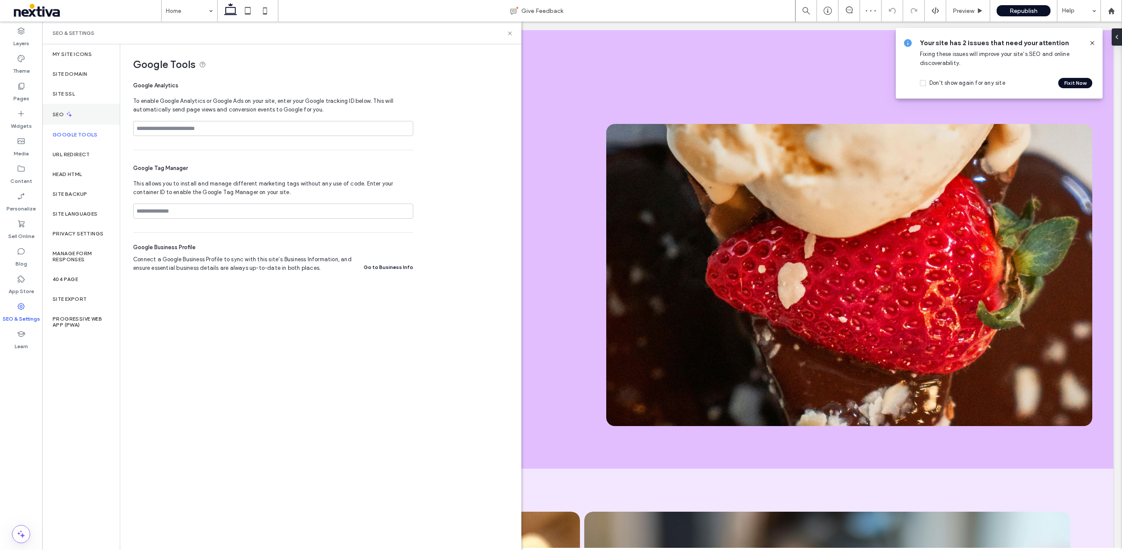
click at [66, 119] on div "SEO" at bounding box center [81, 114] width 78 height 21
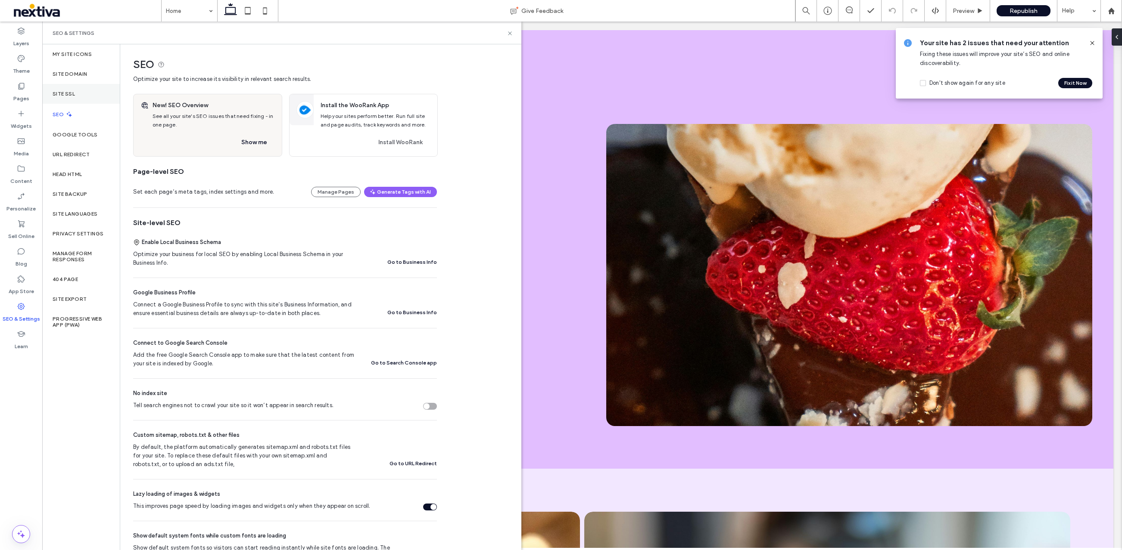
click at [68, 99] on div "Site SSL" at bounding box center [81, 94] width 78 height 20
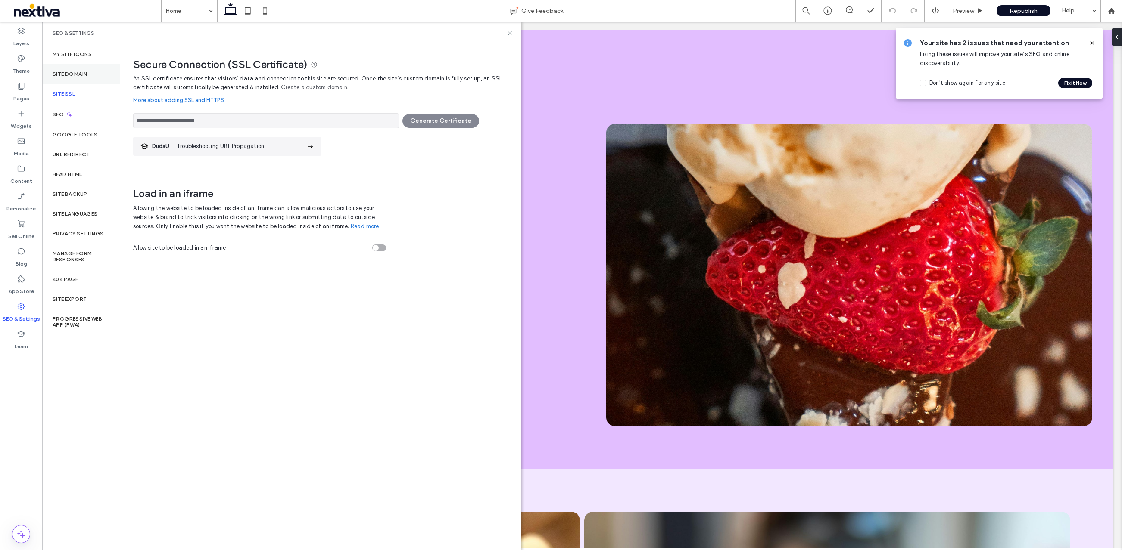
click at [77, 71] on label "Site Domain" at bounding box center [70, 74] width 34 height 6
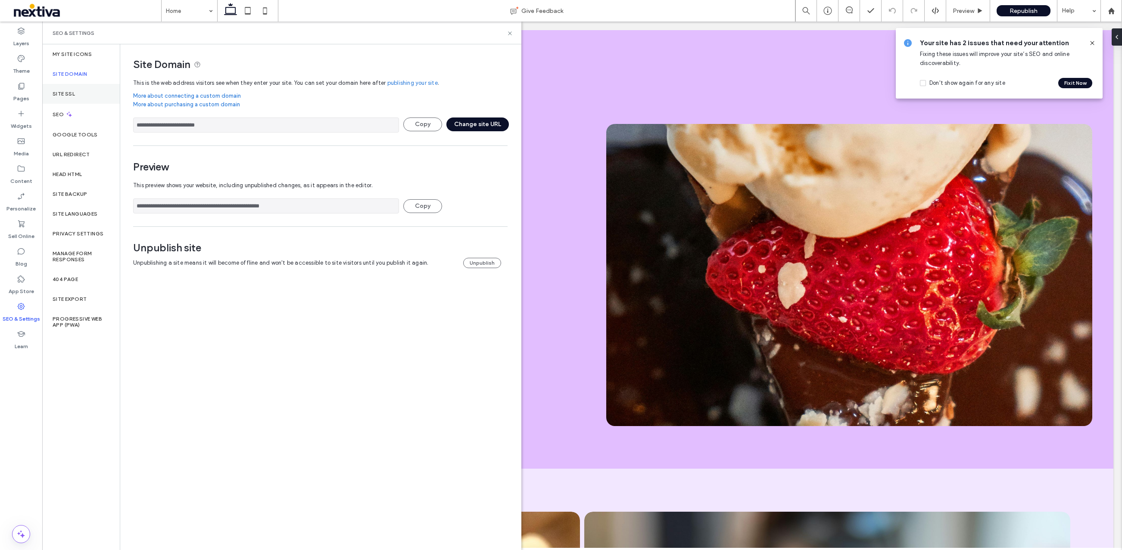
click at [56, 87] on div "Site SSL" at bounding box center [81, 94] width 78 height 20
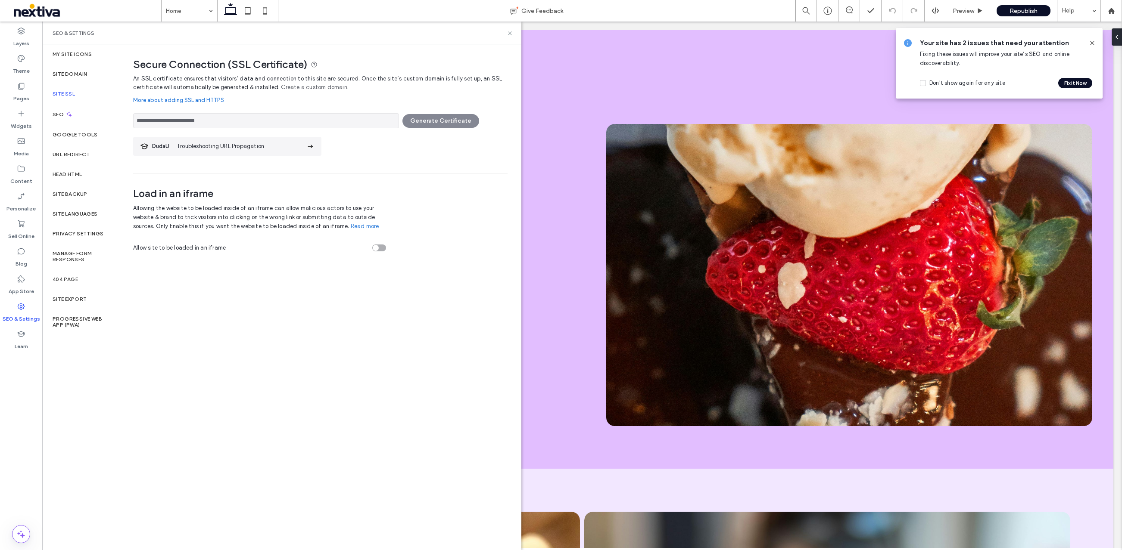
click at [201, 100] on link "More about adding SSL and HTTPS" at bounding box center [320, 100] width 374 height 17
click at [74, 94] on label "Site SSL" at bounding box center [64, 94] width 22 height 6
click at [75, 71] on label "Site Domain" at bounding box center [70, 74] width 34 height 6
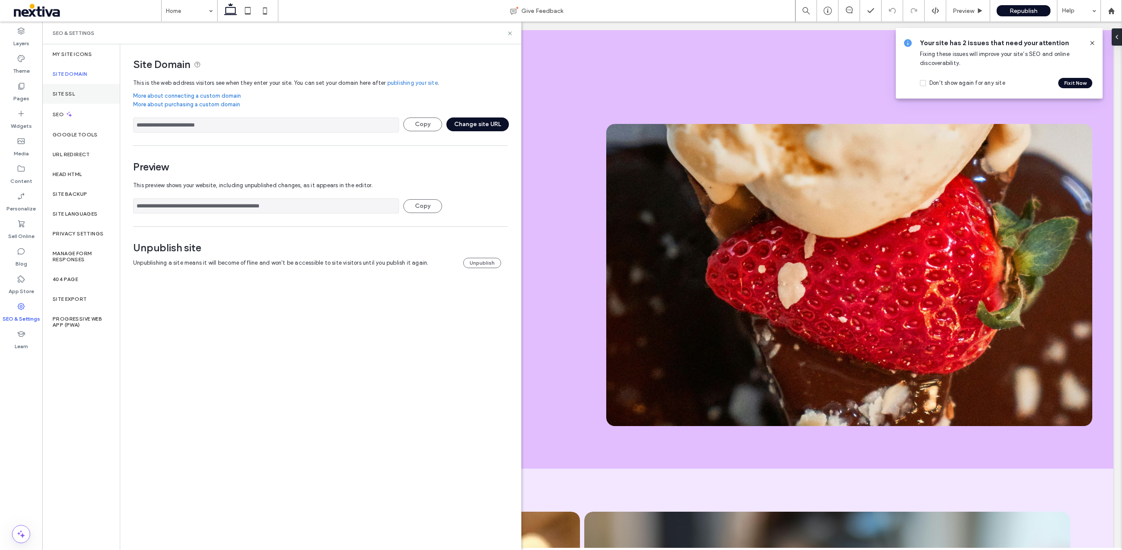
click at [57, 95] on label "Site SSL" at bounding box center [64, 94] width 22 height 6
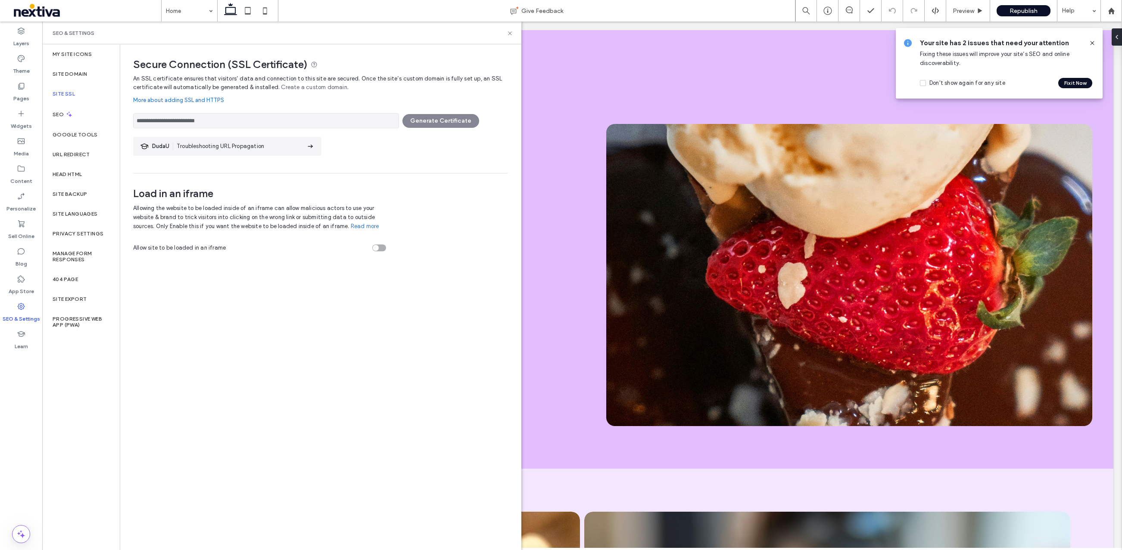
click at [300, 89] on link "Create a custom domain" at bounding box center [314, 87] width 66 height 9
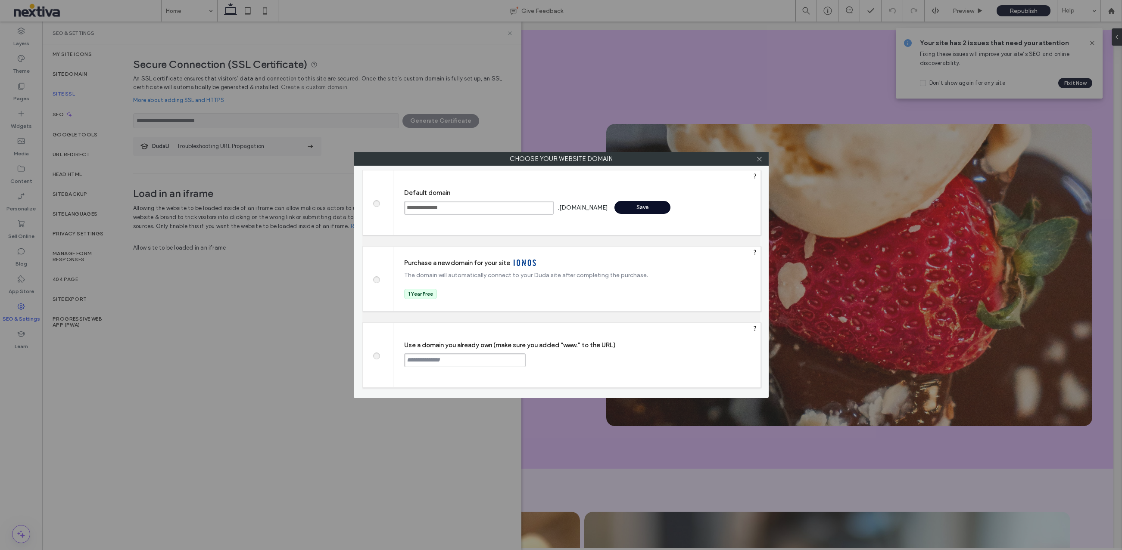
click at [376, 279] on span at bounding box center [376, 279] width 0 height 6
click at [678, 277] on div "Save" at bounding box center [681, 275] width 56 height 13
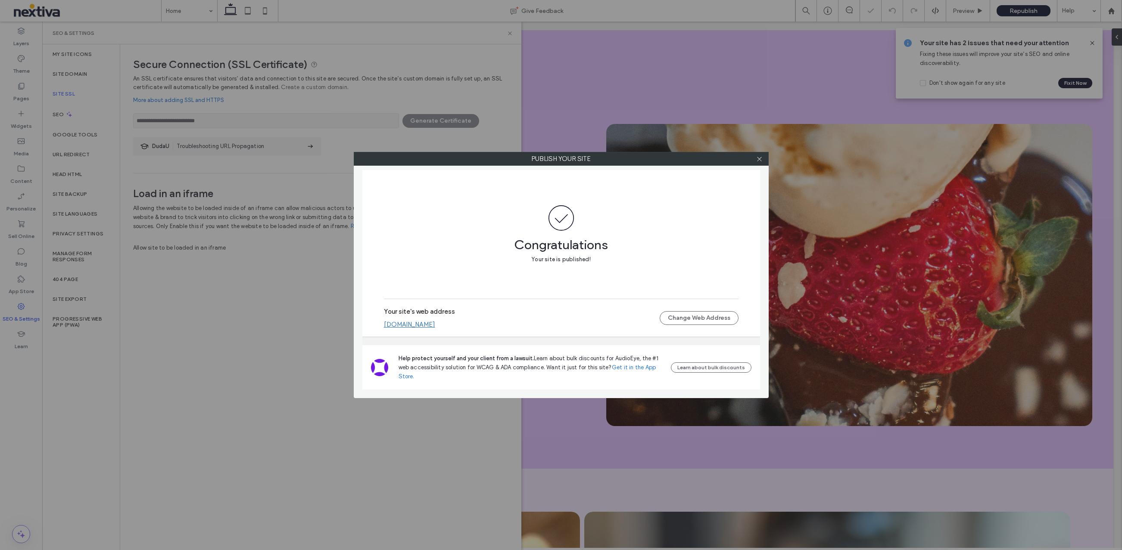
type input "**********"
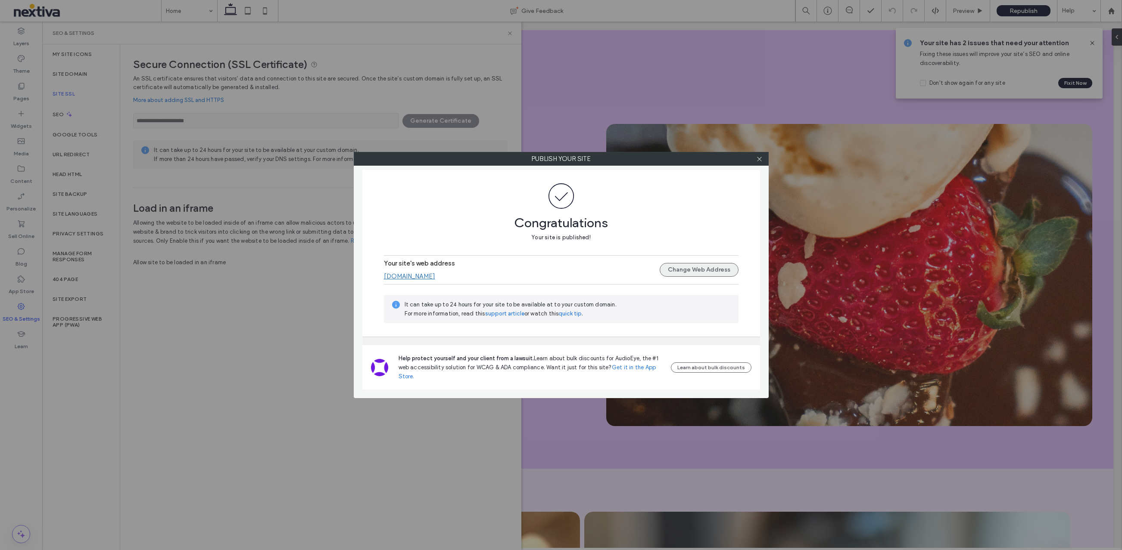
click at [679, 268] on button "Change Web Address" at bounding box center [698, 270] width 79 height 14
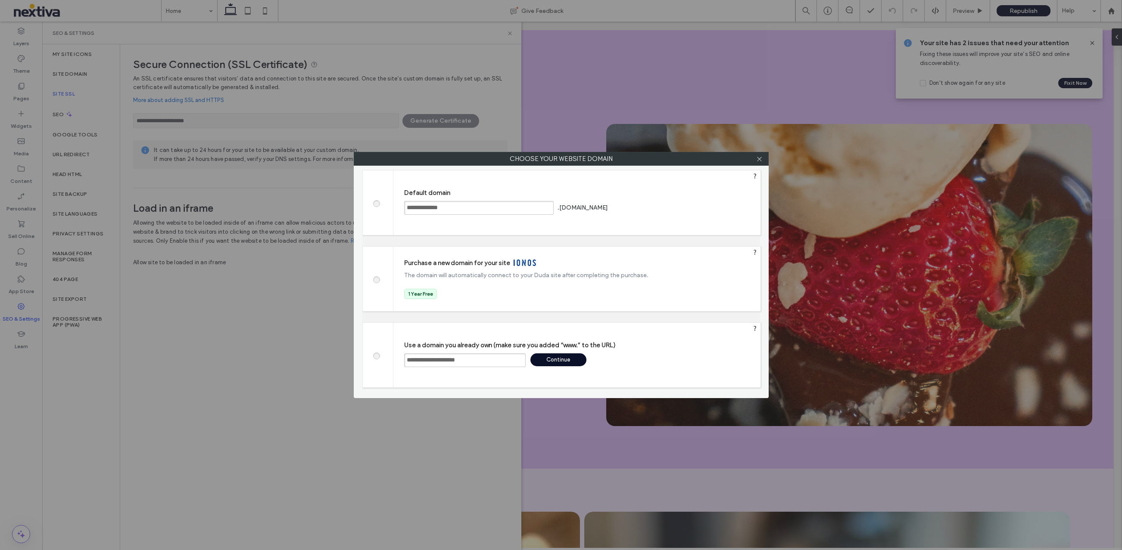
click at [466, 357] on input "**********" at bounding box center [464, 361] width 121 height 14
type input "**********"
click at [549, 362] on div "Continue" at bounding box center [558, 360] width 56 height 13
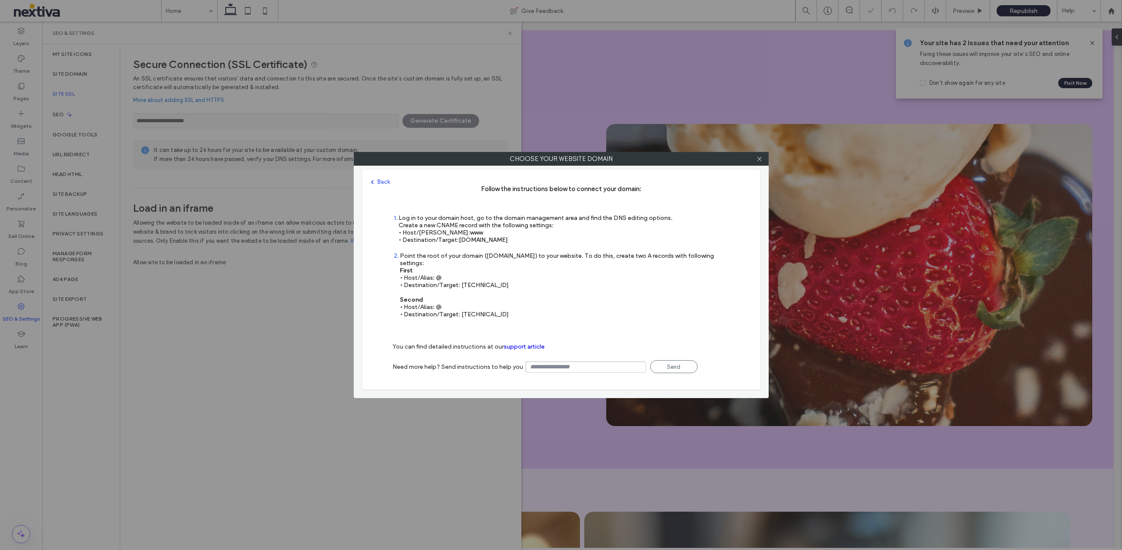
type input "**********"
drag, startPoint x: 398, startPoint y: 227, endPoint x: 492, endPoint y: 248, distance: 96.1
click at [492, 248] on div "1 Log in to your domain host, go to the domain management area and find the DNS…" at bounding box center [532, 234] width 280 height 38
click at [455, 268] on div "Point the root of your domain (domain.com) to your website. To do this, create …" at bounding box center [565, 285] width 330 height 66
click at [761, 160] on icon at bounding box center [759, 159] width 6 height 6
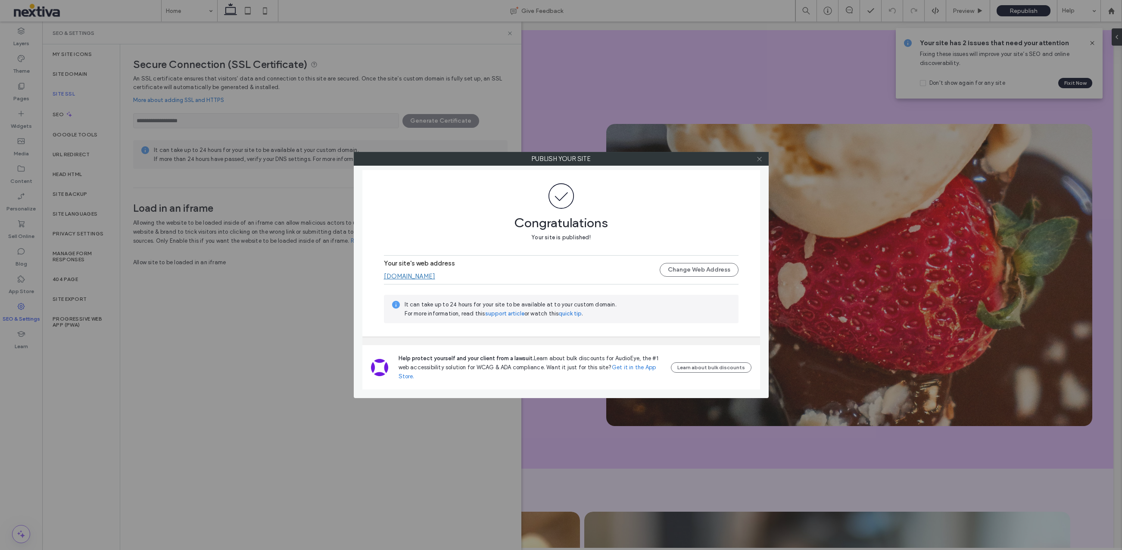
click at [758, 160] on use at bounding box center [759, 159] width 4 height 4
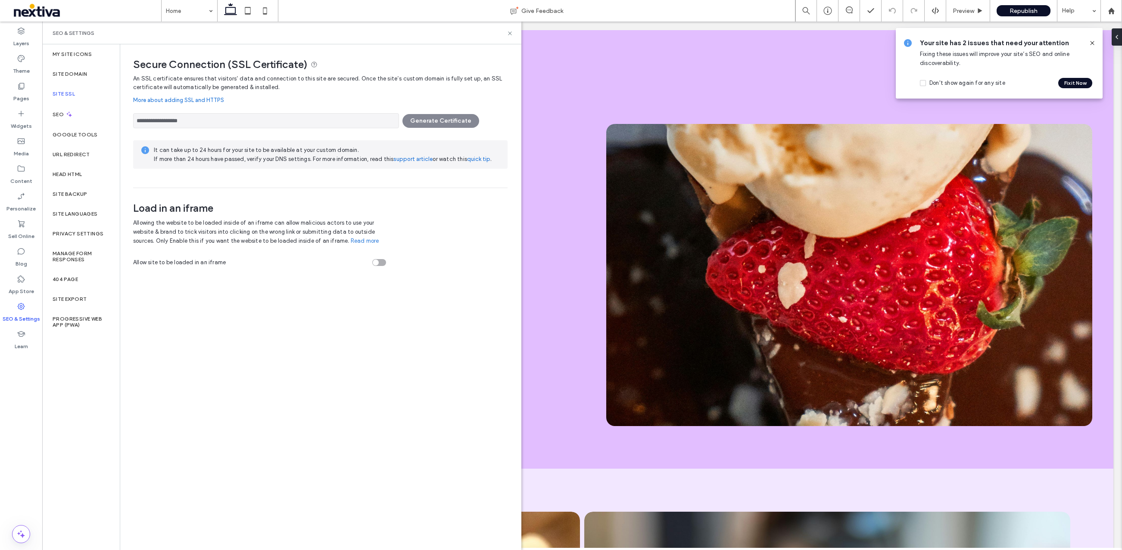
click at [434, 123] on div "**********" at bounding box center [320, 118] width 374 height 19
click at [217, 115] on input "**********" at bounding box center [266, 120] width 266 height 15
click at [216, 121] on input "**********" at bounding box center [266, 120] width 266 height 15
drag, startPoint x: 379, startPoint y: 78, endPoint x: 447, endPoint y: 79, distance: 68.1
click at [447, 79] on span "An SSL certificate ensures that visitors’ data and connection to this site are …" at bounding box center [317, 82] width 369 height 15
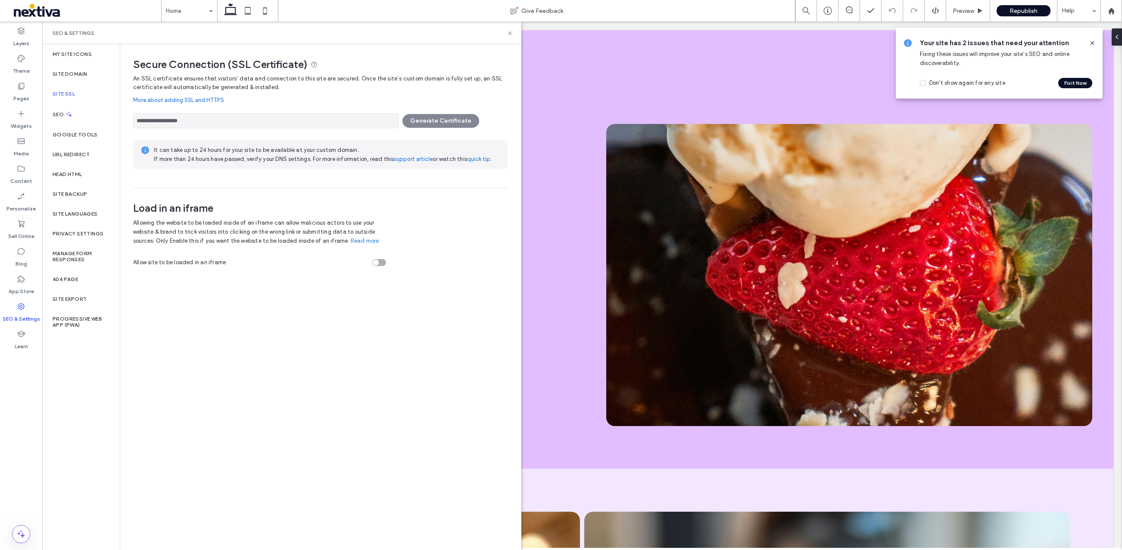
click at [275, 122] on input "**********" at bounding box center [266, 120] width 266 height 15
click at [183, 125] on input "**********" at bounding box center [266, 120] width 266 height 15
click at [186, 123] on input "**********" at bounding box center [266, 120] width 266 height 15
click at [222, 124] on input "**********" at bounding box center [266, 120] width 266 height 15
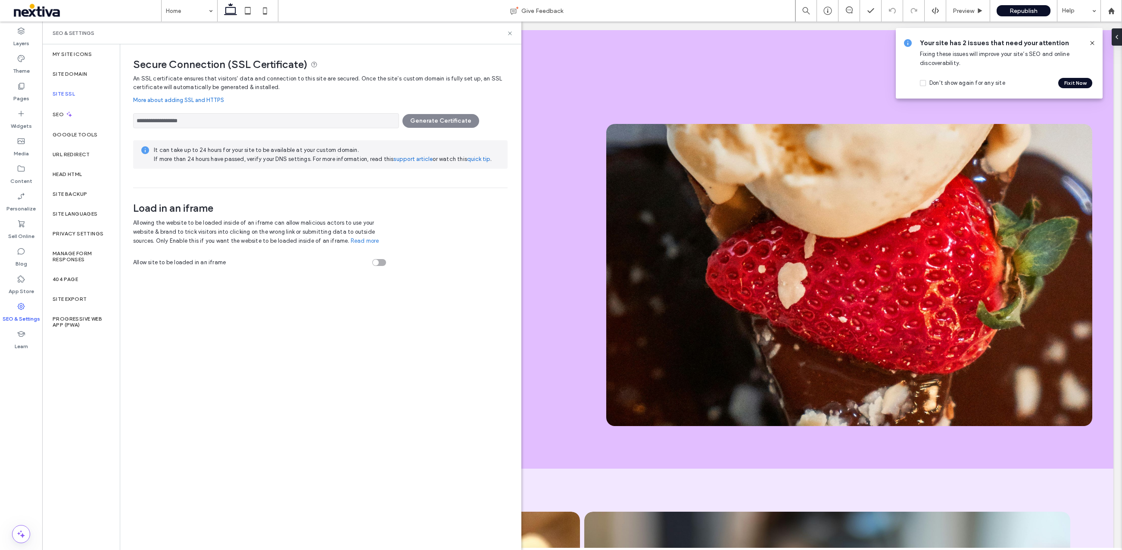
click at [434, 122] on div "**********" at bounding box center [320, 118] width 374 height 19
click at [159, 152] on span "It can take up to 24 hours for your site to be available at your custom domain.…" at bounding box center [273, 155] width 239 height 16
drag, startPoint x: 153, startPoint y: 151, endPoint x: 358, endPoint y: 157, distance: 204.7
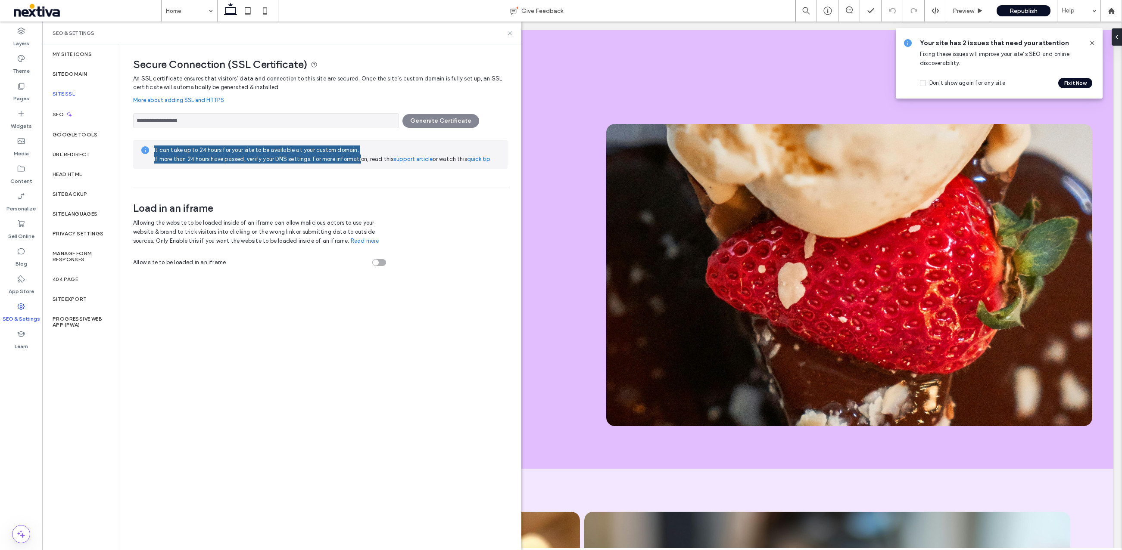
click at [358, 157] on span "It can take up to 24 hours for your site to be available at your custom domain.…" at bounding box center [273, 155] width 239 height 16
click at [340, 174] on div "**********" at bounding box center [320, 131] width 374 height 113
click at [67, 76] on label "Site Domain" at bounding box center [70, 74] width 34 height 6
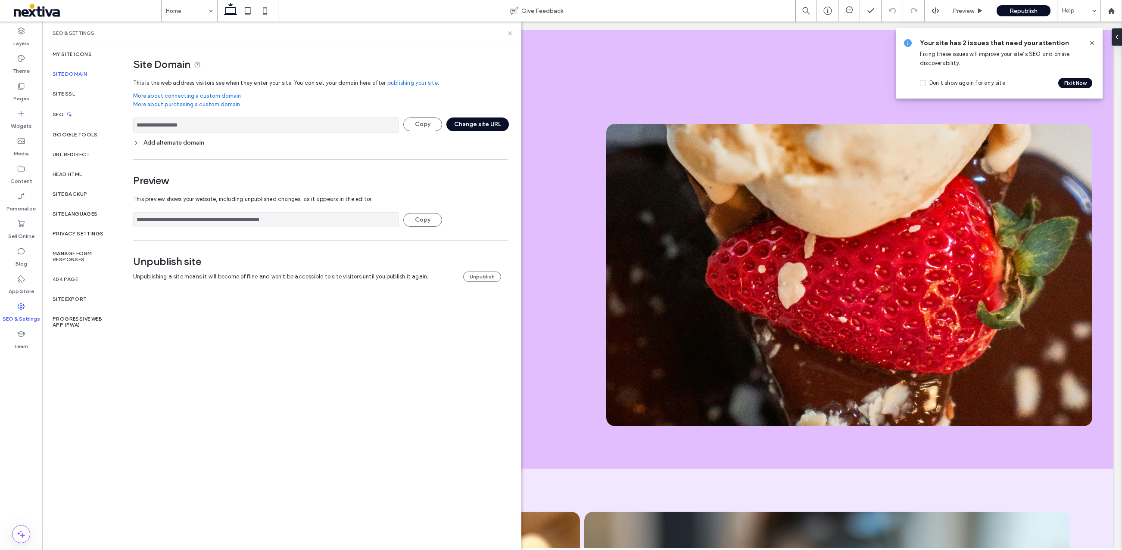
click at [297, 123] on input "**********" at bounding box center [266, 125] width 266 height 15
click at [165, 93] on link "More about connecting a custom domain" at bounding box center [320, 96] width 374 height 9
click at [86, 94] on div "Site SSL" at bounding box center [81, 94] width 78 height 20
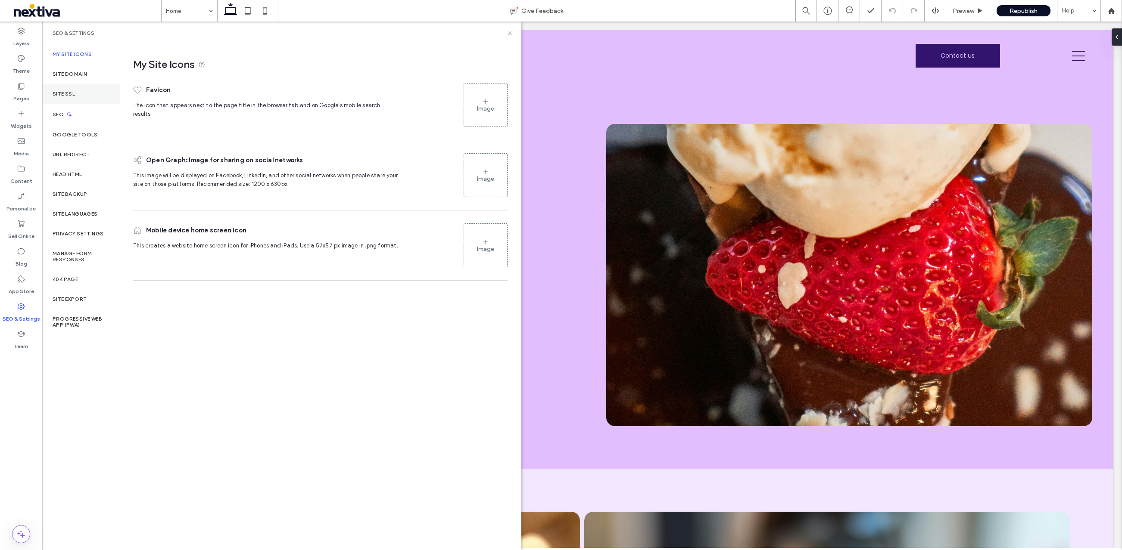
click at [75, 94] on div "Site SSL" at bounding box center [81, 94] width 78 height 20
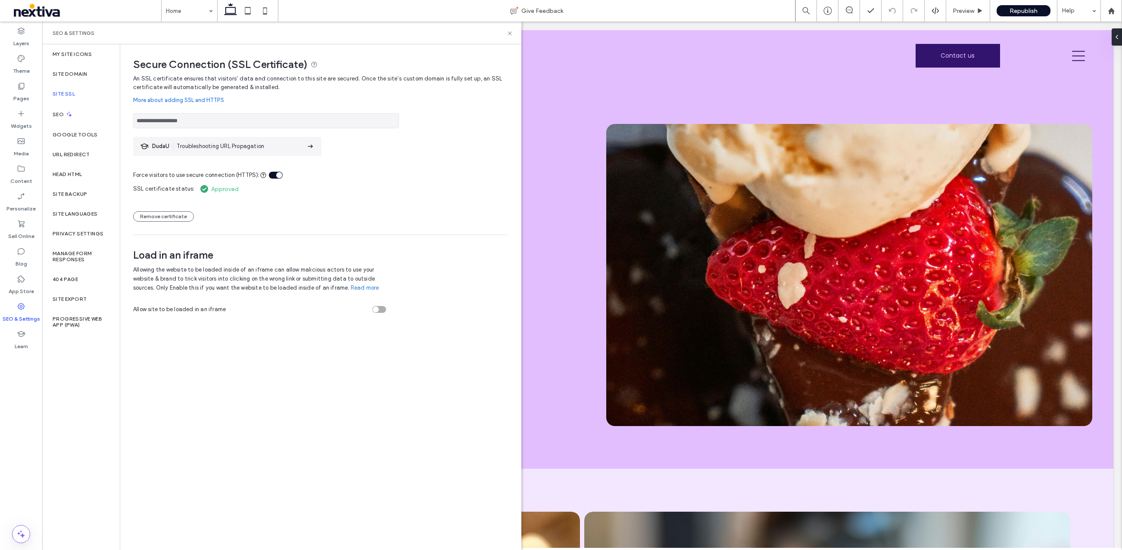
click at [204, 146] on span "Troubleshooting URL Propagation" at bounding box center [220, 146] width 87 height 9
